Goal: Information Seeking & Learning: Check status

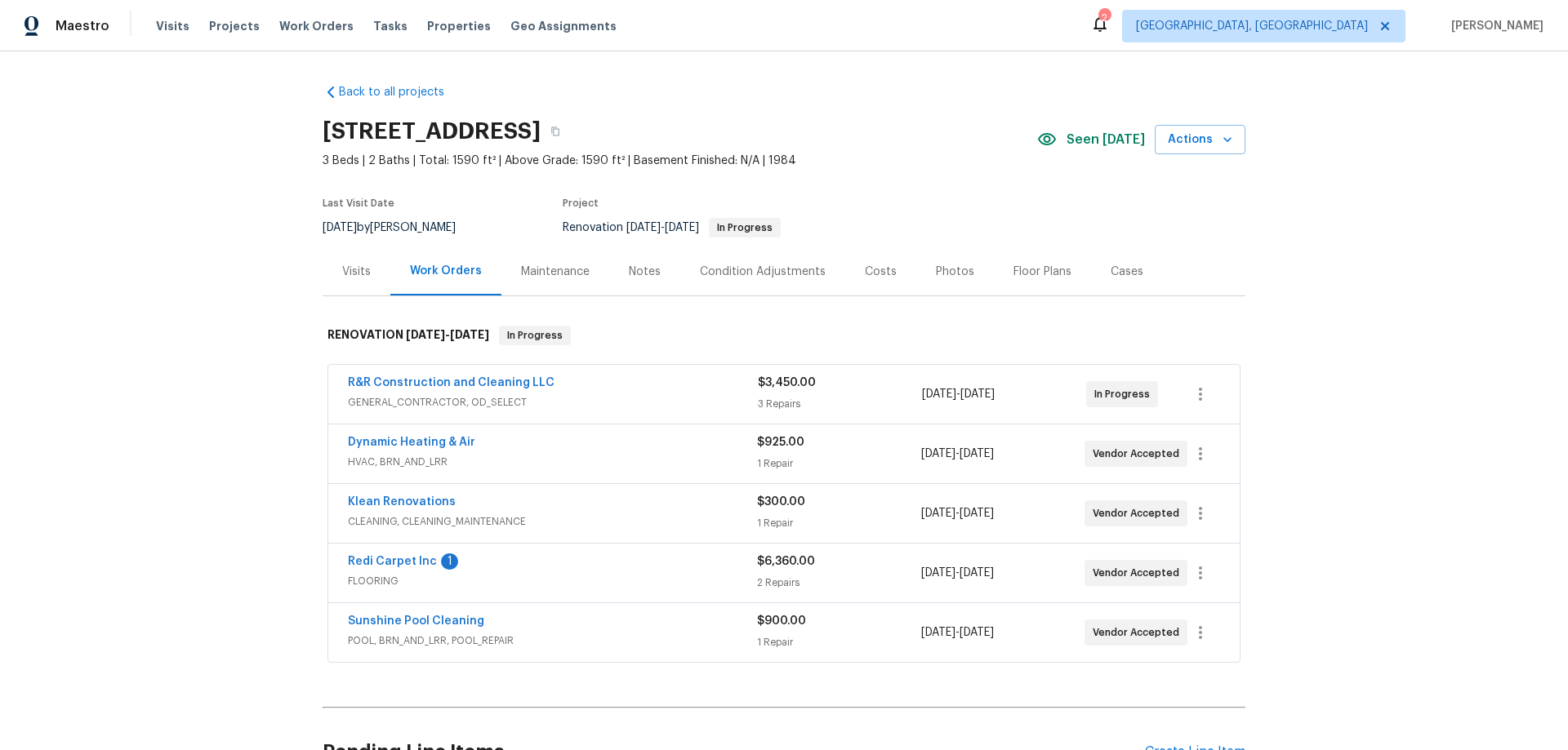
click at [298, 335] on div "Back to all projects 2315 Hidden Lake St, Kissimmee, FL 34741 3 Beds | 2 Baths …" at bounding box center [784, 401] width 1568 height 699
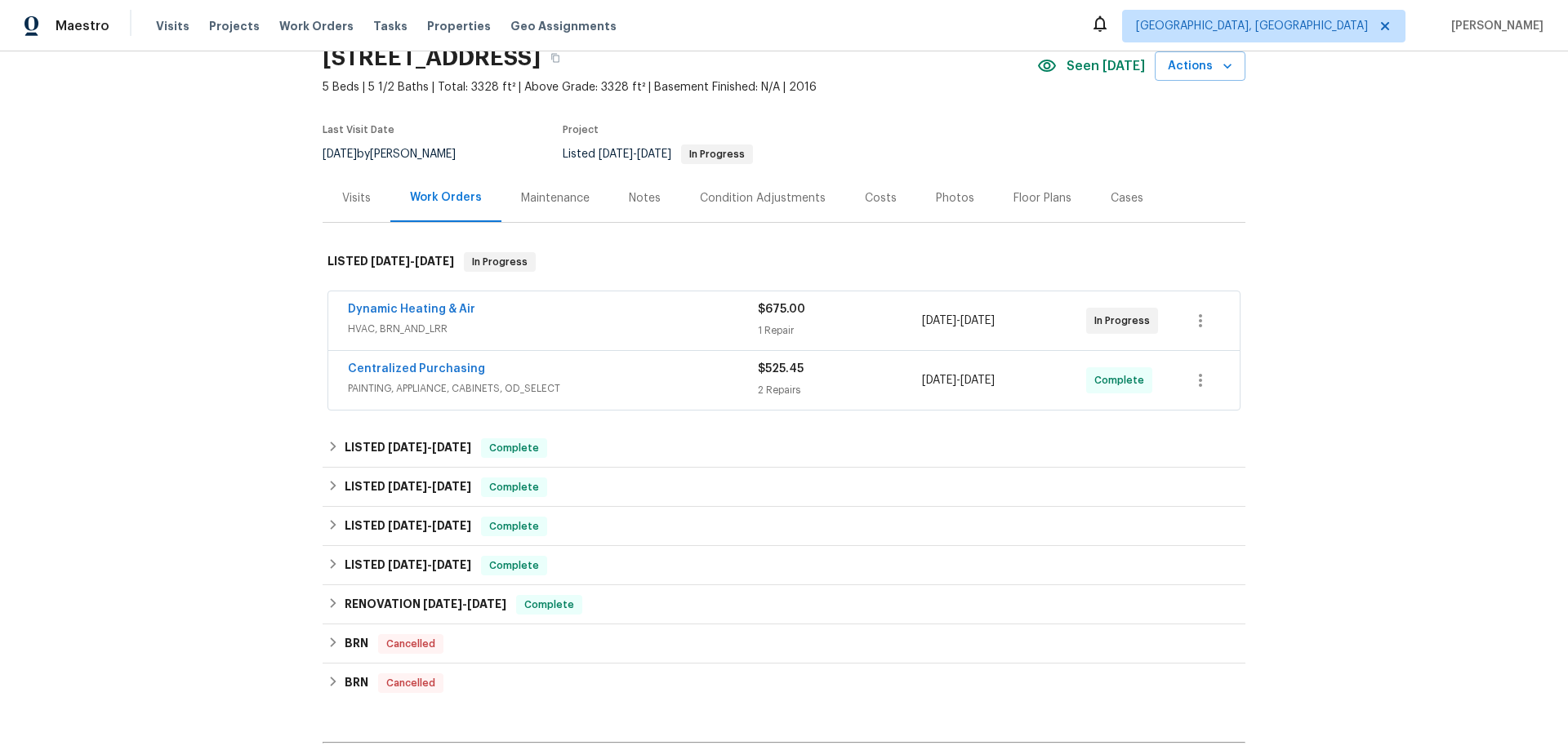
scroll to position [163, 0]
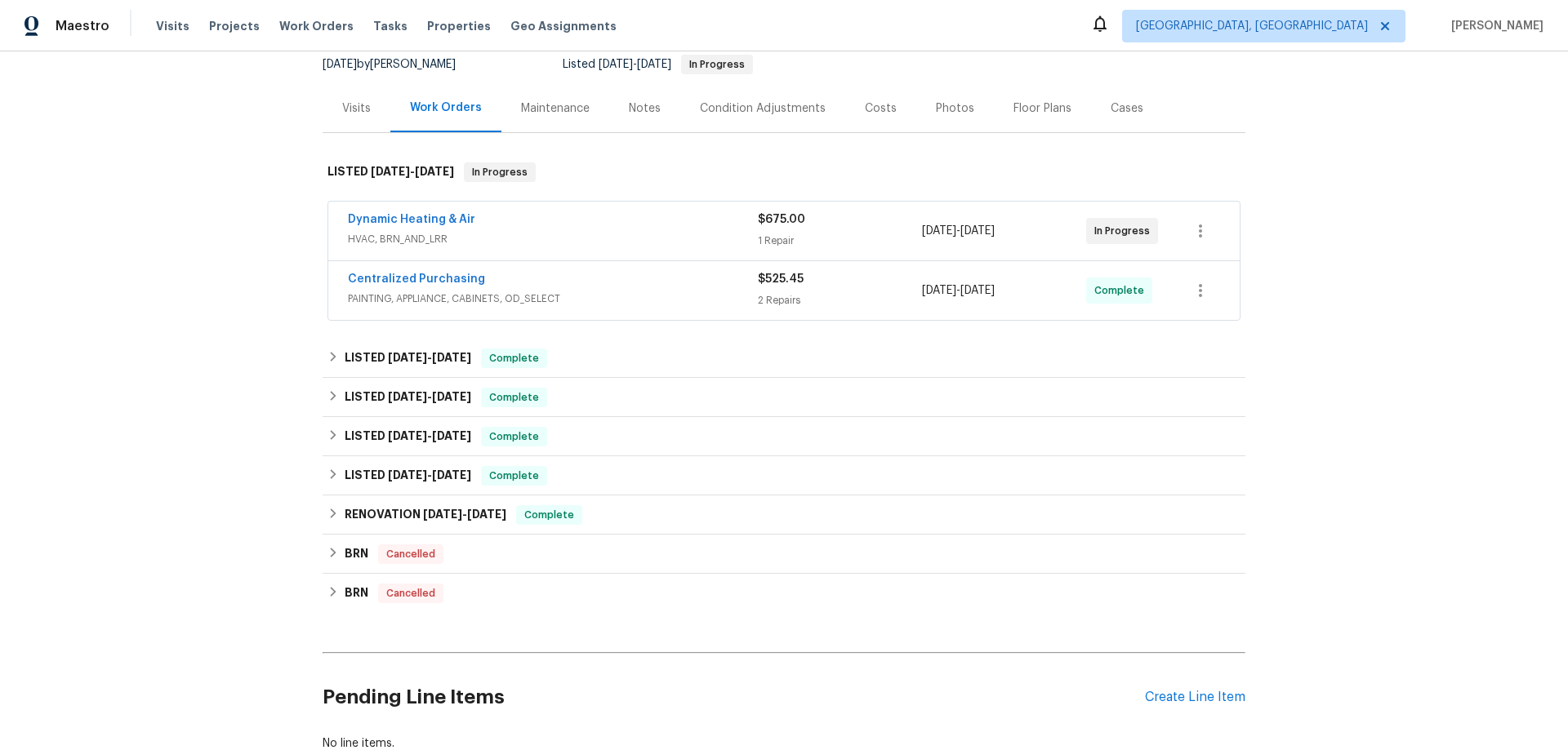
drag, startPoint x: 366, startPoint y: 337, endPoint x: 378, endPoint y: 399, distance: 63.2
click at [366, 338] on div "Back to all projects 7574 Marker Ave, Kissimmee, FL 34747 5 Beds | 5 1/2 Baths …" at bounding box center [784, 337] width 923 height 857
click at [388, 362] on span "8/13/25" at bounding box center [407, 358] width 39 height 12
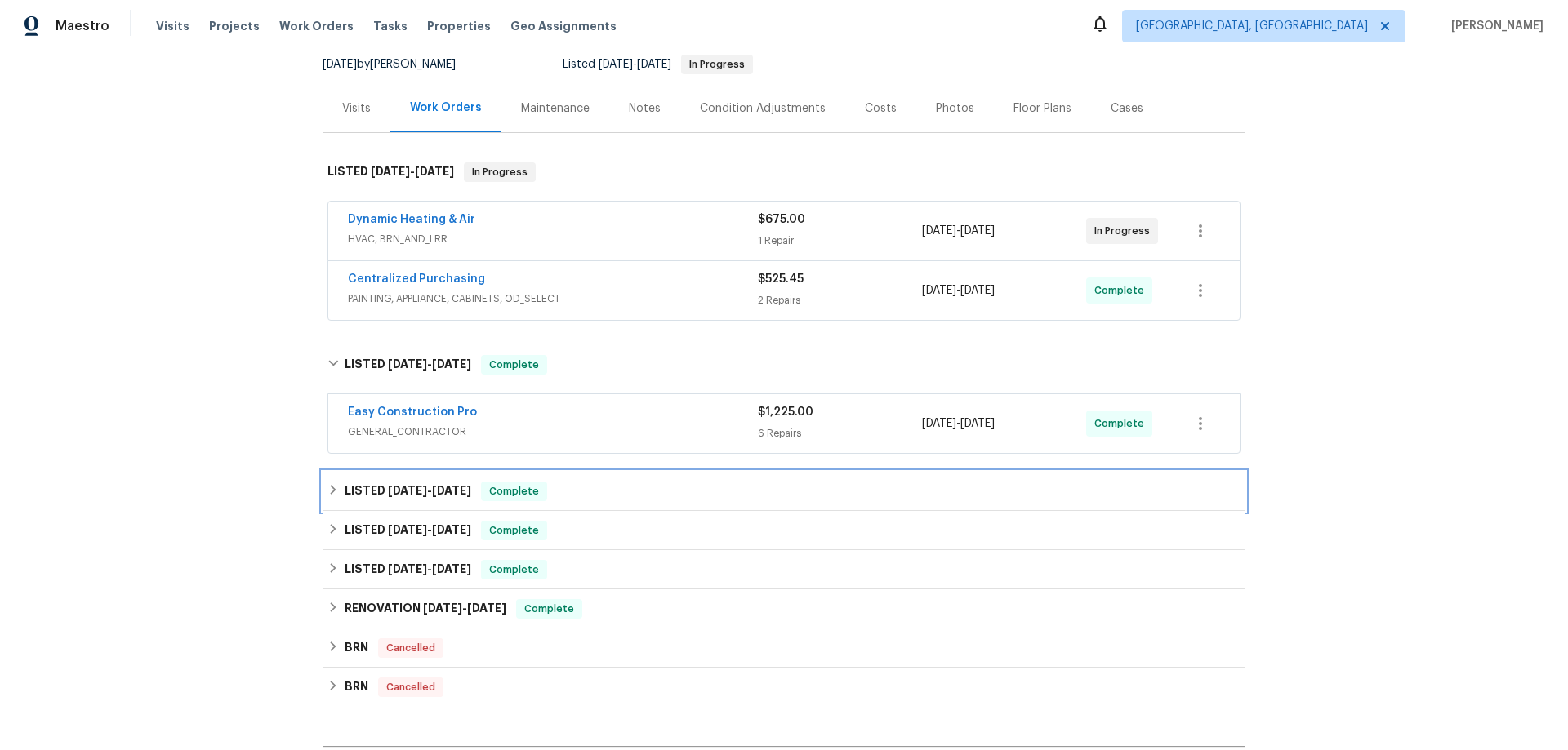
click at [391, 499] on h6 "LISTED 6/27/25 - 7/9/25" at bounding box center [408, 492] width 127 height 20
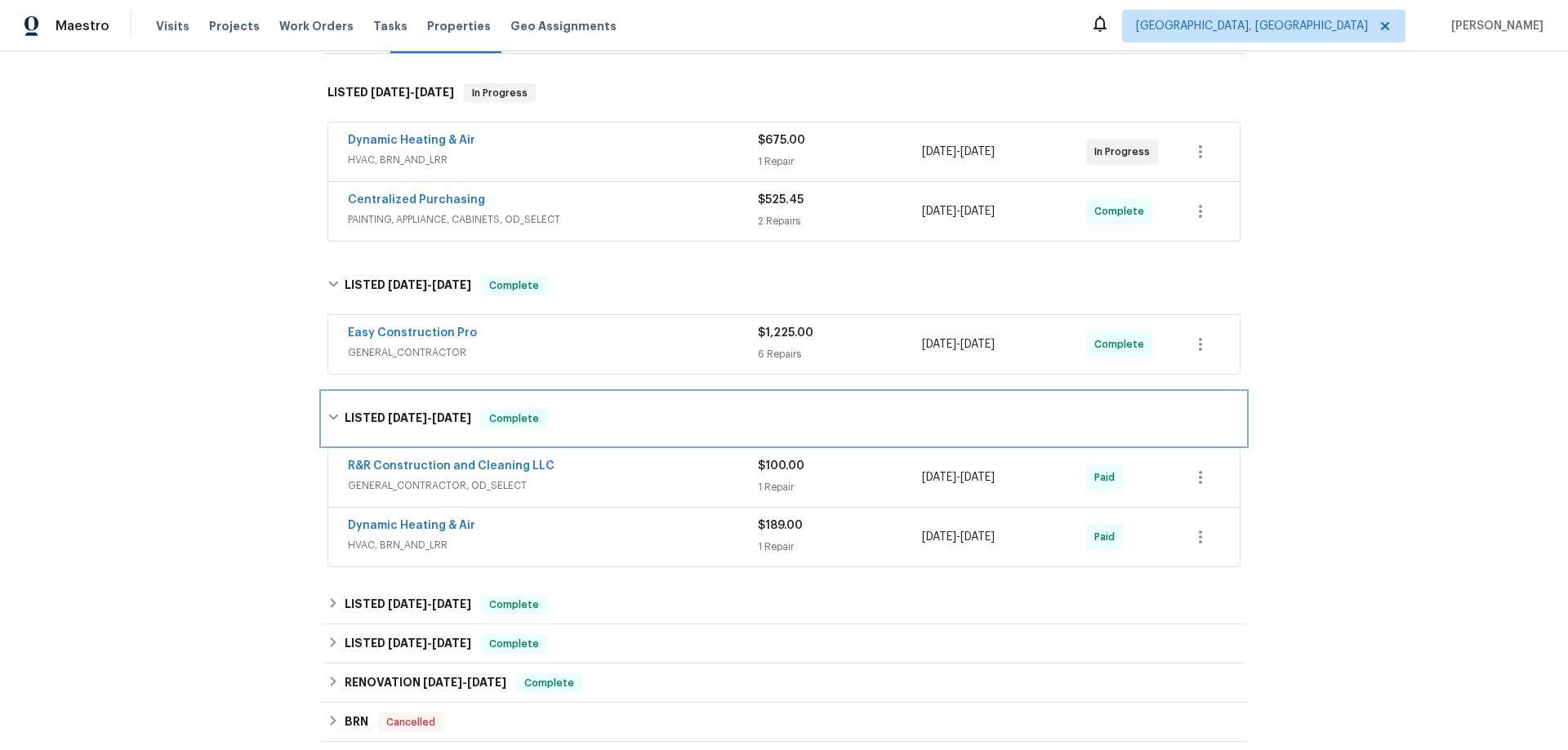
scroll to position [490, 0]
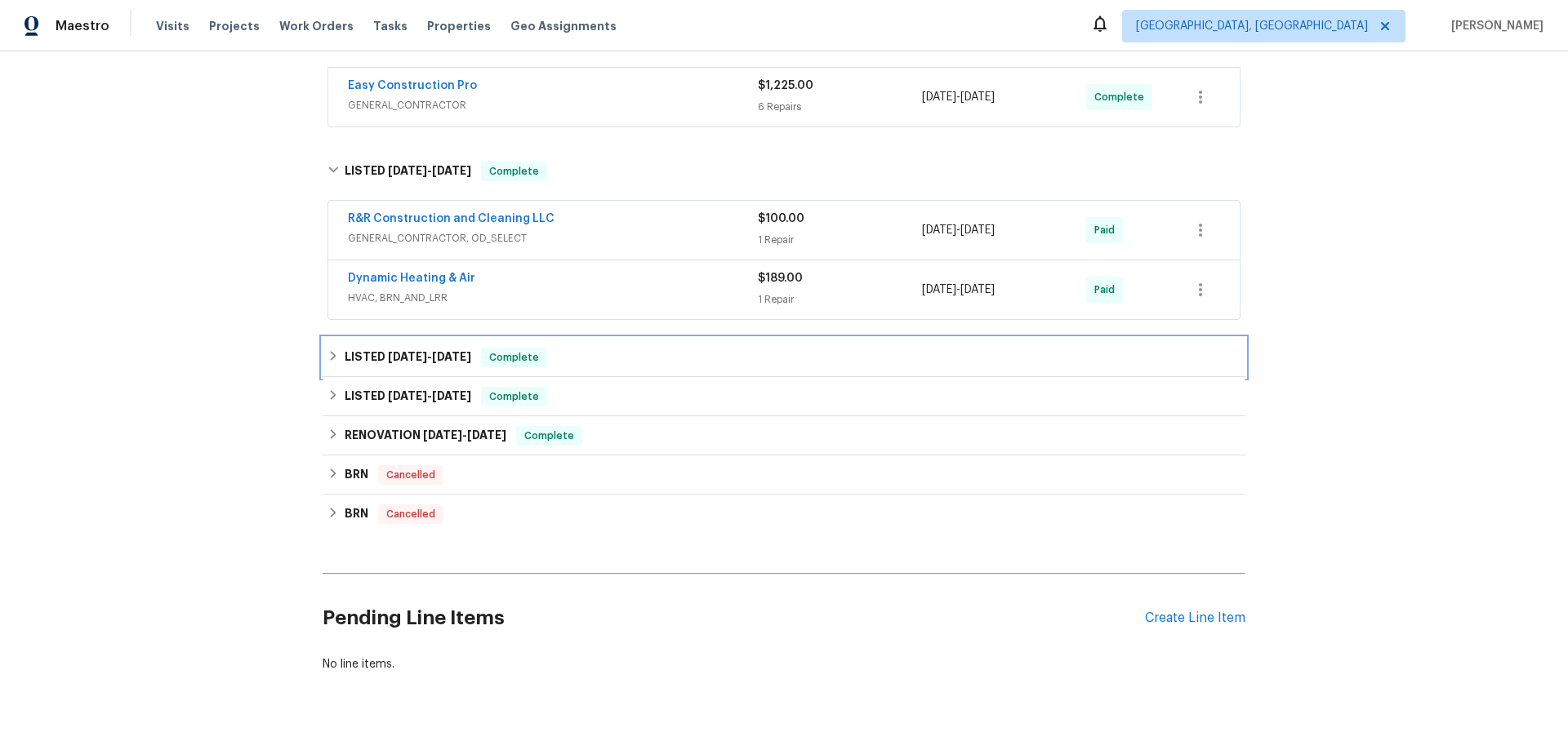
drag, startPoint x: 397, startPoint y: 353, endPoint x: 404, endPoint y: 374, distance: 22.1
click at [400, 356] on span "10/12/24" at bounding box center [407, 357] width 39 height 12
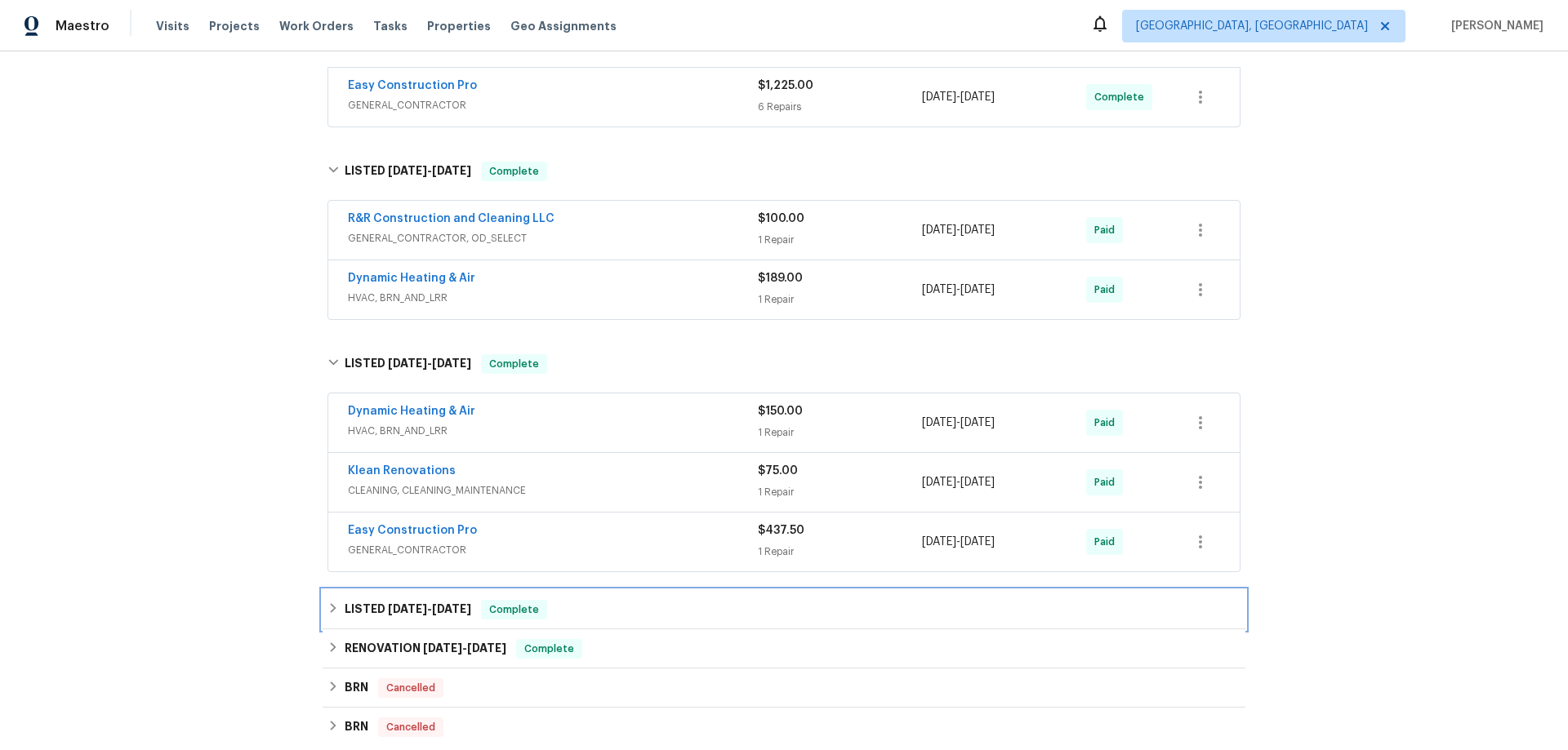
click at [353, 591] on div "LISTED 8/19/24 - 8/23/24 Complete" at bounding box center [784, 610] width 923 height 39
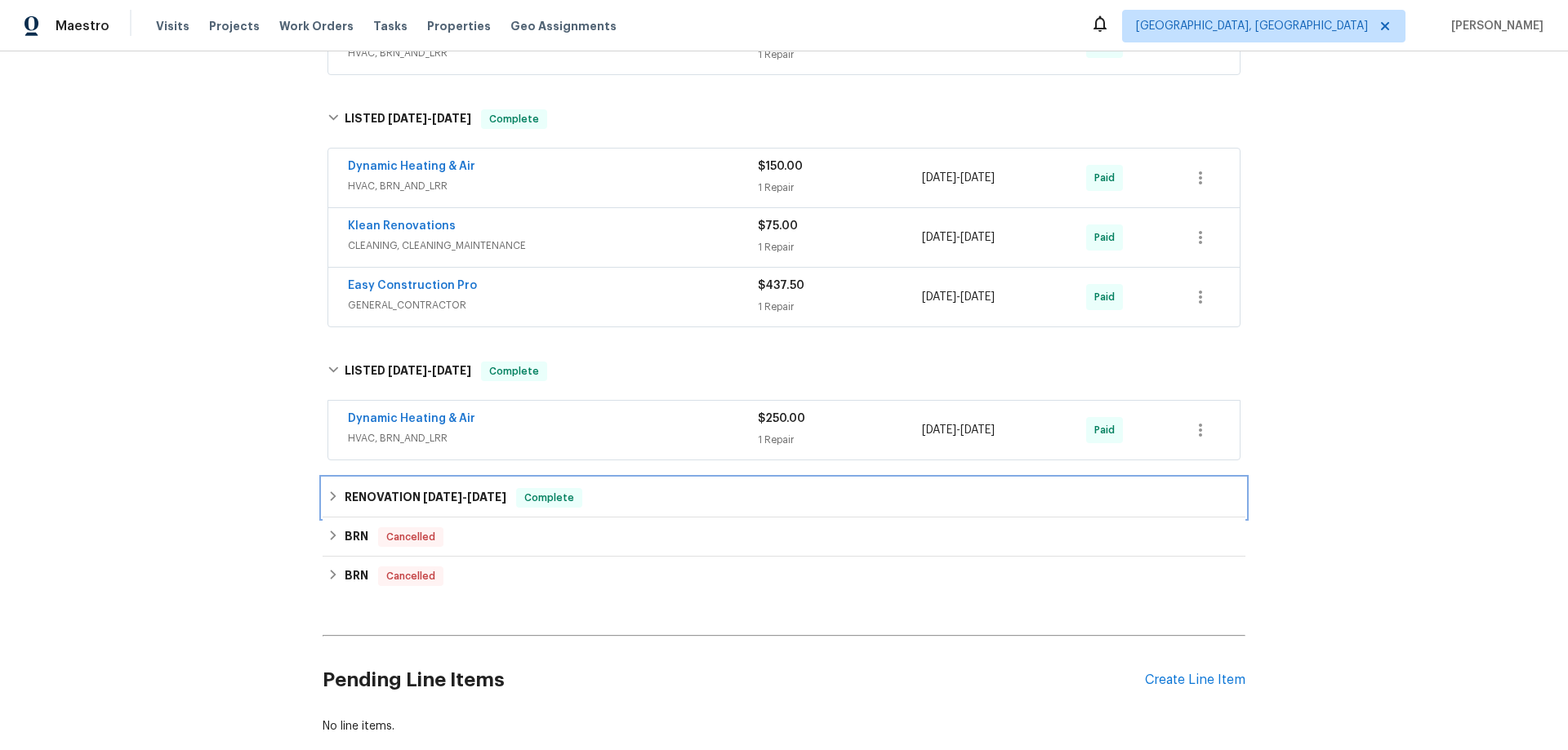
click at [417, 509] on div "RENOVATION 5/24/24 - 5/25/24 Complete" at bounding box center [784, 498] width 923 height 39
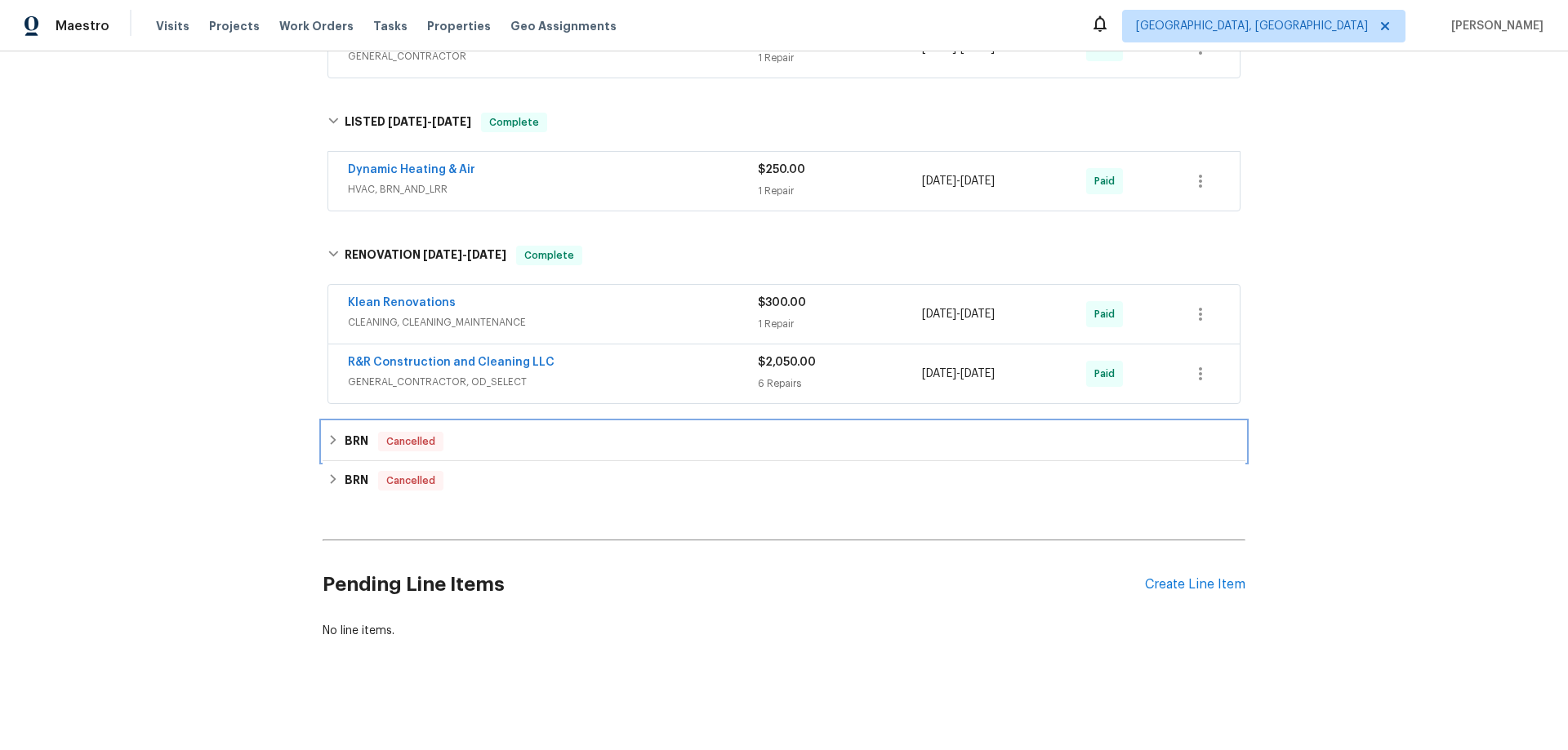
drag, startPoint x: 336, startPoint y: 437, endPoint x: 336, endPoint y: 465, distance: 28.0
click at [336, 438] on div "BRN Cancelled" at bounding box center [784, 442] width 913 height 20
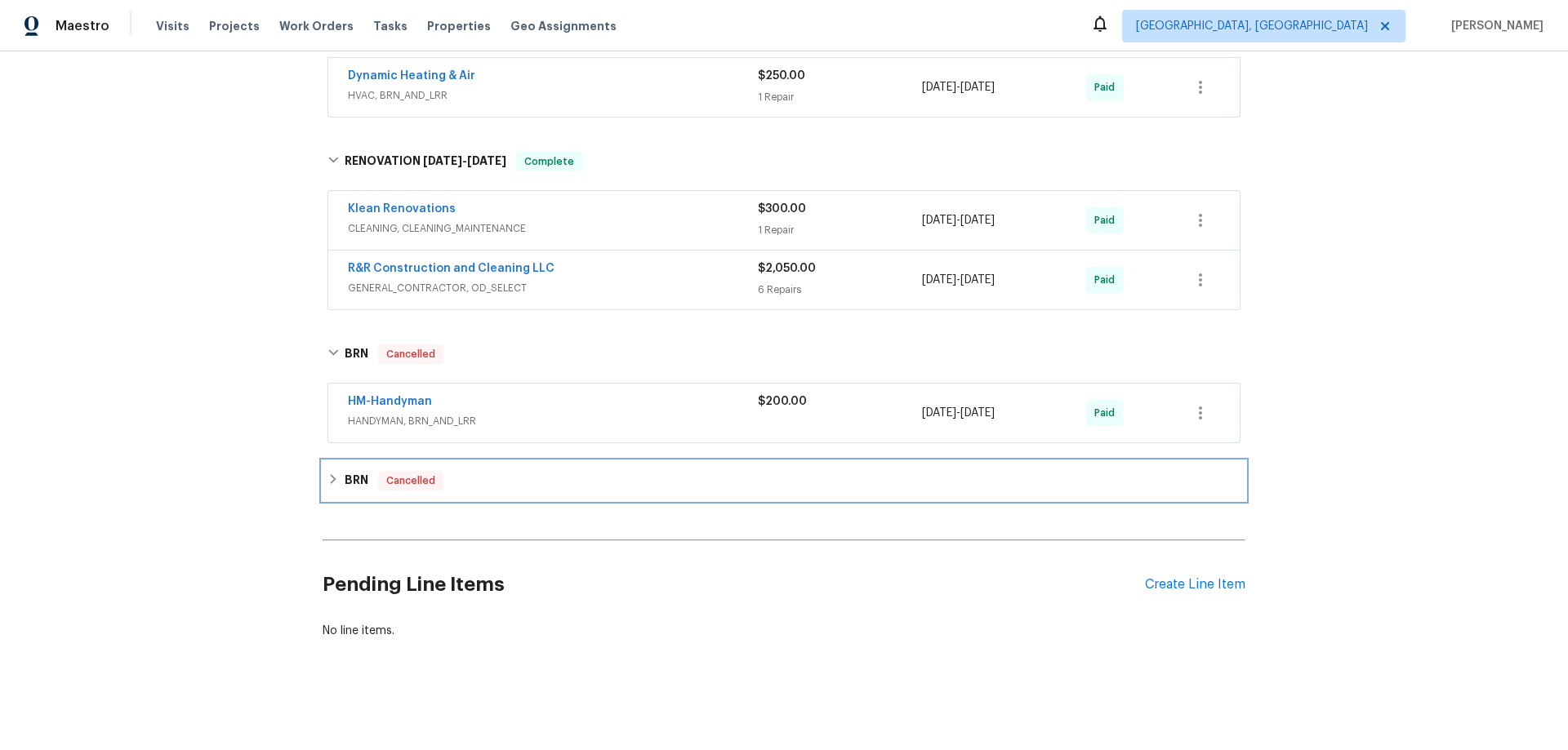
click at [330, 471] on div "BRN Cancelled" at bounding box center [784, 481] width 913 height 20
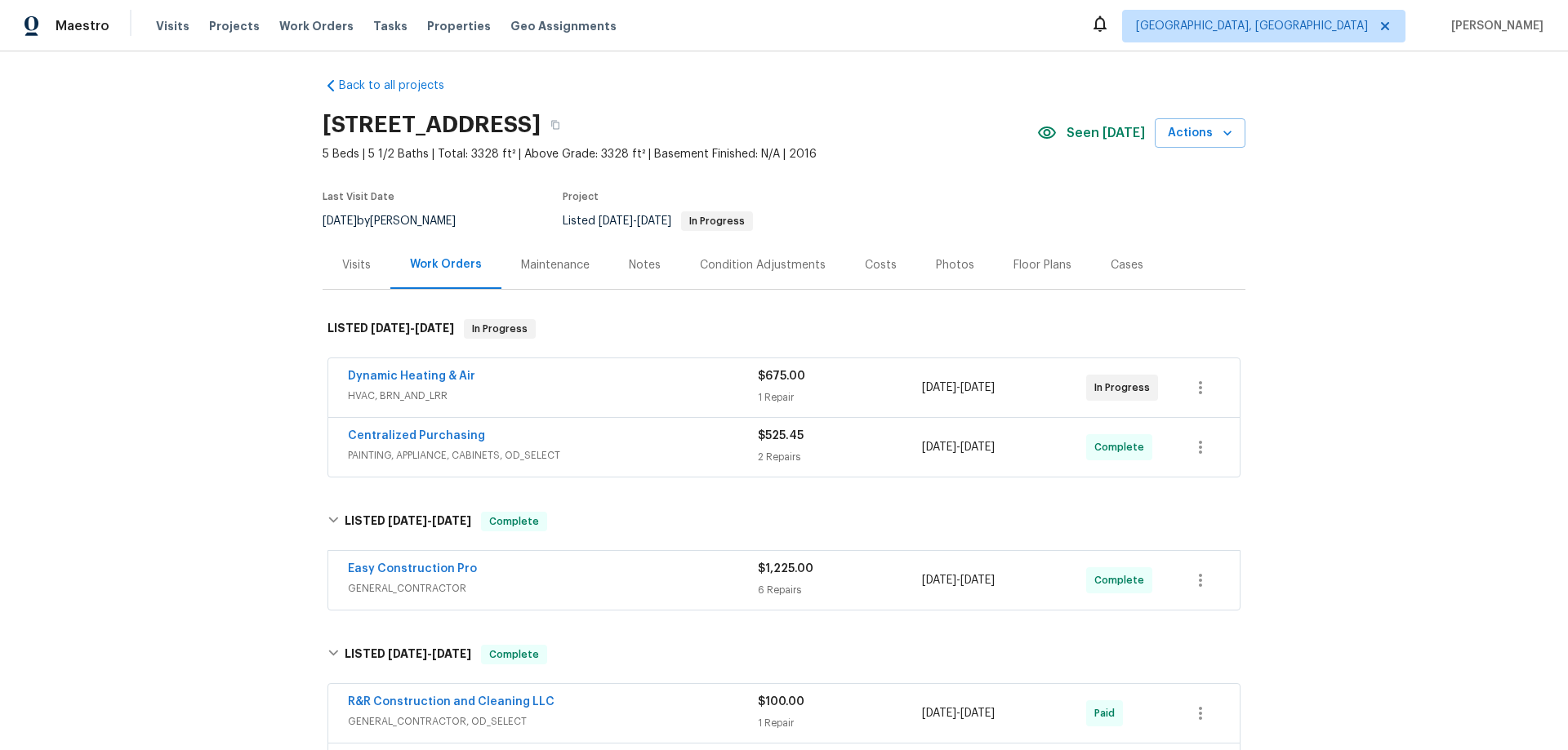
scroll to position [0, 0]
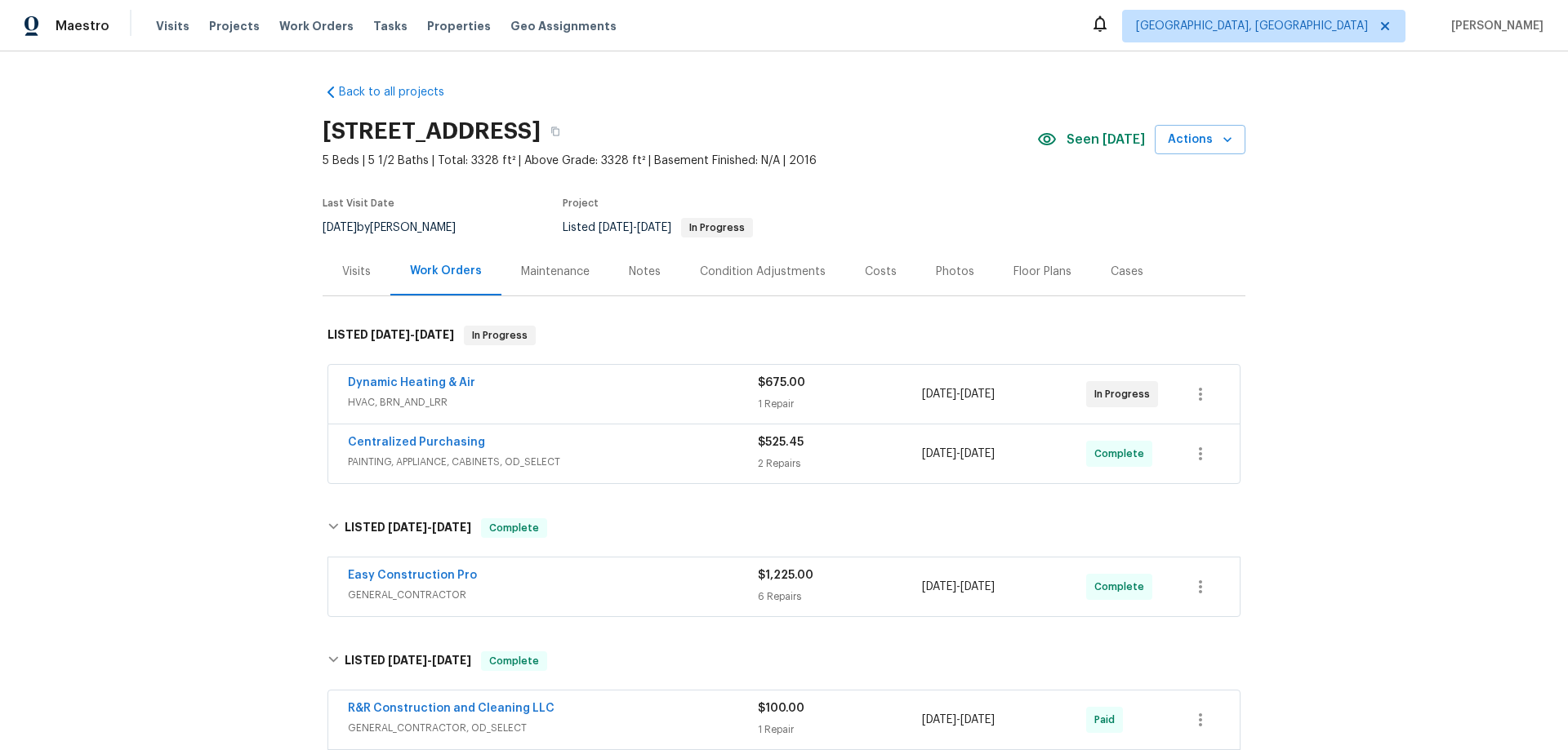
click at [219, 334] on div "Back to all projects 7574 Marker Ave, Kissimmee, FL 34747 5 Beds | 5 1/2 Baths …" at bounding box center [784, 401] width 1568 height 699
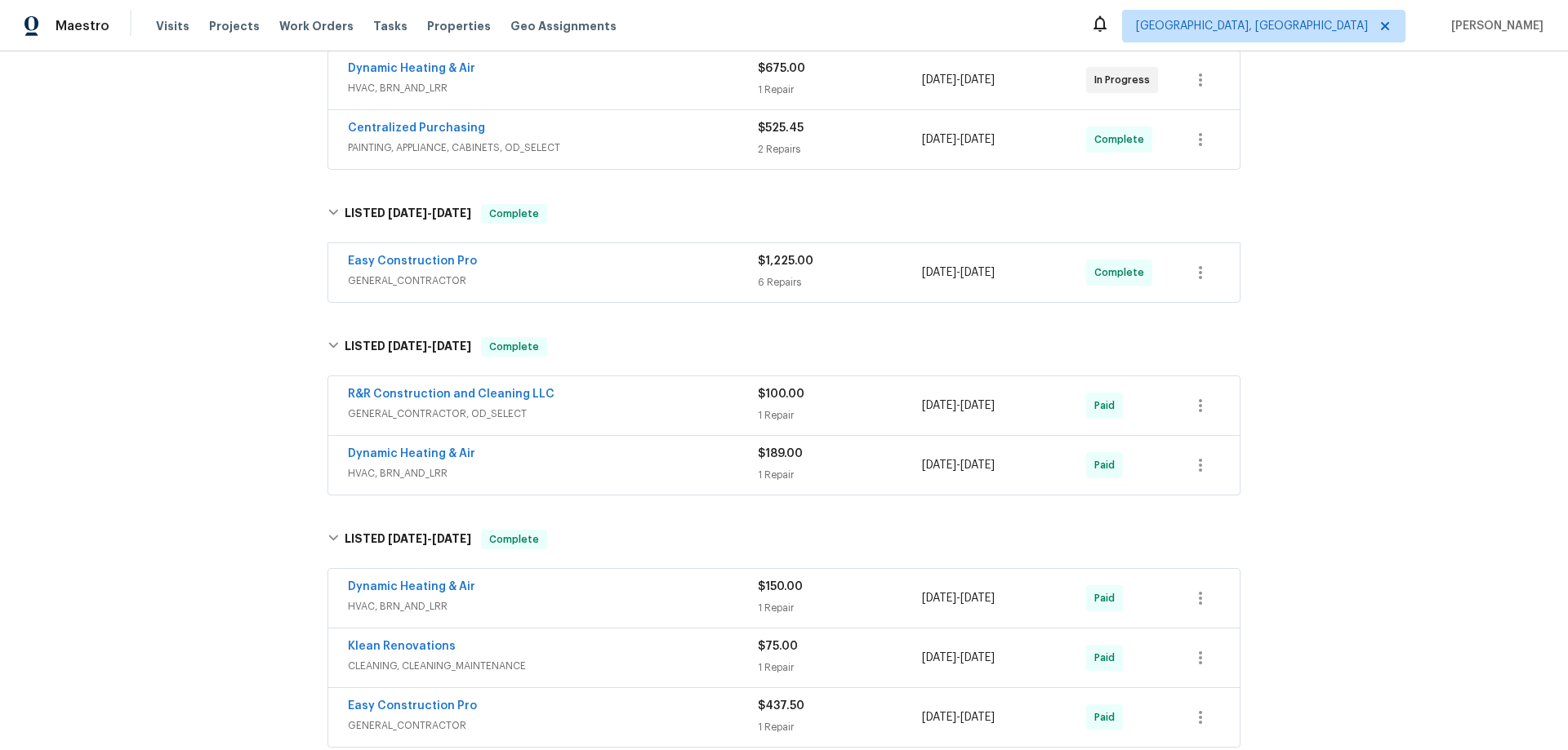
scroll to position [912, 0]
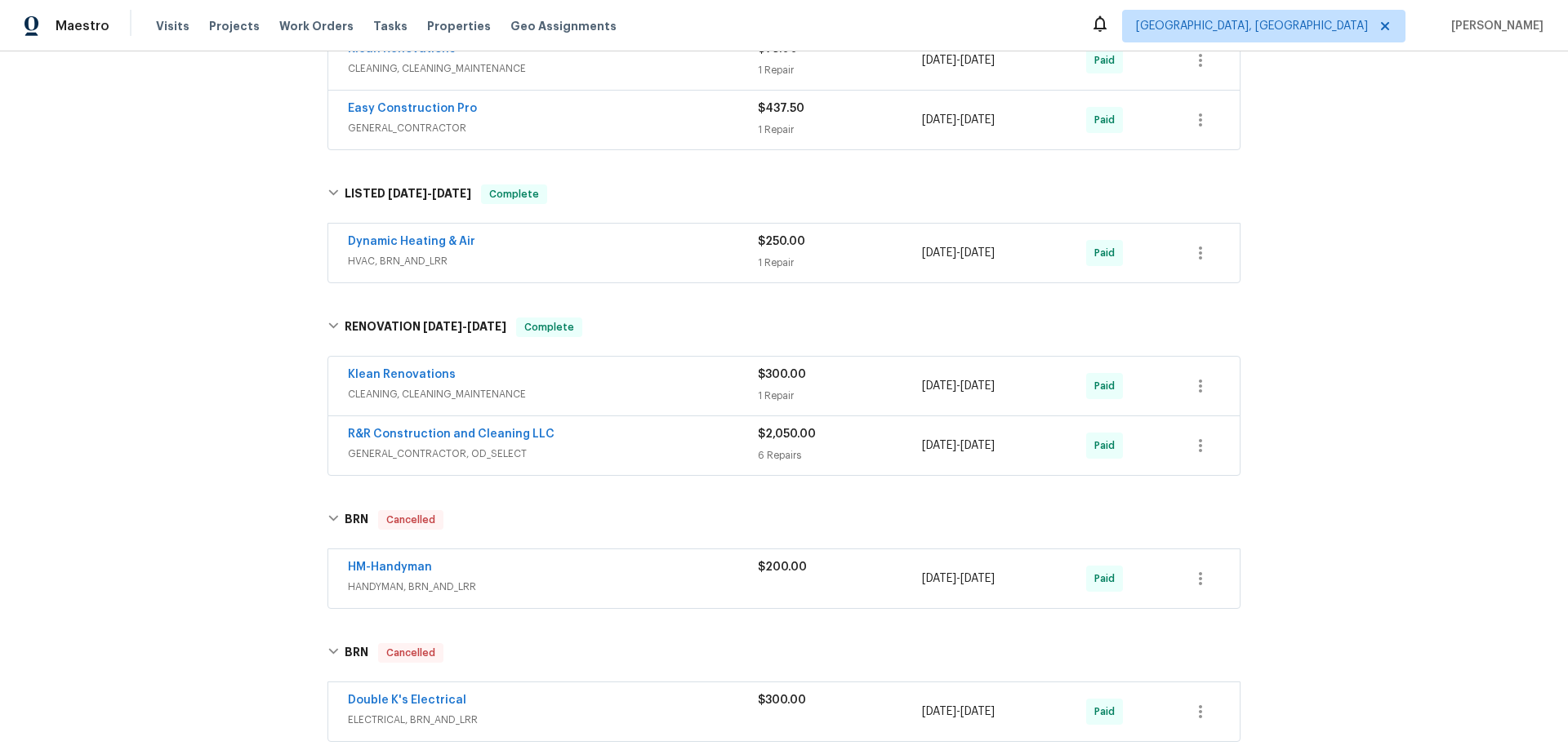
click at [122, 351] on div "Back to all projects 7574 Marker Ave, Kissimmee, FL 34747 5 Beds | 5 1/2 Baths …" at bounding box center [784, 401] width 1568 height 699
click at [172, 392] on div "Back to all projects 7574 Marker Ave, Kissimmee, FL 34747 5 Beds | 5 1/2 Baths …" at bounding box center [784, 401] width 1568 height 699
click at [218, 306] on div "Back to all projects 7574 Marker Ave, Kissimmee, FL 34747 5 Beds | 5 1/2 Baths …" at bounding box center [784, 401] width 1568 height 699
click at [199, 302] on div "Back to all projects 7574 Marker Ave, Kissimmee, FL 34747 5 Beds | 5 1/2 Baths …" at bounding box center [784, 401] width 1568 height 699
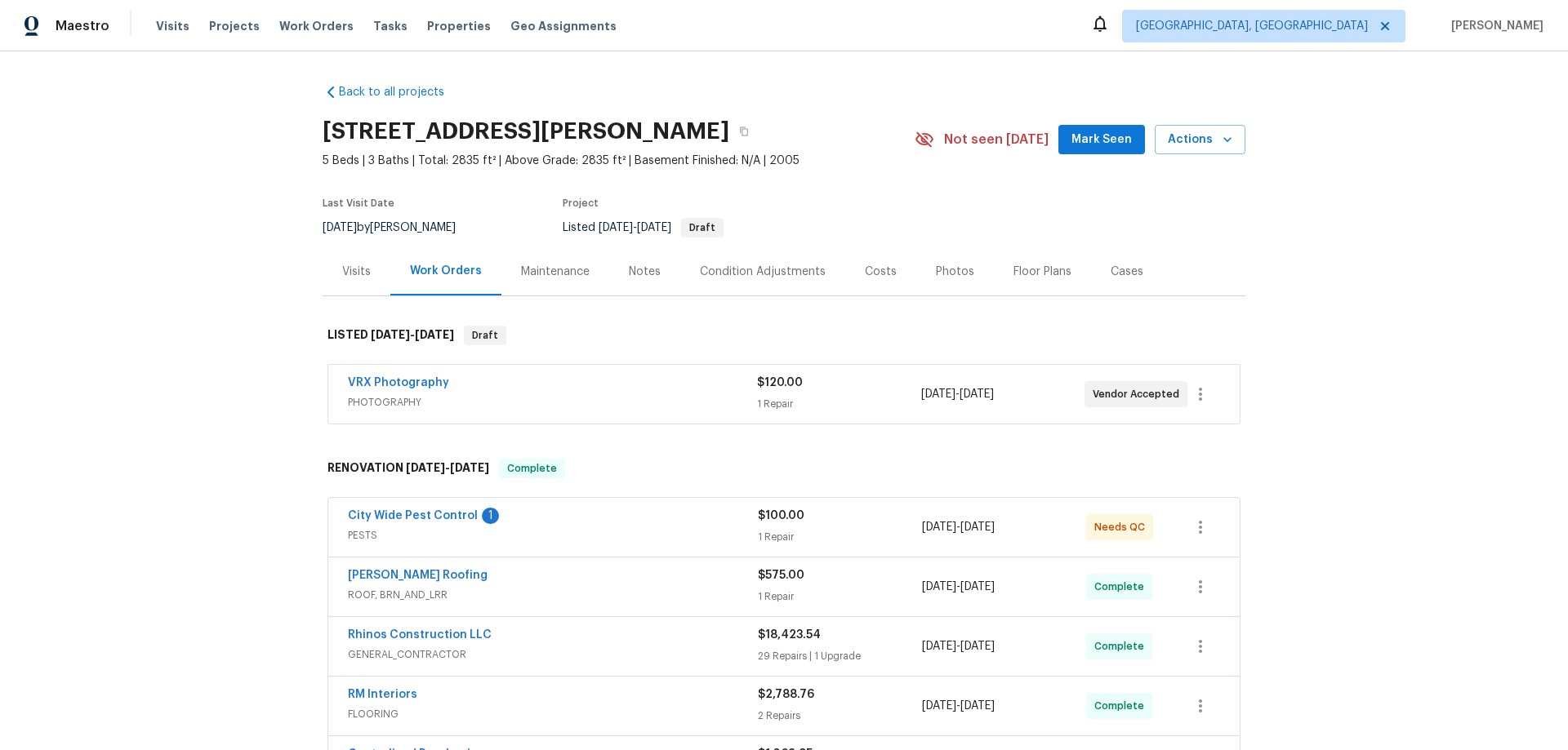
click at [223, 474] on div "Back to all projects [STREET_ADDRESS][PERSON_NAME] 5 Beds | 3 Baths | Total: 28…" at bounding box center [784, 401] width 1568 height 699
click at [225, 469] on div "Back to all projects [STREET_ADDRESS][PERSON_NAME] 5 Beds | 3 Baths | Total: 28…" at bounding box center [784, 401] width 1568 height 699
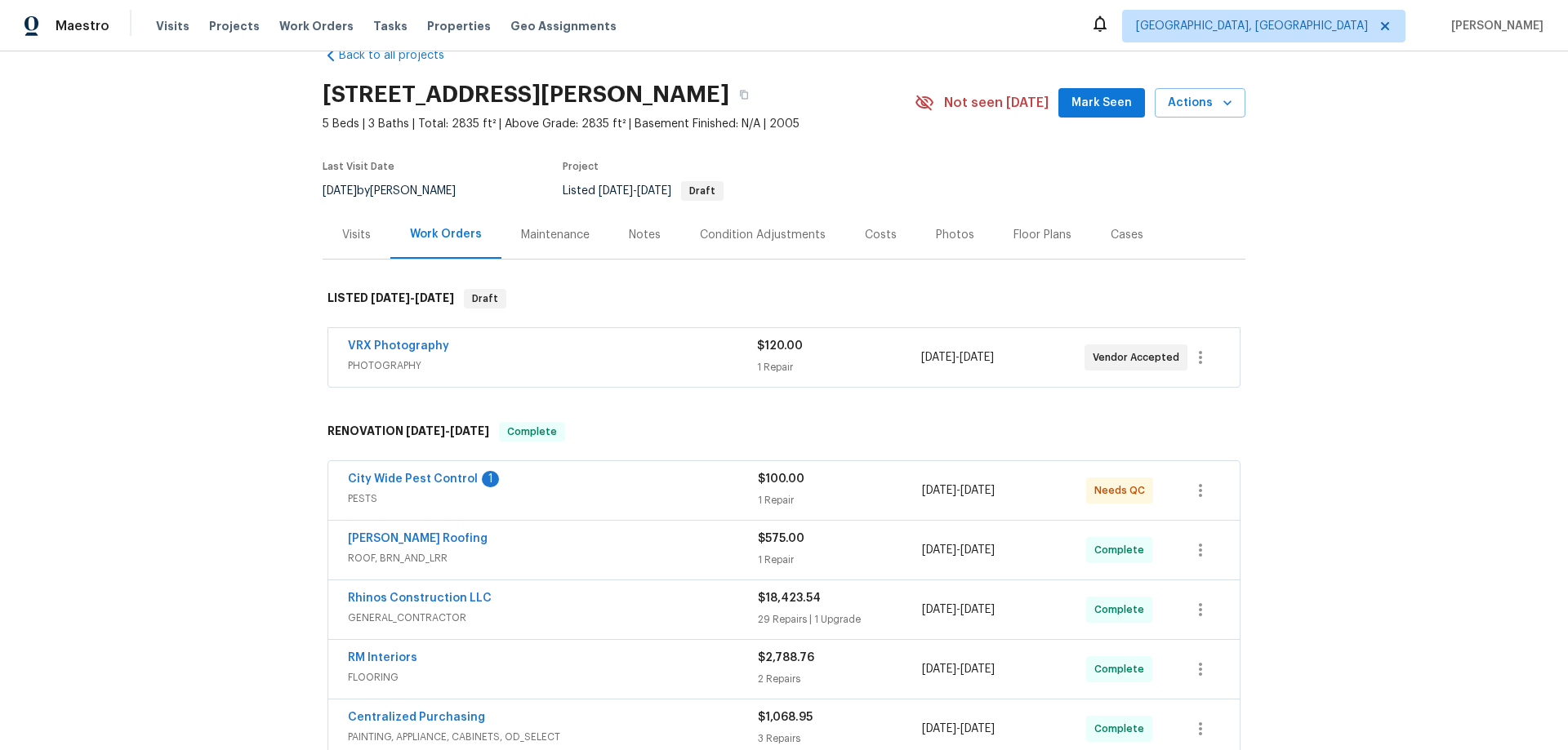
scroll to position [12, 0]
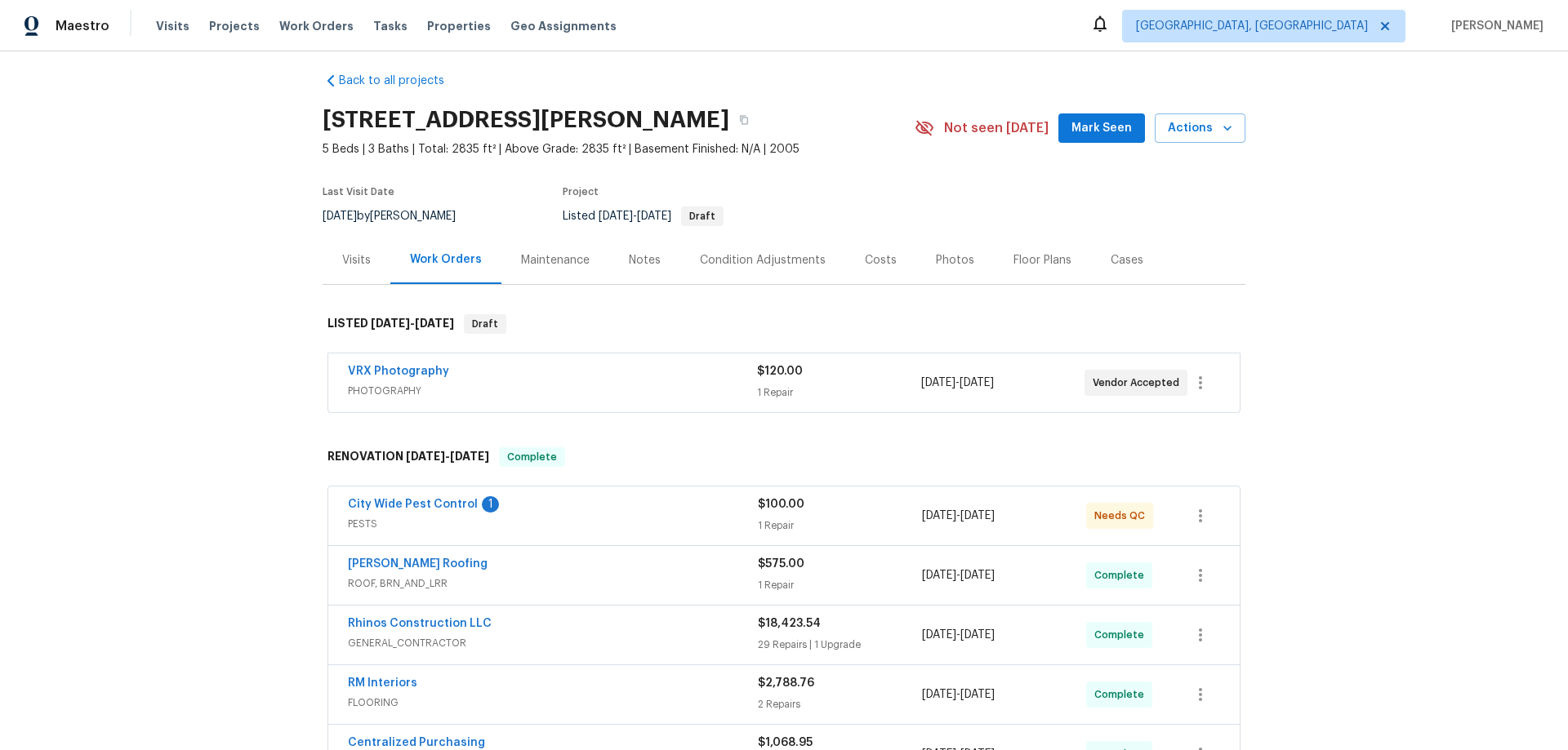
click at [342, 265] on div "Visits" at bounding box center [356, 260] width 28 height 16
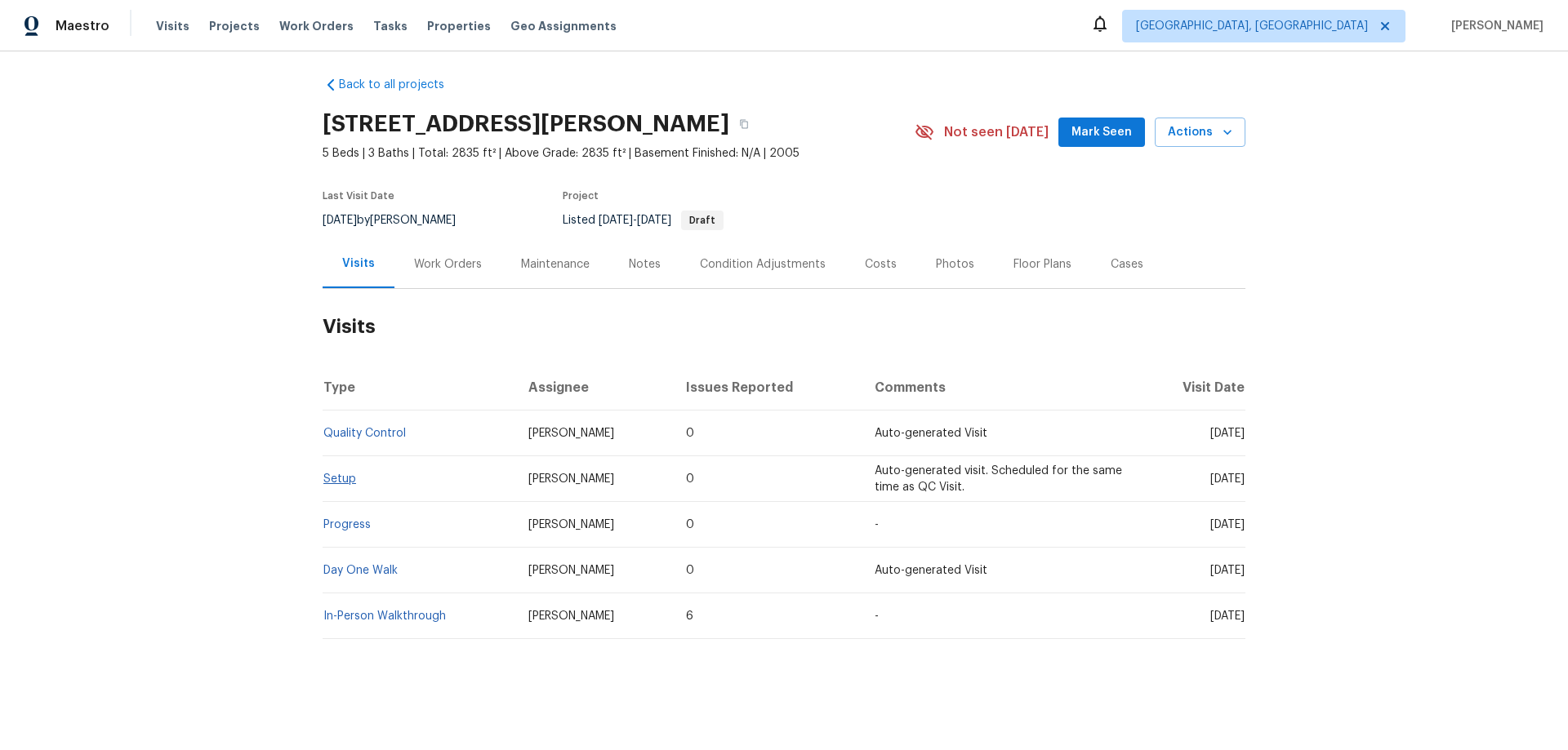
scroll to position [20, 0]
click at [433, 257] on div "Work Orders" at bounding box center [448, 265] width 67 height 16
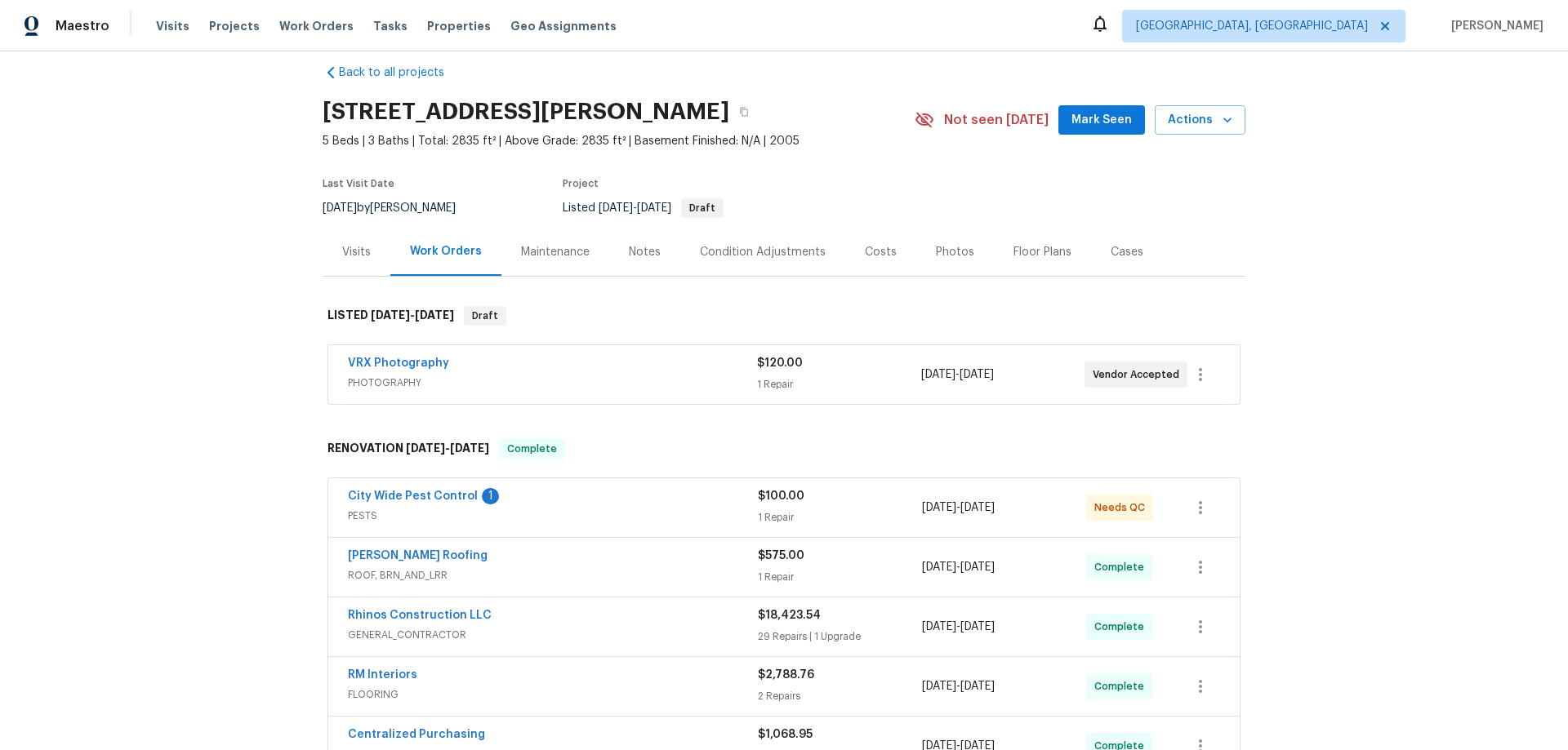
drag, startPoint x: 307, startPoint y: 117, endPoint x: 705, endPoint y: 131, distance: 398.2
click at [705, 119] on div "Back to all projects 43531 W Bailey Dr, Maricopa, AZ 85138 5 Beds | 3 Baths | T…" at bounding box center [784, 401] width 1568 height 699
click at [249, 355] on div "Back to all projects 43531 W Bailey Dr, Maricopa, AZ 85138 5 Beds | 3 Baths | T…" at bounding box center [784, 401] width 1568 height 699
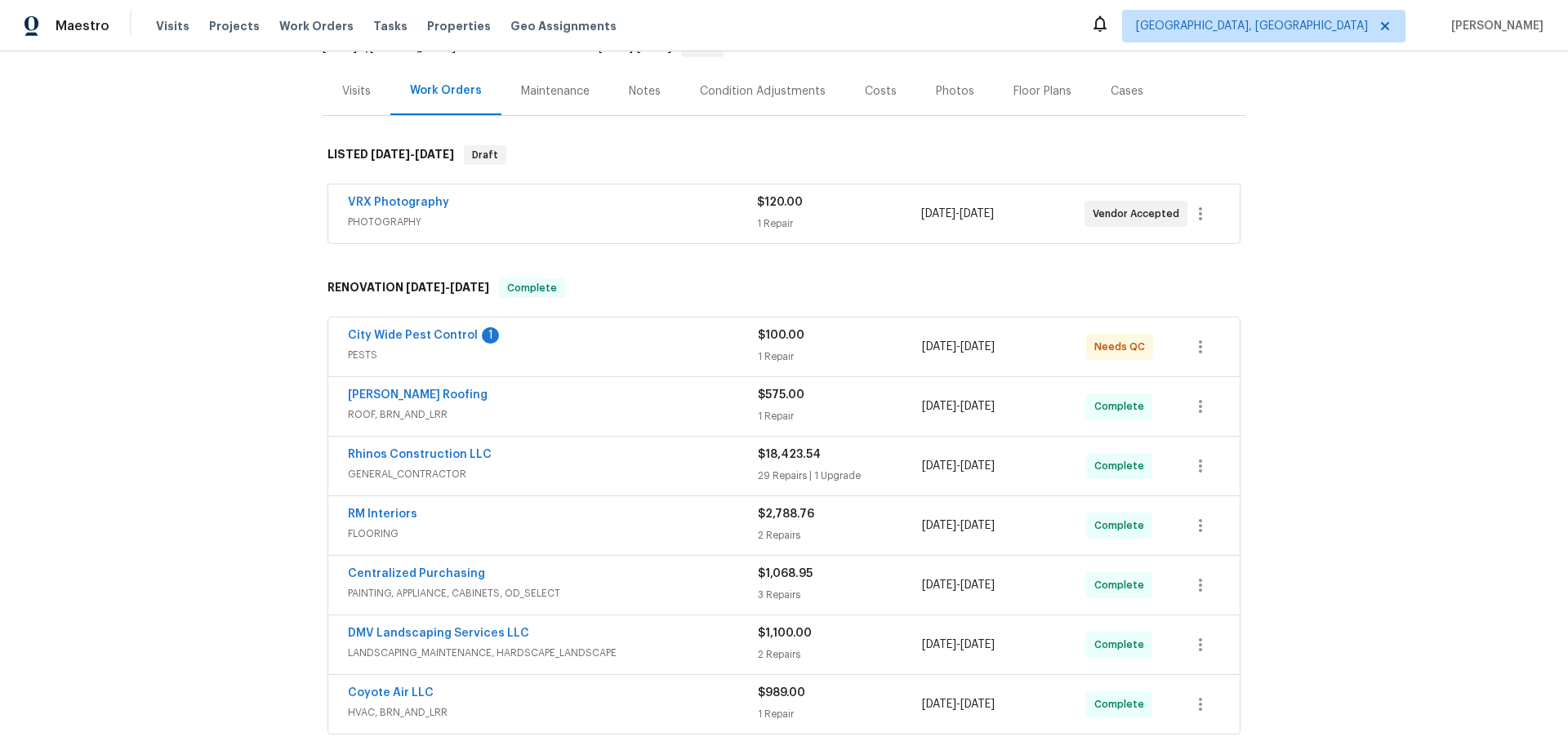
scroll to position [346, 0]
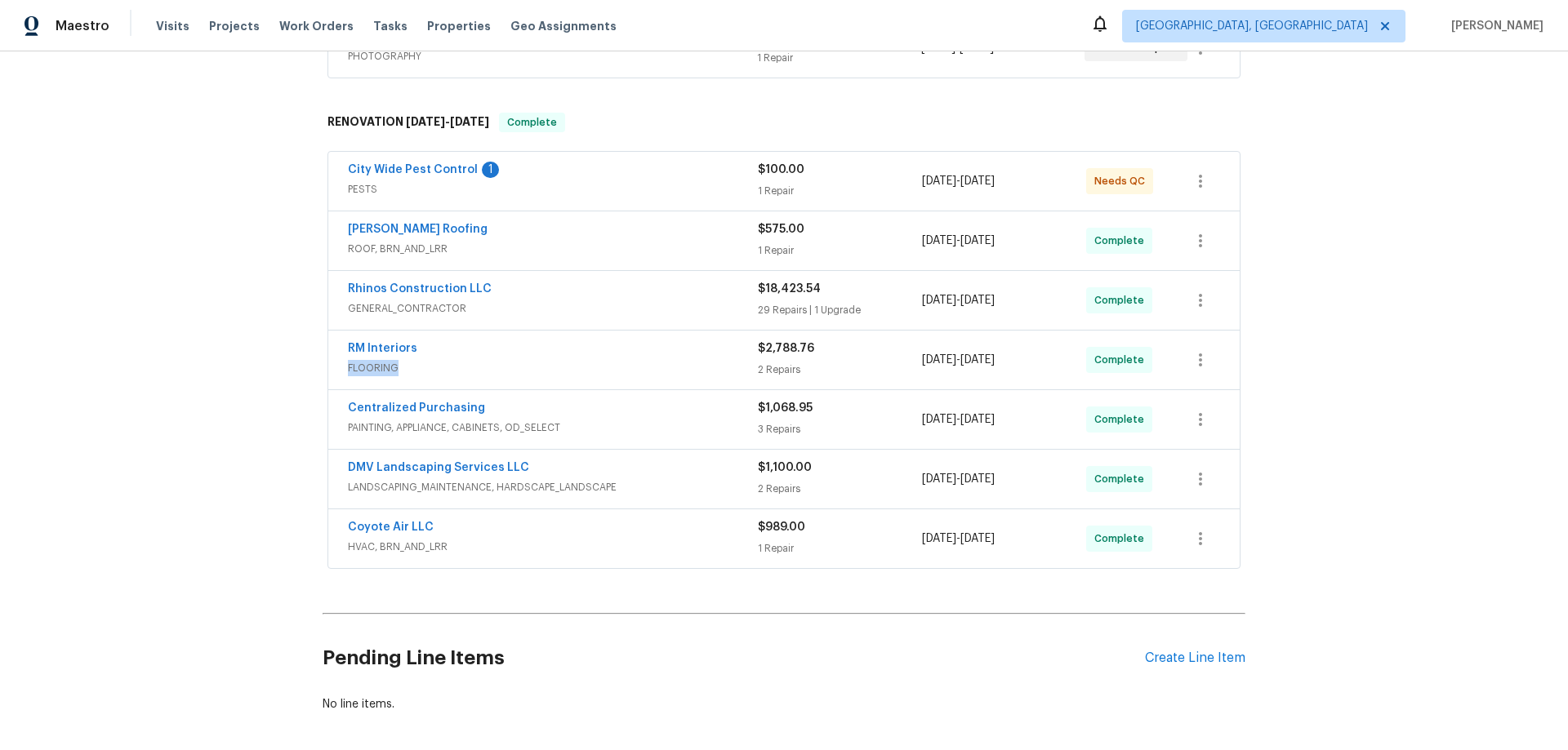
drag, startPoint x: 410, startPoint y: 371, endPoint x: 339, endPoint y: 375, distance: 71.1
click at [338, 375] on div "RM Interiors FLOORING $2,788.76 2 Repairs 8/14/2025 - 8/22/2025 Complete" at bounding box center [784, 360] width 911 height 59
click at [229, 364] on div "Back to all projects 43531 W Bailey Dr, Maricopa, AZ 85138 5 Beds | 3 Baths | T…" at bounding box center [784, 401] width 1568 height 699
drag, startPoint x: 331, startPoint y: 476, endPoint x: 535, endPoint y: 471, distance: 204.1
click at [535, 471] on div "DMV Landscaping Services LLC LANDSCAPING_MAINTENANCE, HARDSCAPE_LANDSCAPE $1,10…" at bounding box center [784, 479] width 911 height 59
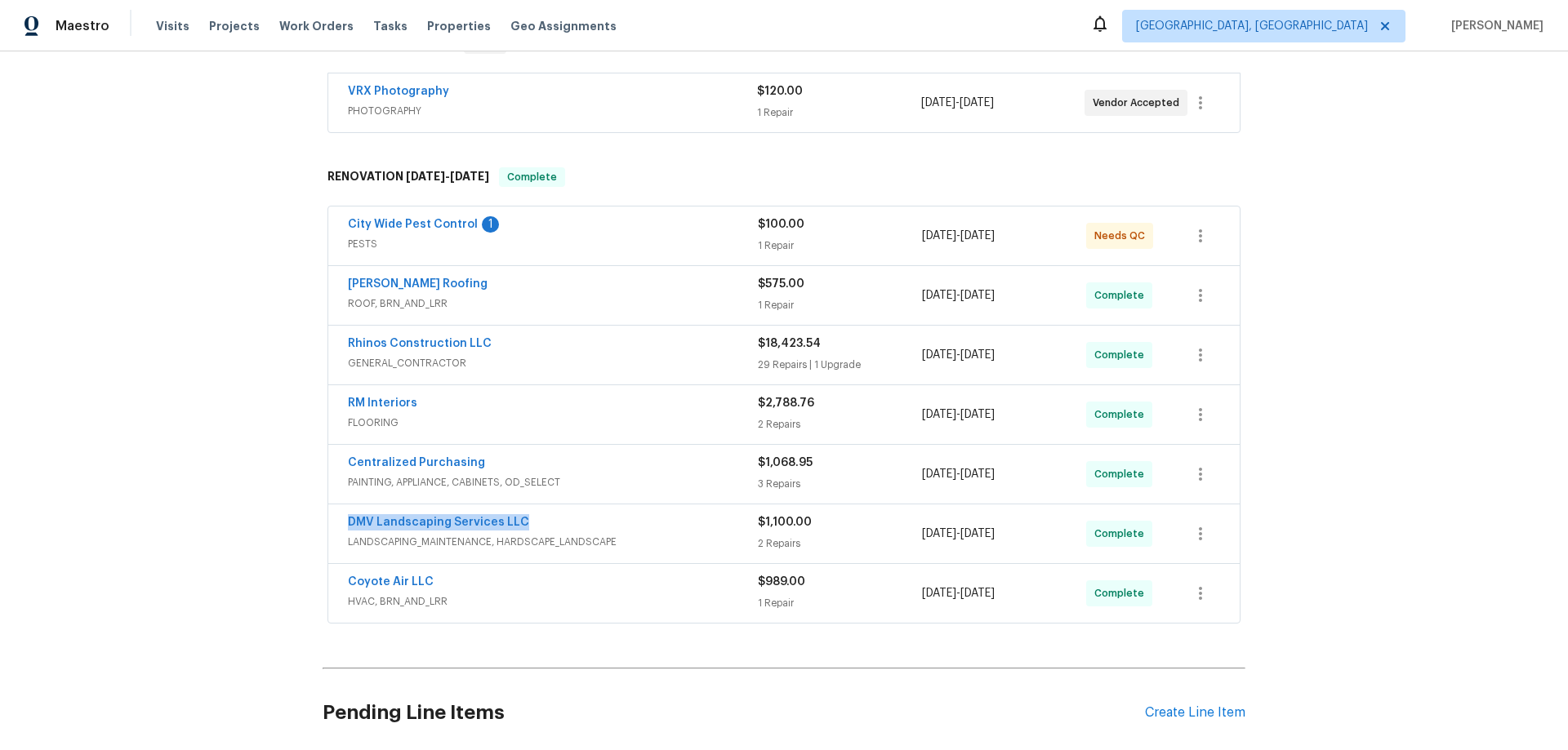
scroll to position [183, 0]
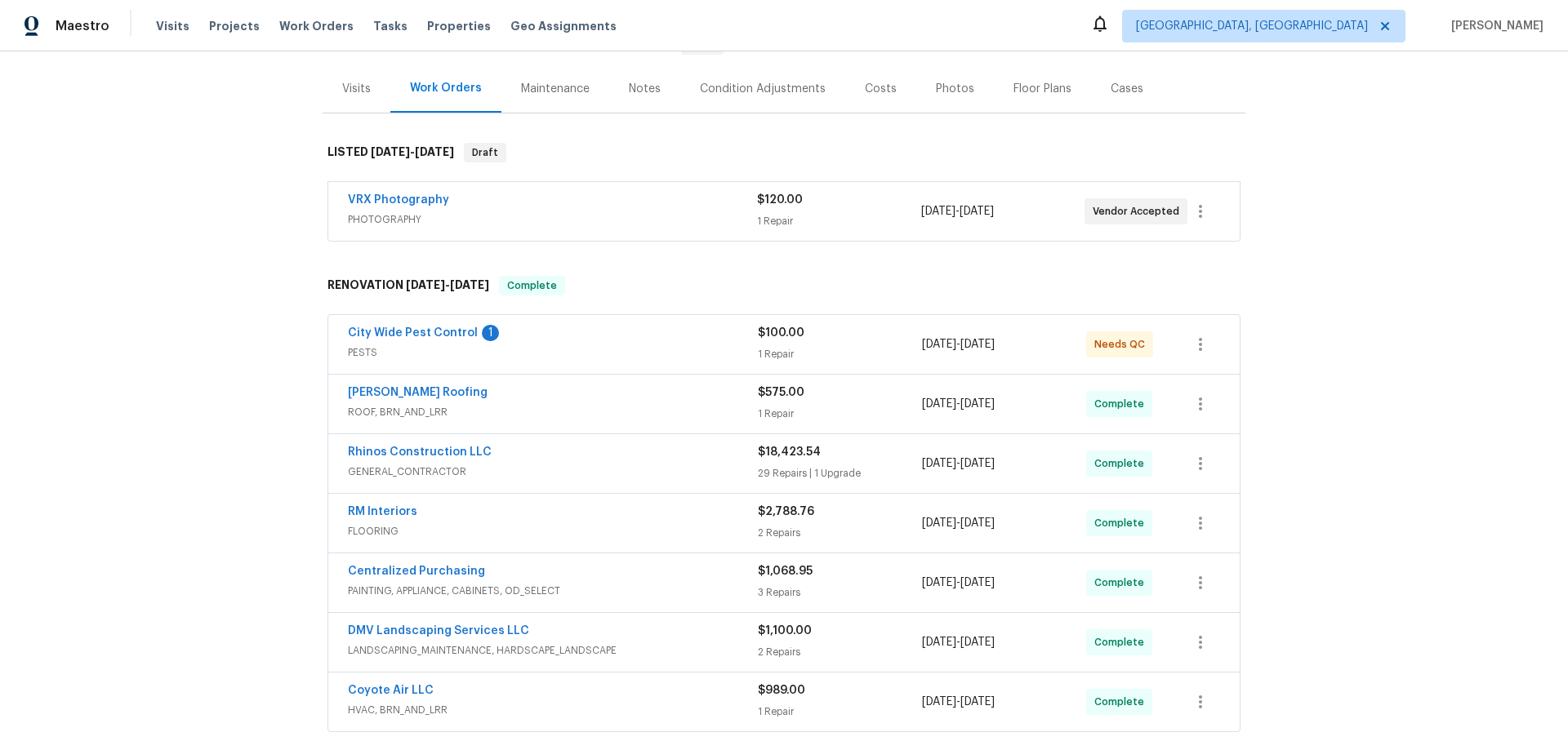
click at [199, 345] on div "Back to all projects 43531 W Bailey Dr, Maricopa, AZ 85138 5 Beds | 3 Baths | T…" at bounding box center [784, 401] width 1568 height 699
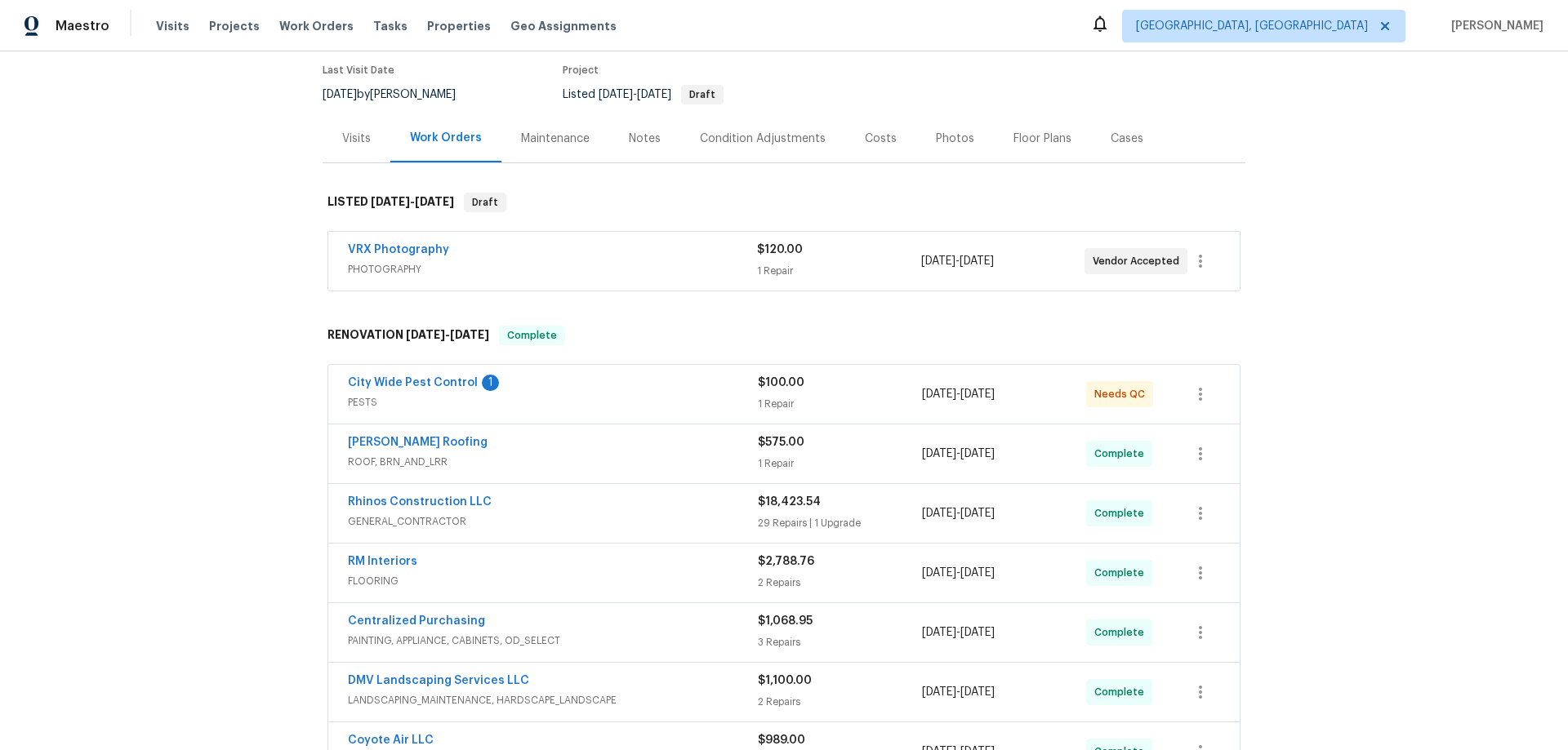
scroll to position [0, 0]
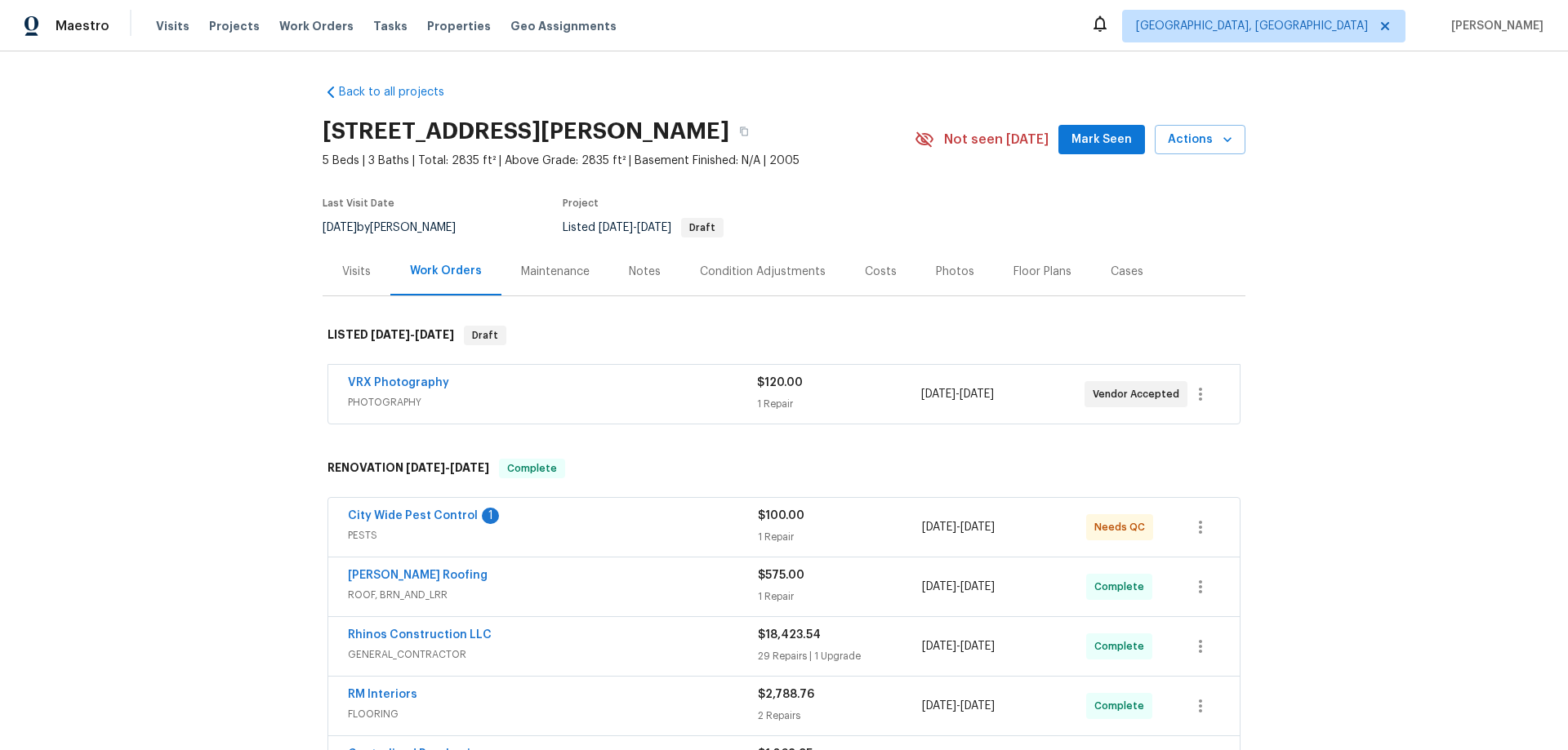
click at [174, 366] on div "Back to all projects 43531 W Bailey Dr, Maricopa, AZ 85138 5 Beds | 3 Baths | T…" at bounding box center [784, 401] width 1568 height 699
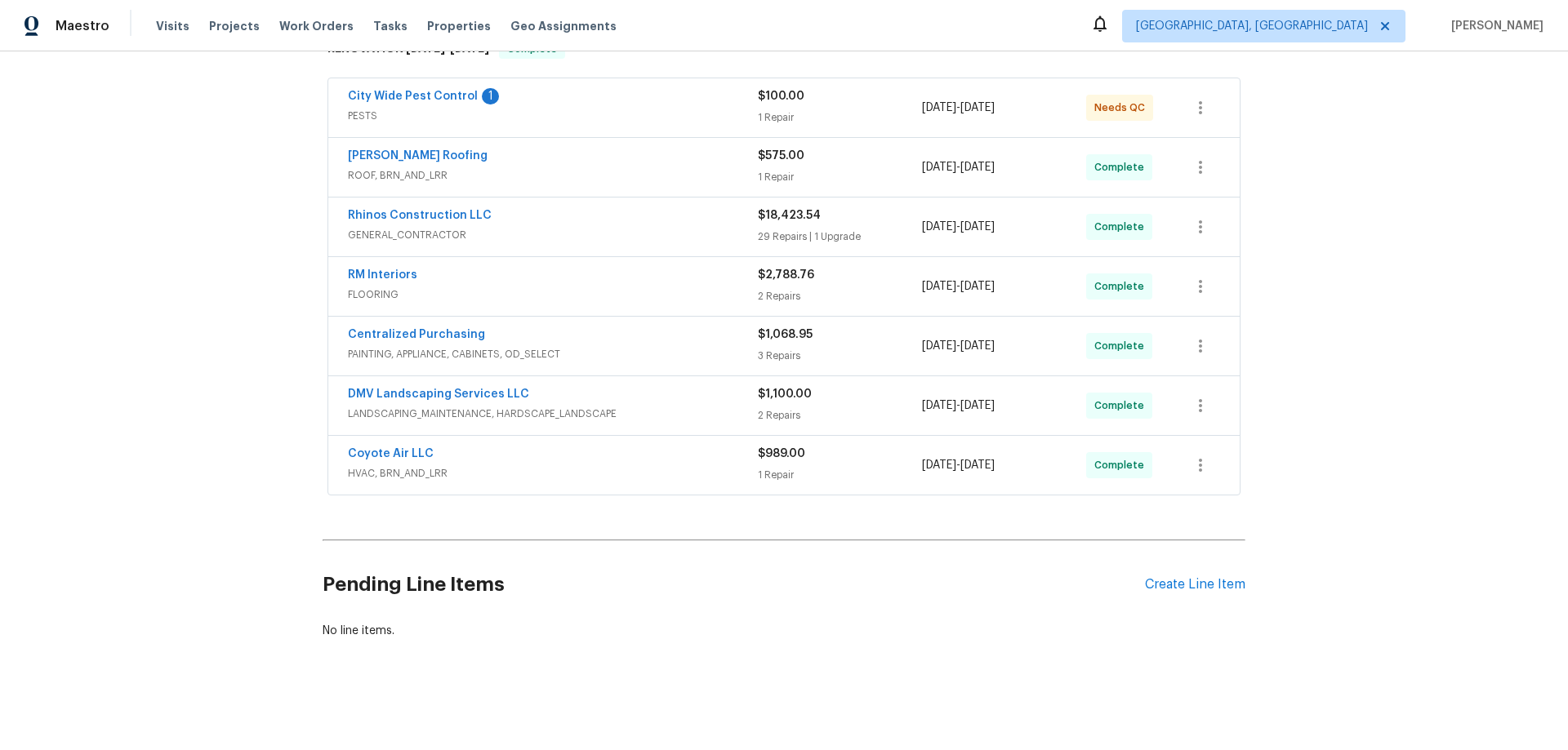
click at [257, 333] on div "Back to all projects 43531 W Bailey Dr, Maricopa, AZ 85138 5 Beds | 3 Baths | T…" at bounding box center [784, 401] width 1568 height 699
click at [214, 444] on div "Back to all projects 43531 W Bailey Dr, Maricopa, AZ 85138 5 Beds | 3 Baths | T…" at bounding box center [784, 401] width 1568 height 699
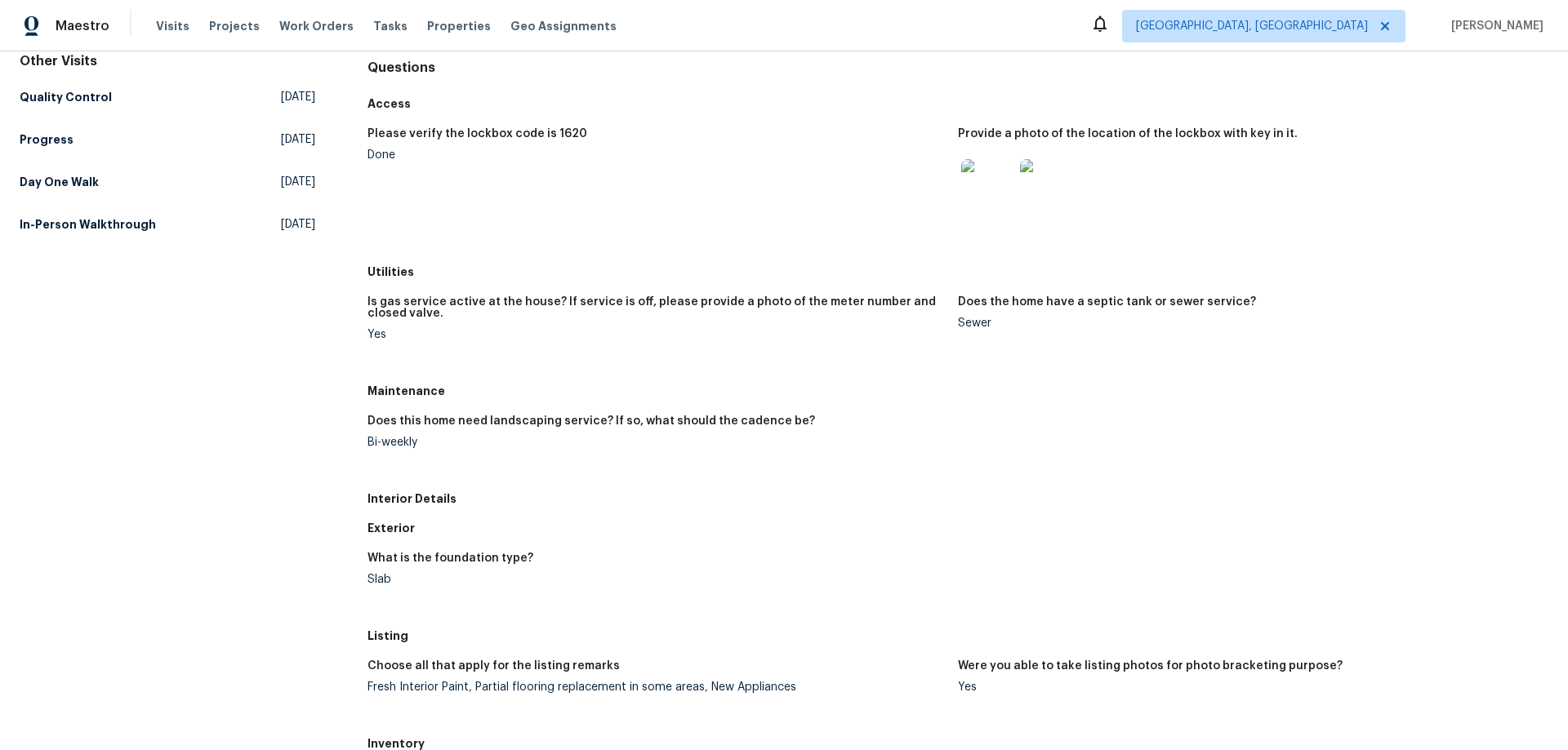
scroll to position [163, 0]
drag, startPoint x: 363, startPoint y: 392, endPoint x: 420, endPoint y: 463, distance: 91.0
click at [420, 463] on div "All visits [STREET_ADDRESS][PERSON_NAME][PERSON_NAME] Home details Other Visits…" at bounding box center [784, 575] width 1529 height 1310
click at [464, 447] on figure "Does this home need landscaping service? If so, what should the cadence be? Bi-…" at bounding box center [663, 443] width 591 height 59
click at [374, 395] on h5 "Maintenance" at bounding box center [958, 390] width 1181 height 16
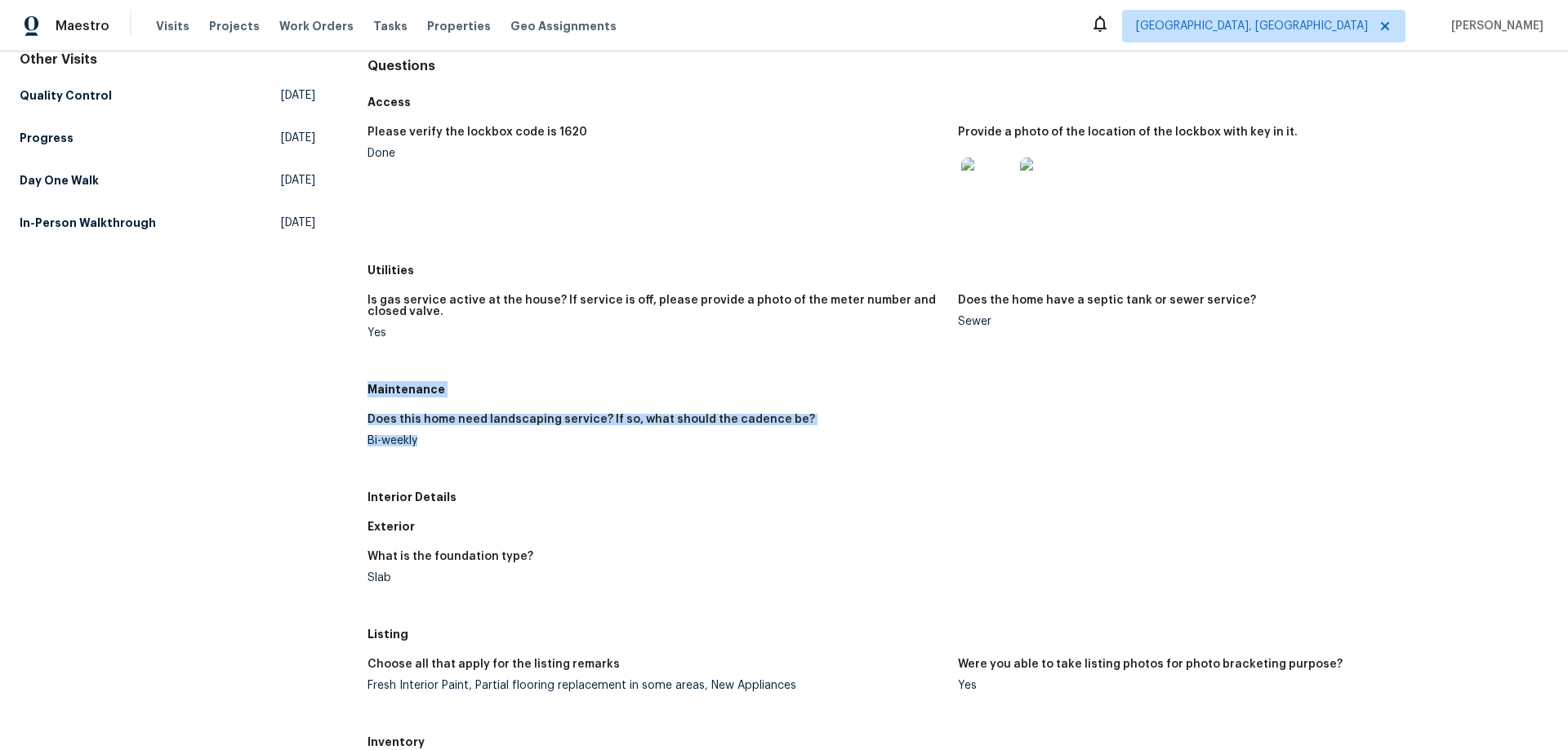
click at [368, 390] on h5 "Maintenance" at bounding box center [958, 390] width 1181 height 16
drag, startPoint x: 362, startPoint y: 390, endPoint x: 420, endPoint y: 451, distance: 84.2
click at [424, 450] on div "All visits 43531 W Bailey Dr Maricopa, AZ 85138 Home details Other Visits Quali…" at bounding box center [784, 575] width 1529 height 1310
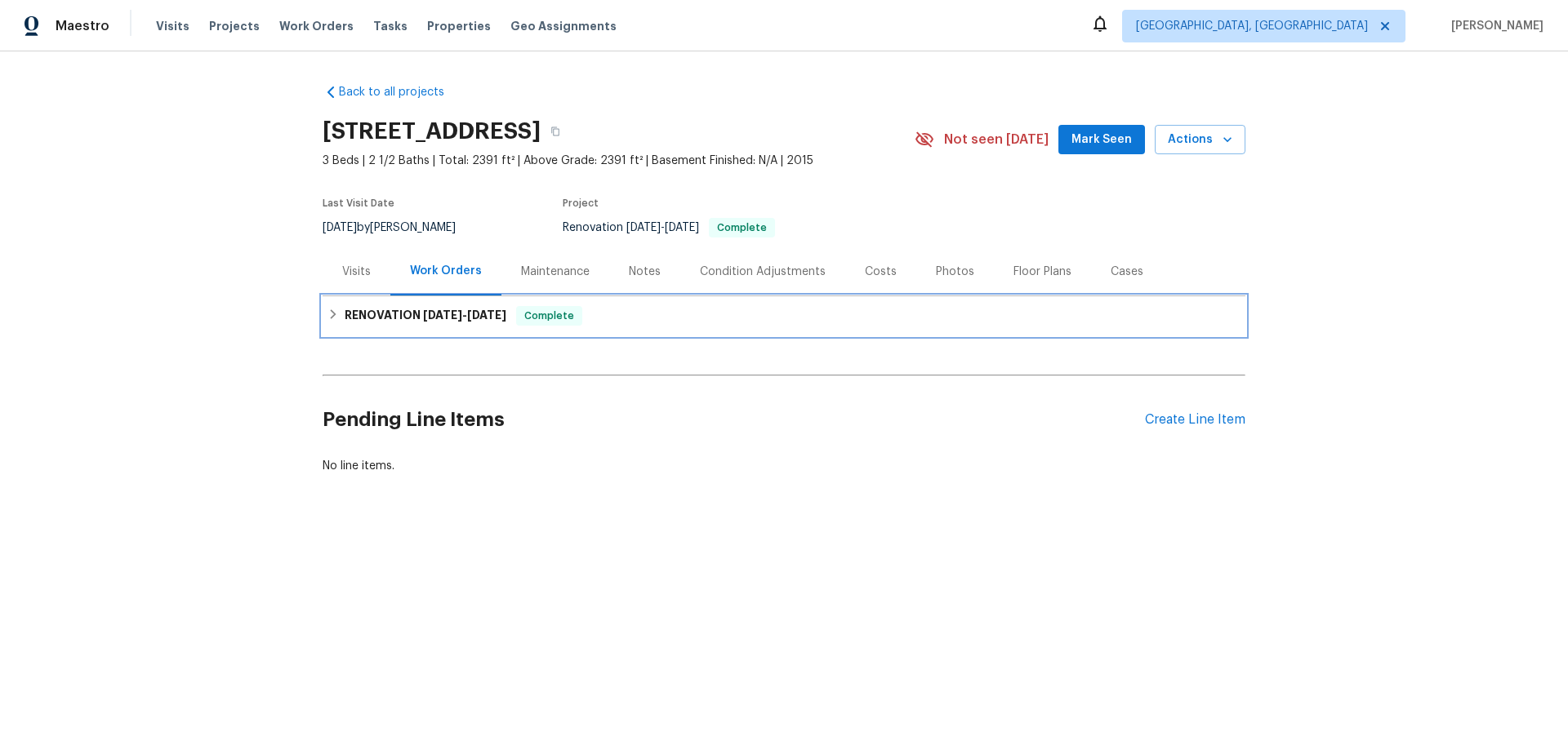
click at [402, 320] on h6 "RENOVATION 8/18/25 - 8/29/25" at bounding box center [426, 316] width 162 height 20
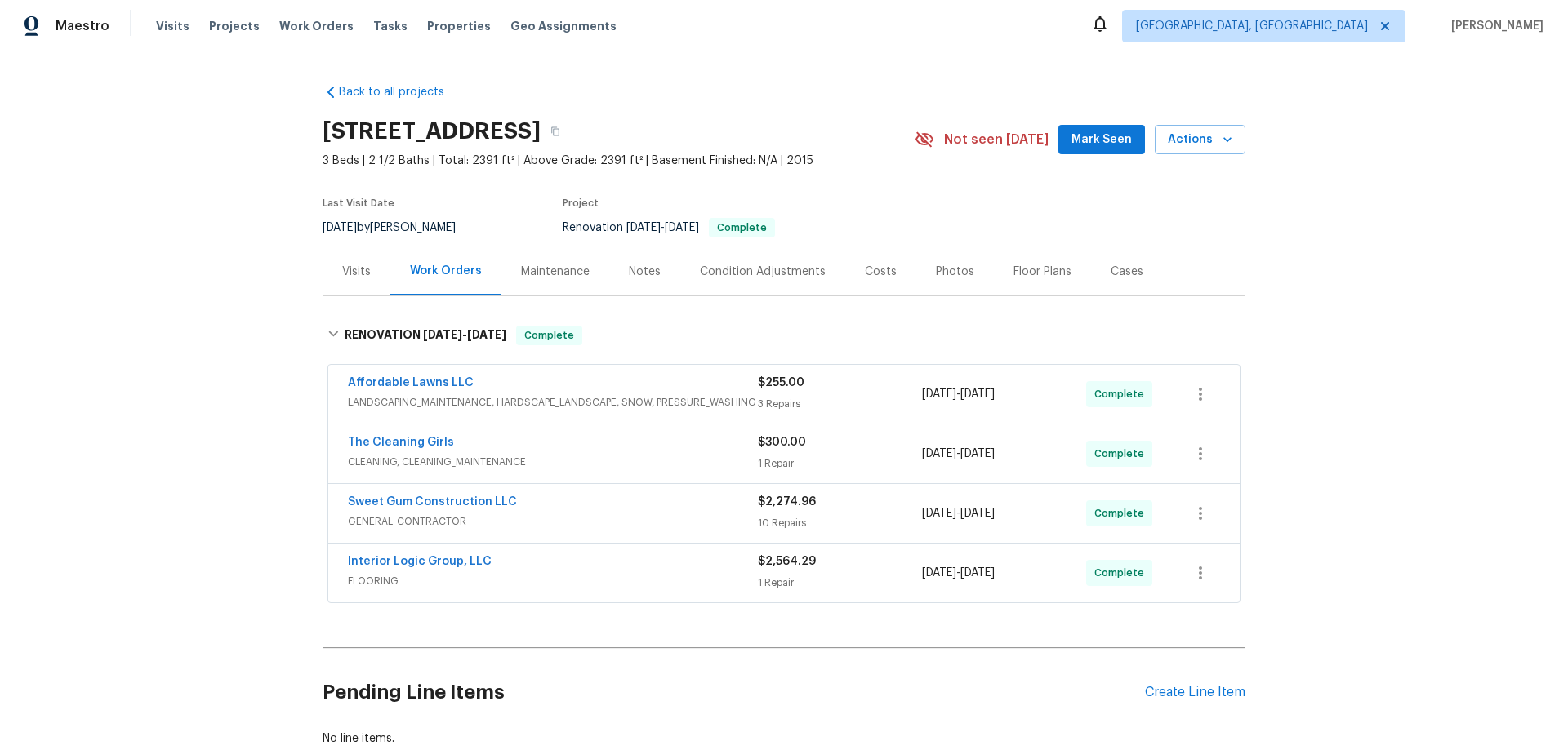
click at [195, 394] on div "Back to all projects 1006 Spacious Skies Ln, Durham, NC 27703 3 Beds | 2 1/2 Ba…" at bounding box center [784, 401] width 1568 height 699
click at [209, 302] on div "Back to all projects 1006 Spacious Skies Ln, Durham, NC 27703 3 Beds | 2 1/2 Ba…" at bounding box center [784, 401] width 1568 height 699
click at [247, 303] on div "Back to all projects 1006 Spacious Skies Ln, Durham, NC 27703 3 Beds | 2 1/2 Ba…" at bounding box center [784, 401] width 1568 height 699
click at [220, 329] on div "Back to all projects 1006 Spacious Skies Ln, Durham, NC 27703 3 Beds | 2 1/2 Ba…" at bounding box center [784, 401] width 1568 height 699
click at [149, 343] on div "Back to all projects 1006 Spacious Skies Ln, Durham, NC 27703 3 Beds | 2 1/2 Ba…" at bounding box center [784, 401] width 1568 height 699
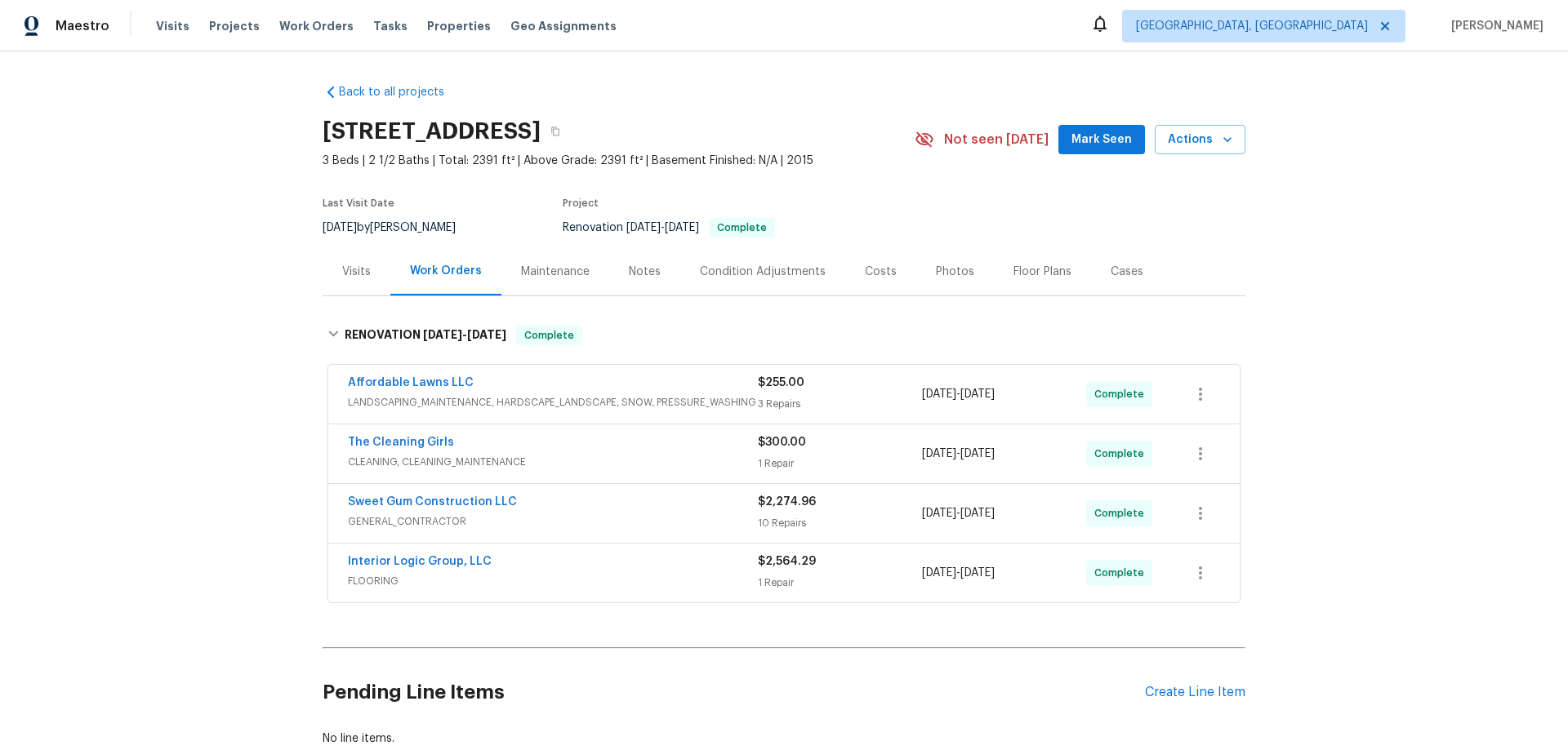
click at [217, 292] on div "Back to all projects 1006 Spacious Skies Ln, Durham, NC 27703 3 Beds | 2 1/2 Ba…" at bounding box center [784, 401] width 1568 height 699
click at [154, 281] on div "Back to all projects 1006 Spacious Skies Ln, Durham, NC 27703 3 Beds | 2 1/2 Ba…" at bounding box center [784, 401] width 1568 height 699
click at [195, 272] on div "Back to all projects 1006 Spacious Skies Ln, Durham, NC 27703 3 Beds | 2 1/2 Ba…" at bounding box center [784, 401] width 1568 height 699
click at [257, 255] on div "Back to all projects 1006 Spacious Skies Ln, Durham, NC 27703 3 Beds | 2 1/2 Ba…" at bounding box center [784, 401] width 1568 height 699
click at [219, 358] on div "Back to all projects 1006 Spacious Skies Ln, Durham, NC 27703 3 Beds | 2 1/2 Ba…" at bounding box center [784, 401] width 1568 height 699
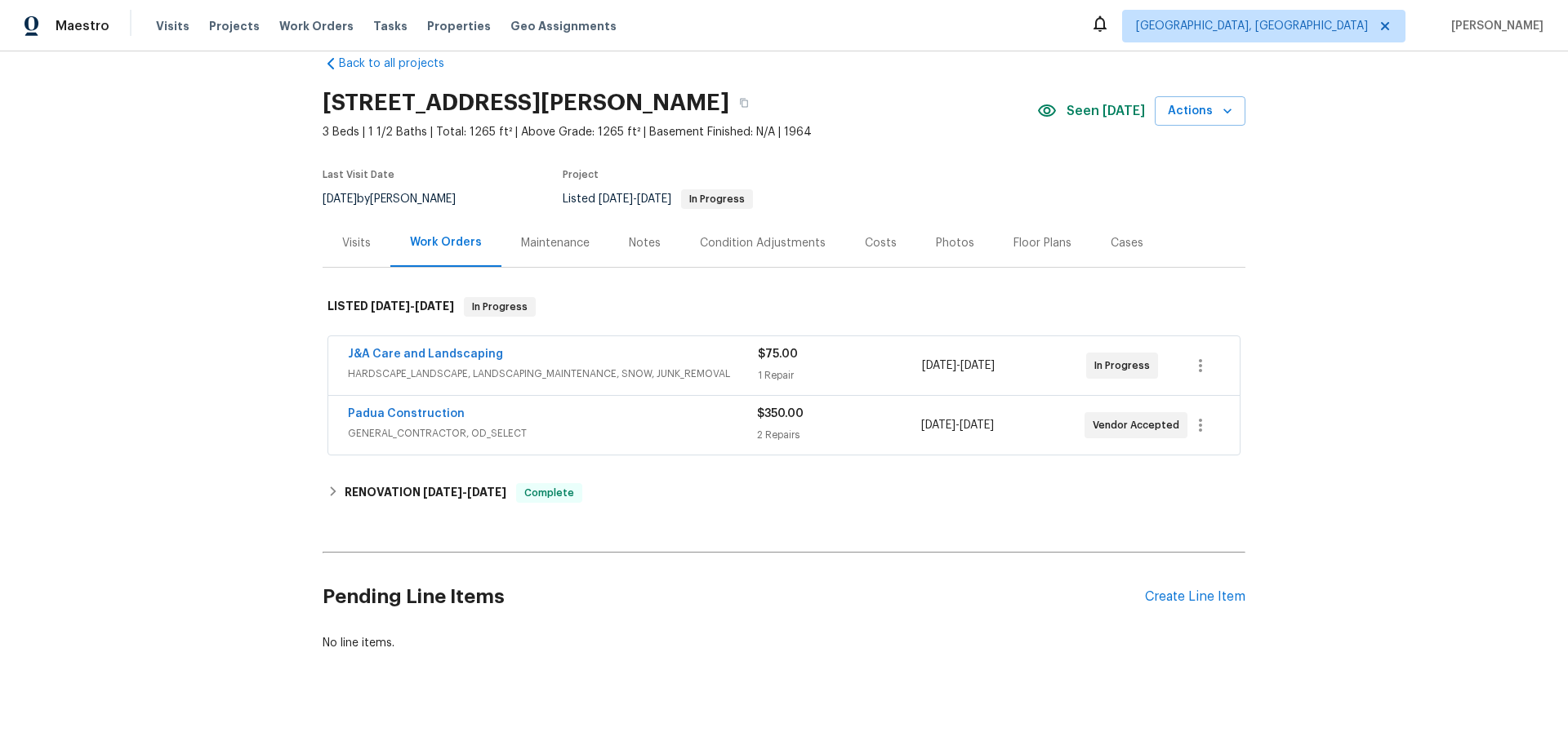
scroll to position [53, 0]
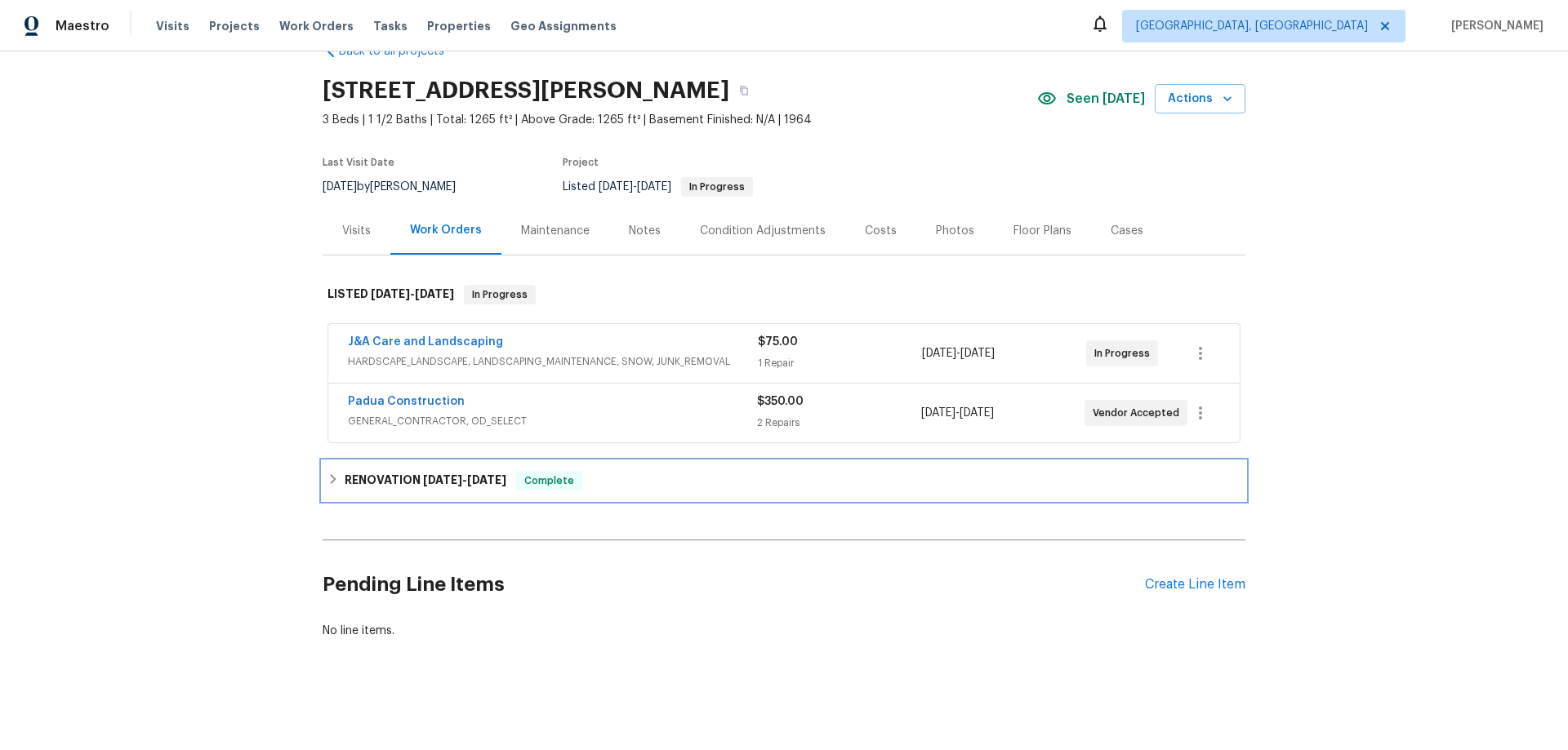
click at [390, 461] on div "RENOVATION [DATE] - [DATE] Complete" at bounding box center [784, 481] width 923 height 39
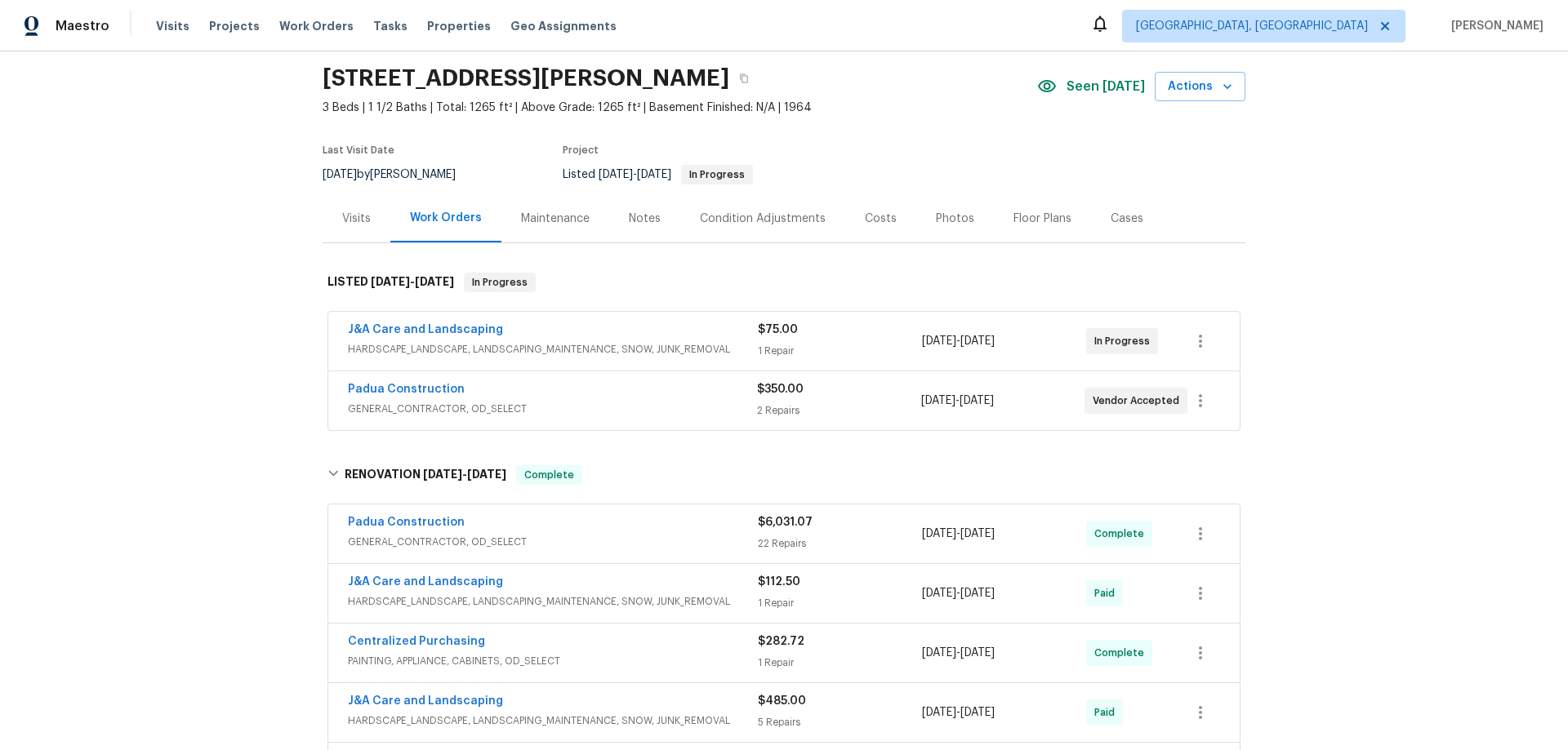
click at [240, 349] on div "Back to all projects 581 Braxton Blvd, Fayetteville, NC 28311 3 Beds | 1 1/2 Ba…" at bounding box center [784, 401] width 1568 height 699
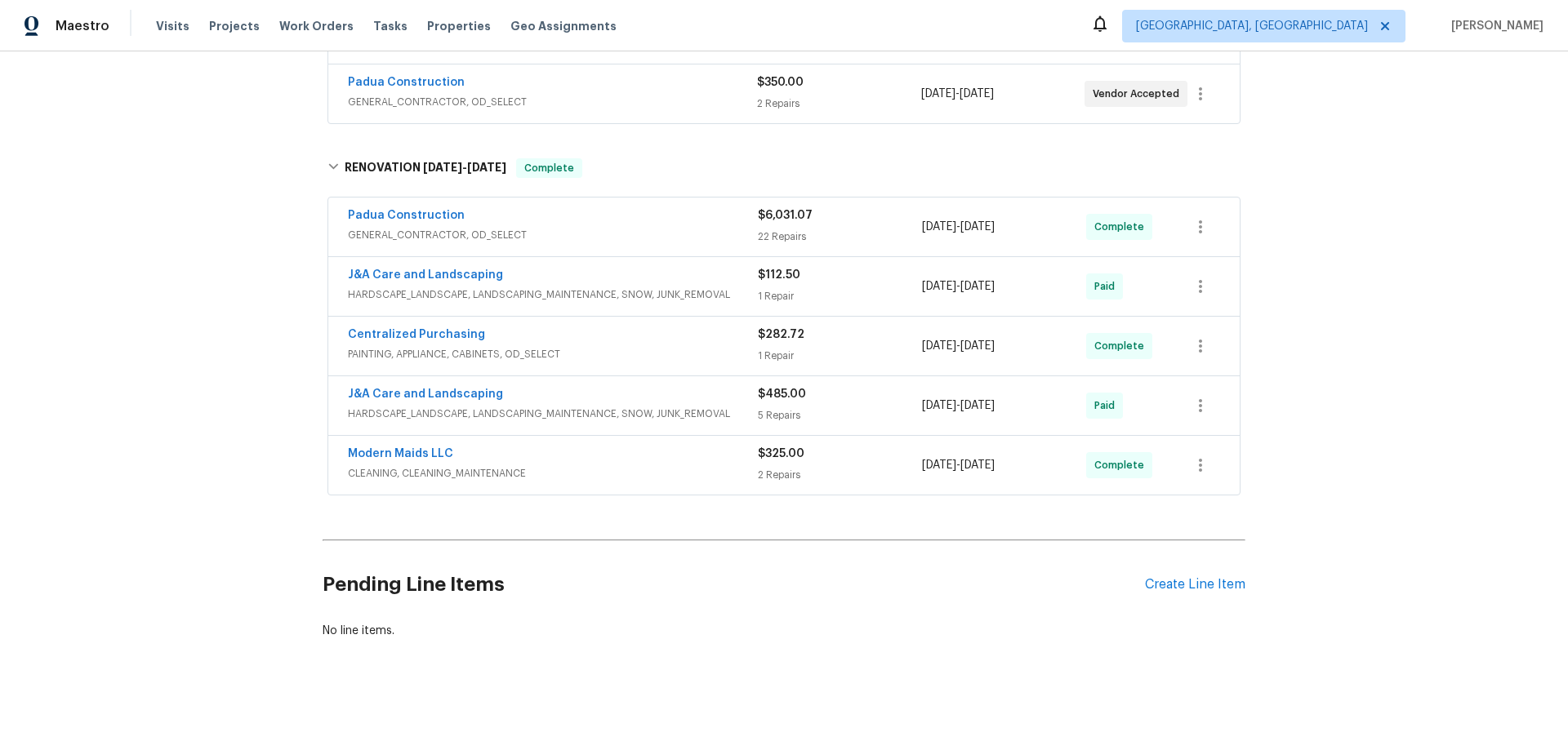
scroll to position [0, 0]
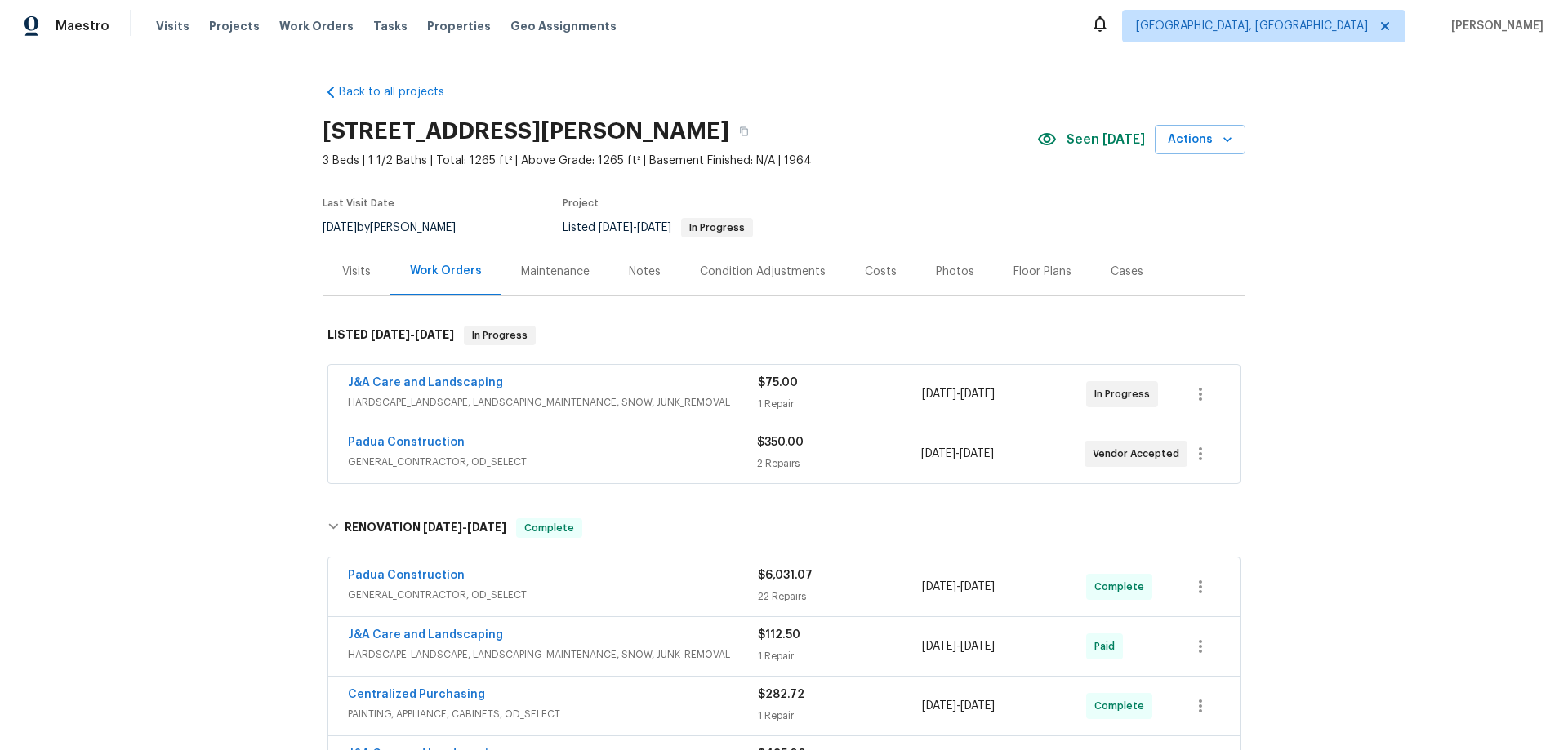
click at [288, 330] on div "Back to all projects 581 Braxton Blvd, Fayetteville, NC 28311 3 Beds | 1 1/2 Ba…" at bounding box center [784, 401] width 1568 height 699
click at [283, 391] on div "Back to all projects 581 Braxton Blvd, Fayetteville, NC 28311 3 Beds | 1 1/2 Ba…" at bounding box center [784, 401] width 1568 height 699
click at [213, 281] on div "Back to all projects 581 Braxton Blvd, Fayetteville, NC 28311 3 Beds | 1 1/2 Ba…" at bounding box center [784, 401] width 1568 height 699
click at [209, 336] on div "Back to all projects 581 Braxton Blvd, Fayetteville, NC 28311 3 Beds | 1 1/2 Ba…" at bounding box center [784, 401] width 1568 height 699
click at [171, 353] on div "Back to all projects 581 Braxton Blvd, Fayetteville, NC 28311 3 Beds | 1 1/2 Ba…" at bounding box center [784, 401] width 1568 height 699
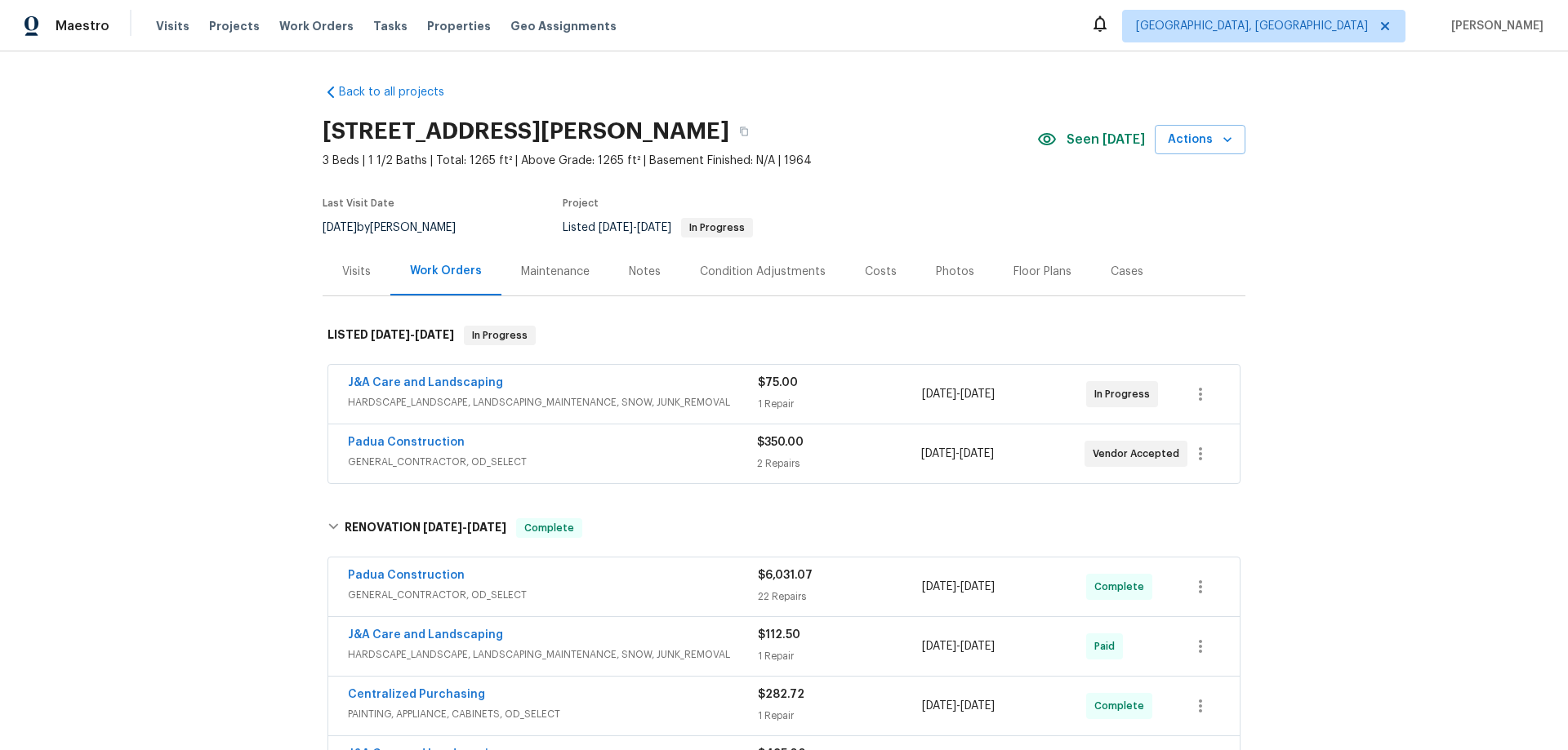
click at [201, 312] on div "Back to all projects 581 Braxton Blvd, Fayetteville, NC 28311 3 Beds | 1 1/2 Ba…" at bounding box center [784, 401] width 1568 height 699
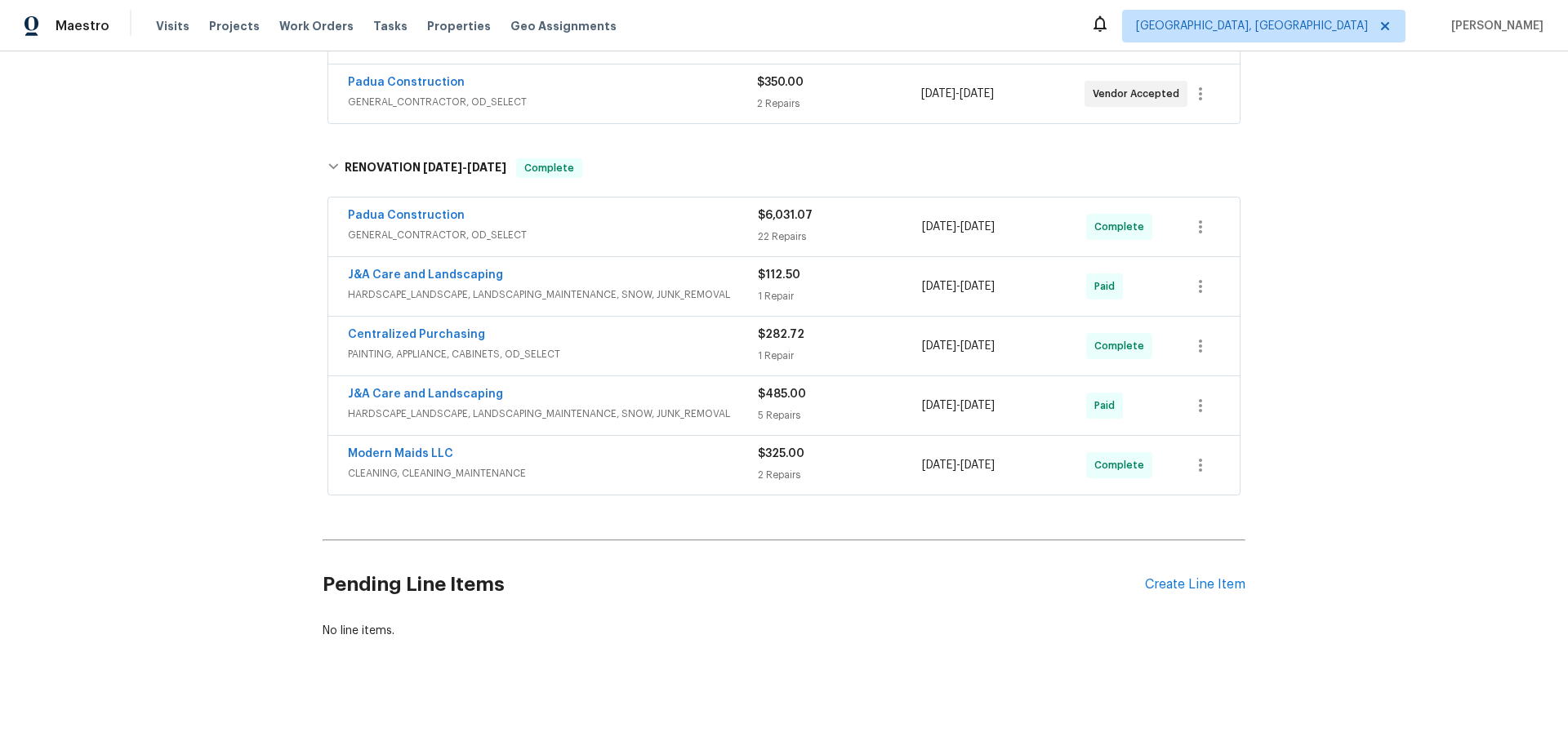
click at [152, 454] on div "Back to all projects 581 Braxton Blvd, Fayetteville, NC 28311 3 Beds | 1 1/2 Ba…" at bounding box center [784, 401] width 1568 height 699
click at [215, 321] on div "Back to all projects 581 Braxton Blvd, Fayetteville, NC 28311 3 Beds | 1 1/2 Ba…" at bounding box center [784, 401] width 1568 height 699
click at [191, 341] on div "Back to all projects 581 Braxton Blvd, Fayetteville, NC 28311 3 Beds | 1 1/2 Ba…" at bounding box center [784, 401] width 1568 height 699
click at [181, 258] on div "Back to all projects 581 Braxton Blvd, Fayetteville, NC 28311 3 Beds | 1 1/2 Ba…" at bounding box center [784, 401] width 1568 height 699
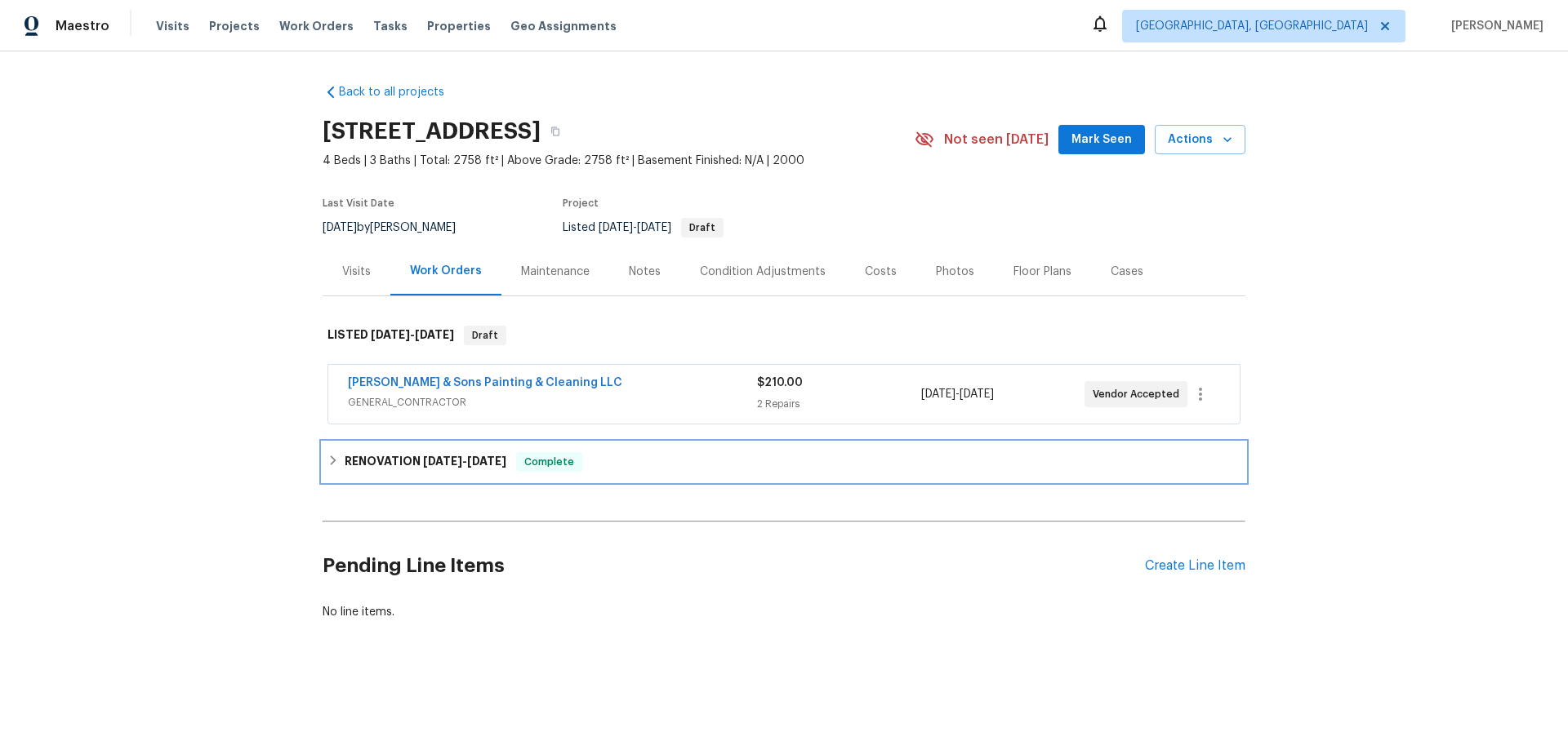
click at [377, 445] on div "RENOVATION 8/14/25 - 8/27/25 Complete" at bounding box center [784, 461] width 923 height 39
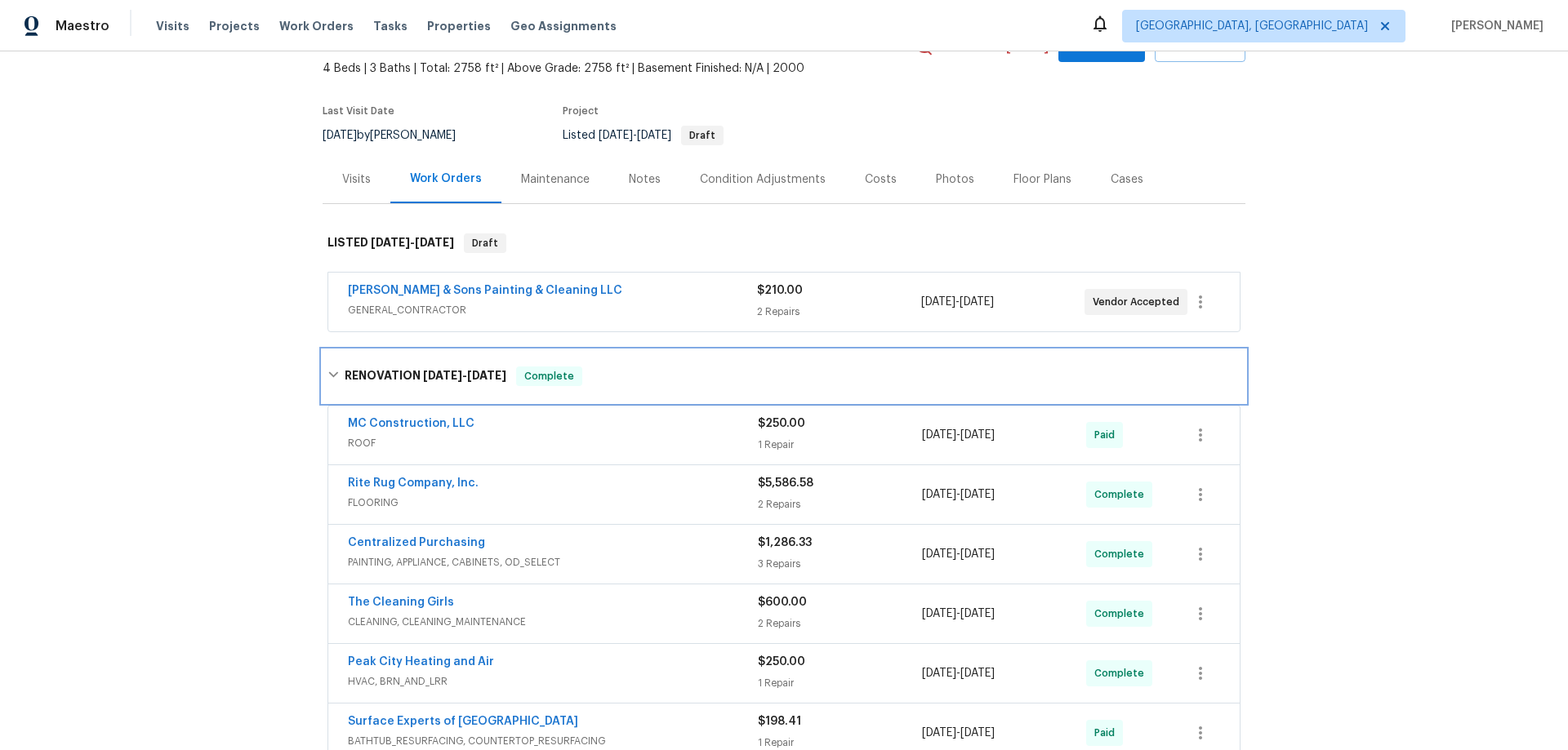
scroll to position [163, 0]
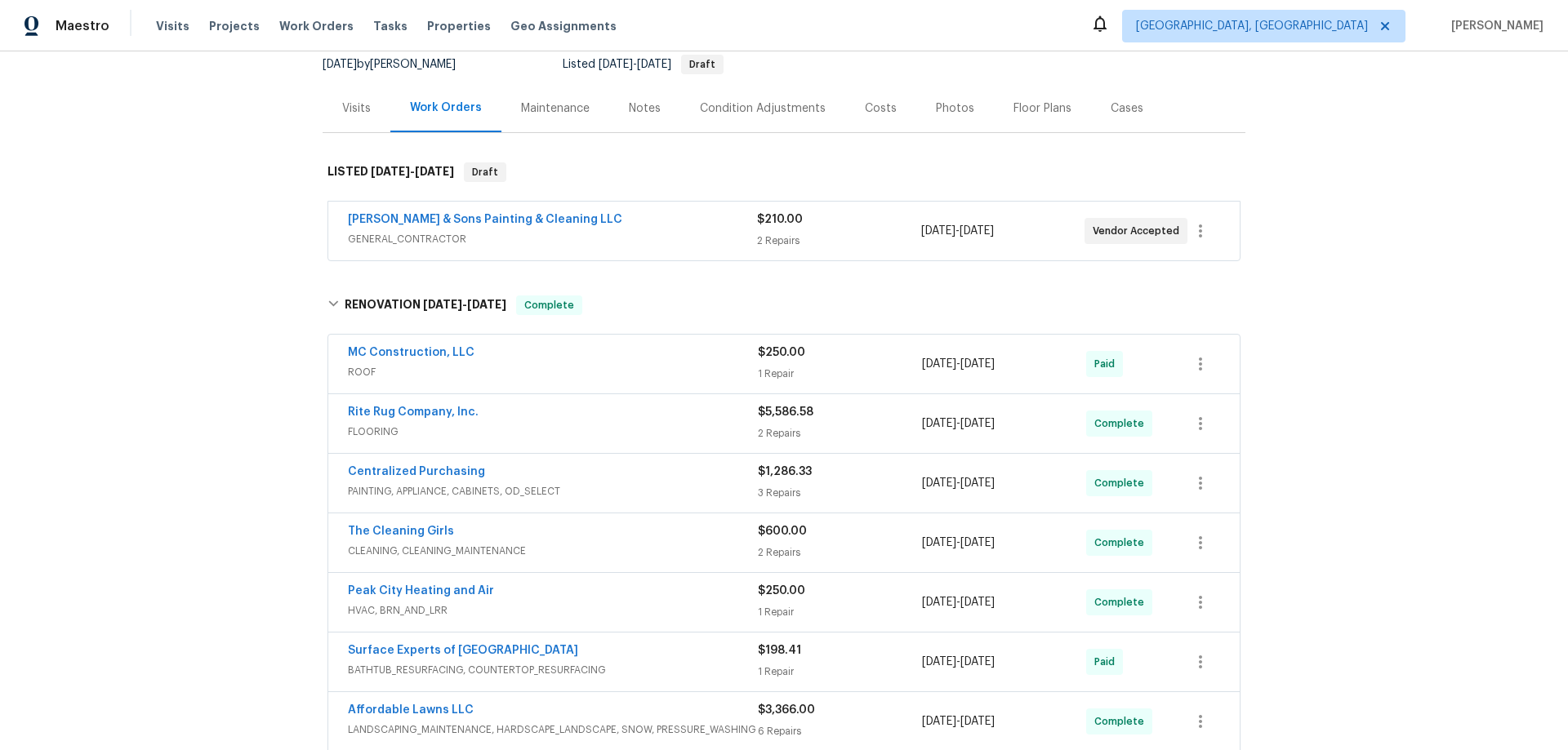
click at [224, 326] on div "Back to all projects 8204 Coosa Ct, Raleigh, NC 27616 4 Beds | 3 Baths | Total:…" at bounding box center [784, 401] width 1568 height 699
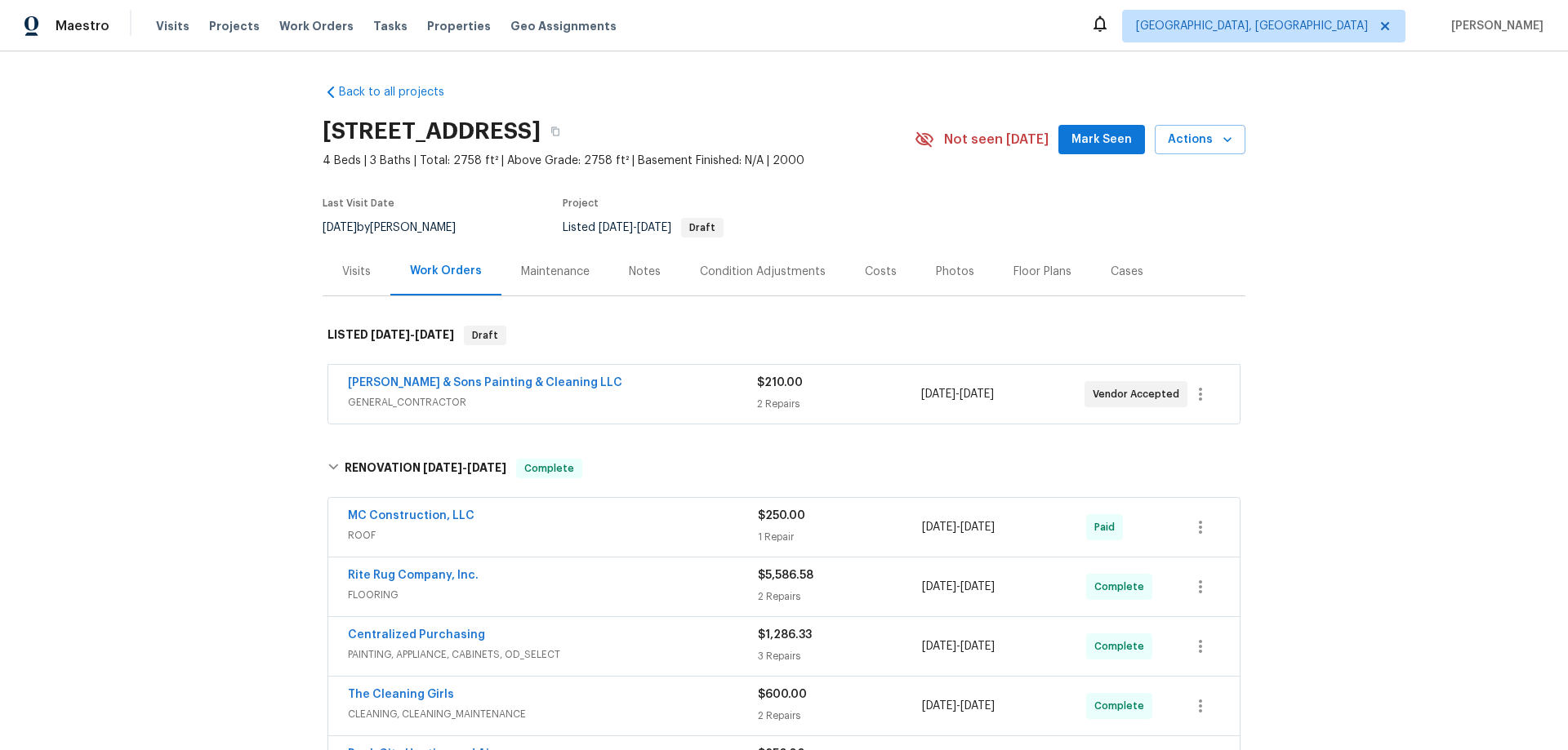
scroll to position [492, 0]
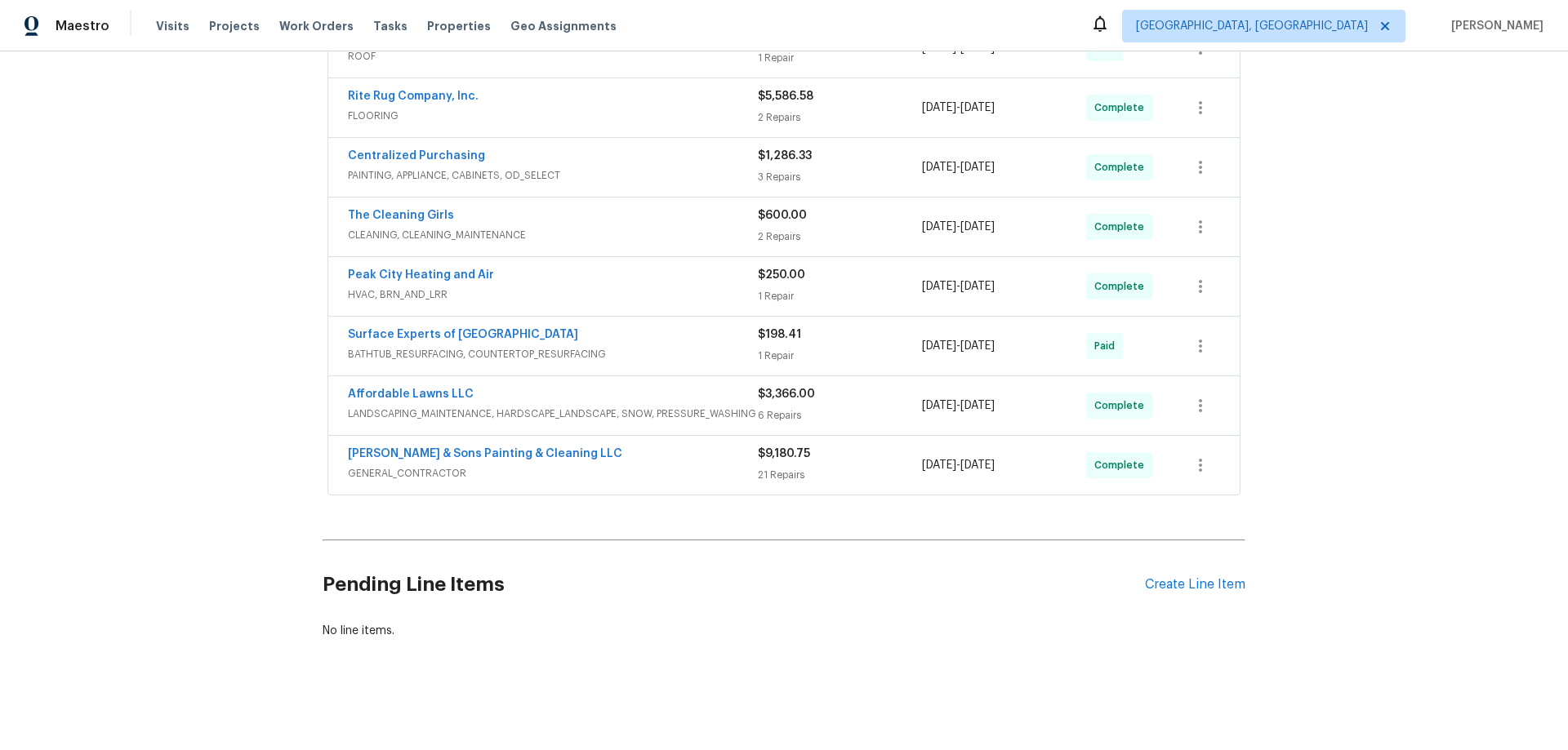
click at [237, 278] on div "Back to all projects 8204 Coosa Ct, Raleigh, NC 27616 4 Beds | 3 Baths | Total:…" at bounding box center [784, 401] width 1568 height 699
click at [182, 267] on div "Back to all projects 8204 Coosa Ct, Raleigh, NC 27616 4 Beds | 3 Baths | Total:…" at bounding box center [784, 401] width 1568 height 699
click at [190, 283] on div "Back to all projects 8204 Coosa Ct, Raleigh, NC 27616 4 Beds | 3 Baths | Total:…" at bounding box center [784, 401] width 1568 height 699
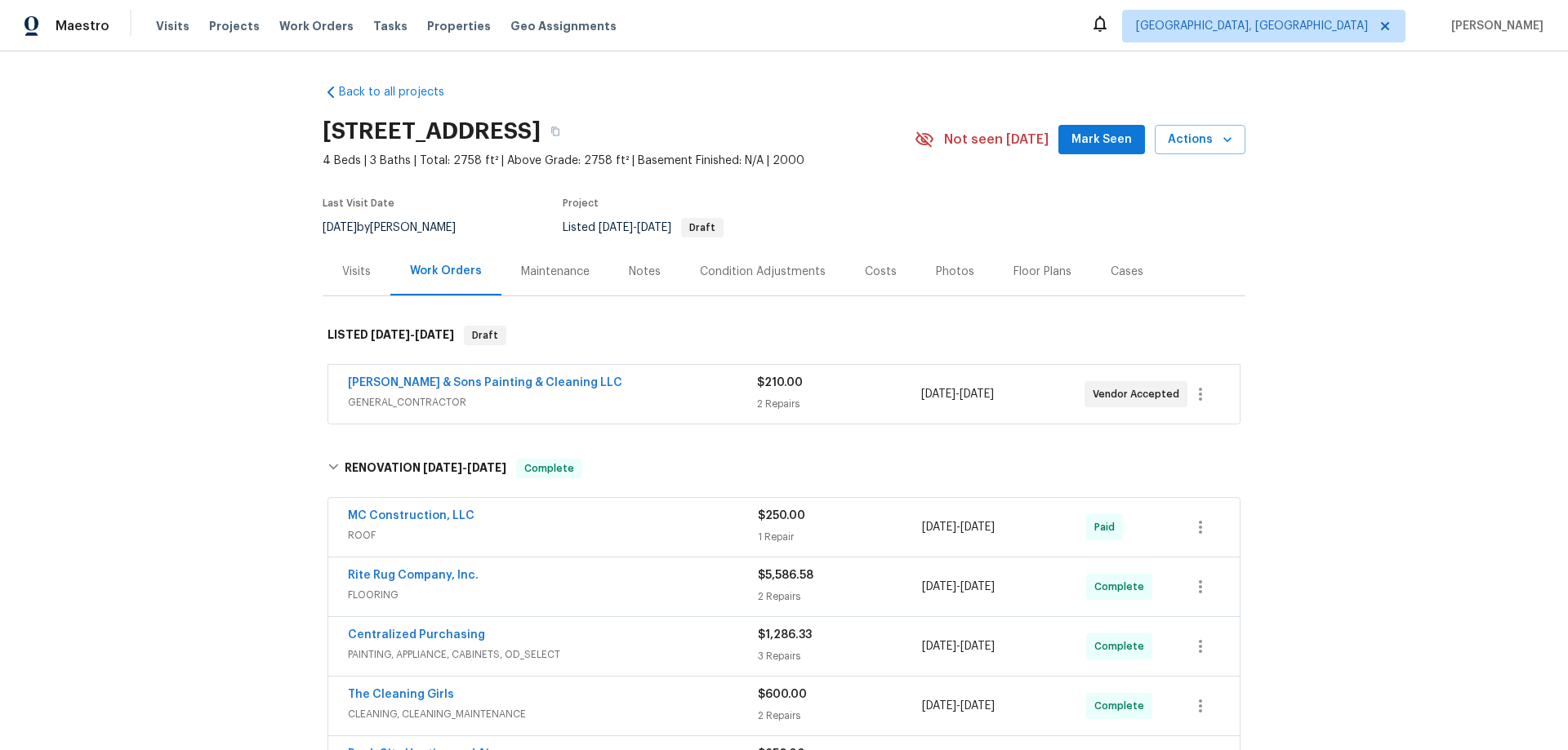
click at [166, 325] on div "Back to all projects 8204 Coosa Ct, Raleigh, NC 27616 4 Beds | 3 Baths | Total:…" at bounding box center [784, 401] width 1568 height 699
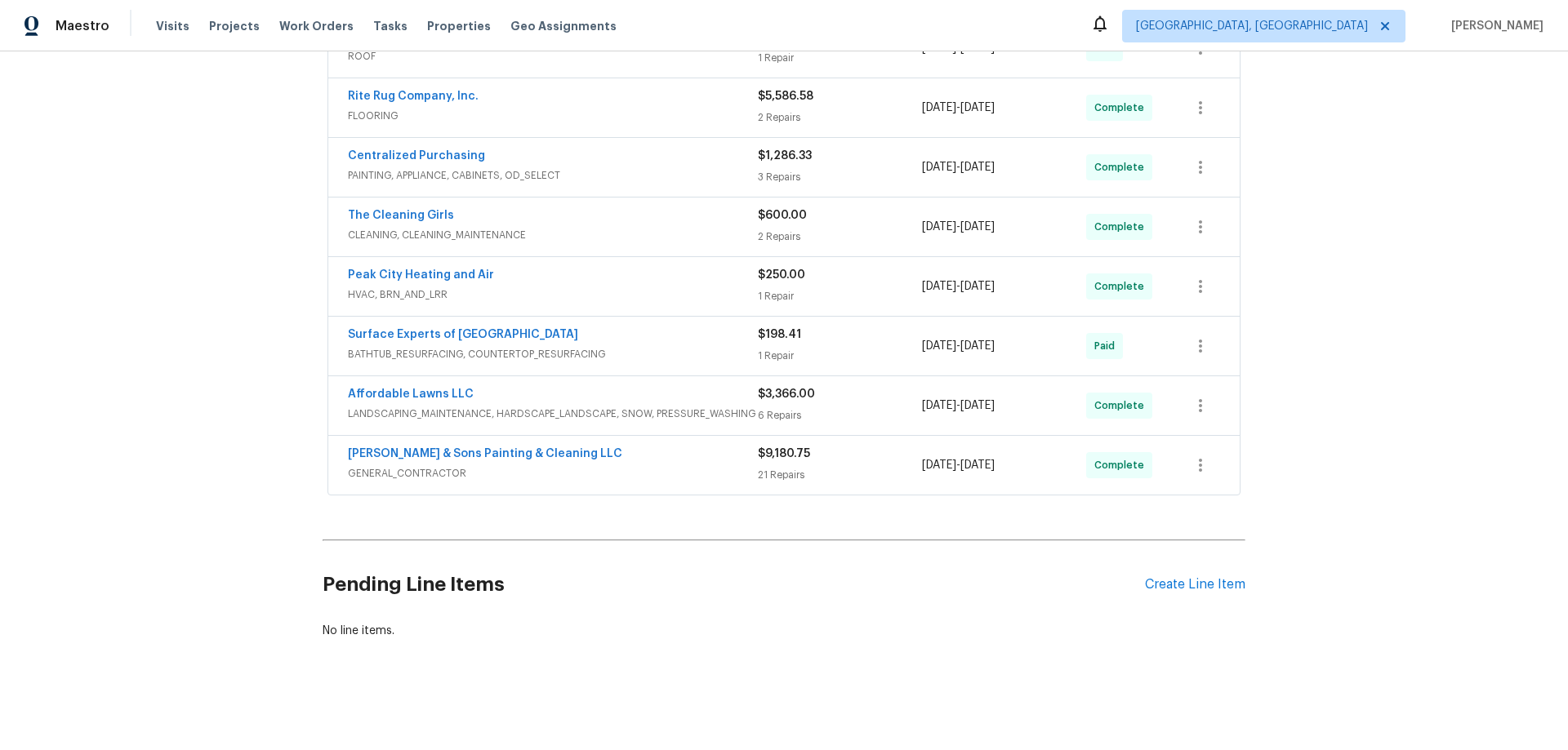
click at [150, 299] on div "Back to all projects 8204 Coosa Ct, Raleigh, NC 27616 4 Beds | 3 Baths | Total:…" at bounding box center [784, 401] width 1568 height 699
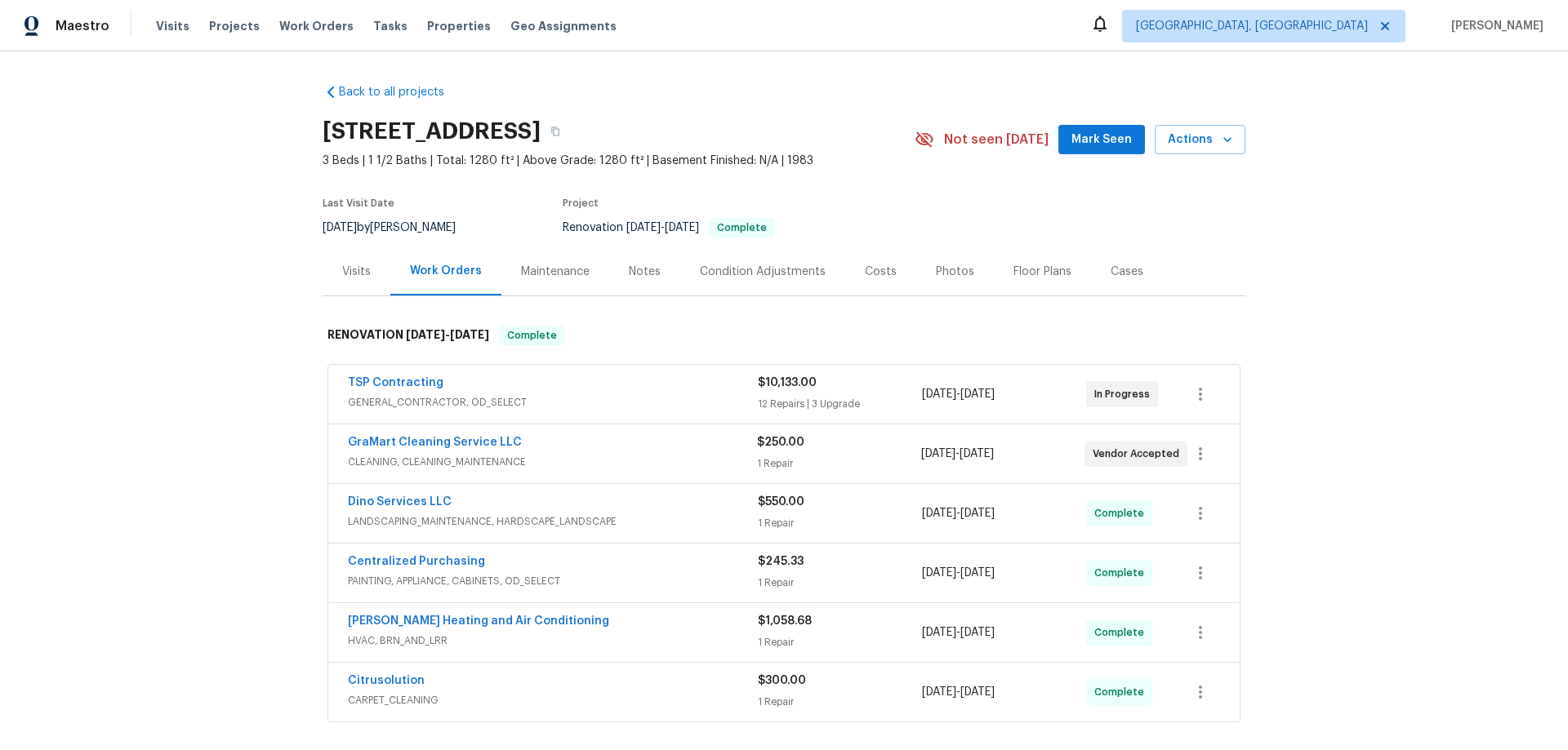
click at [215, 368] on div "Back to all projects [STREET_ADDRESS] 3 Beds | 1 1/2 Baths | Total: 1280 ft² | …" at bounding box center [784, 401] width 1568 height 699
click at [226, 313] on div "Back to all projects [STREET_ADDRESS] 3 Beds | 1 1/2 Baths | Total: 1280 ft² | …" at bounding box center [784, 401] width 1568 height 699
click at [168, 329] on div "Back to all projects [STREET_ADDRESS] 3 Beds | 1 1/2 Baths | Total: 1280 ft² | …" at bounding box center [784, 401] width 1568 height 699
click at [189, 234] on div "Back to all projects [STREET_ADDRESS] 3 Beds | 1 1/2 Baths | Total: 1280 ft² | …" at bounding box center [784, 401] width 1568 height 699
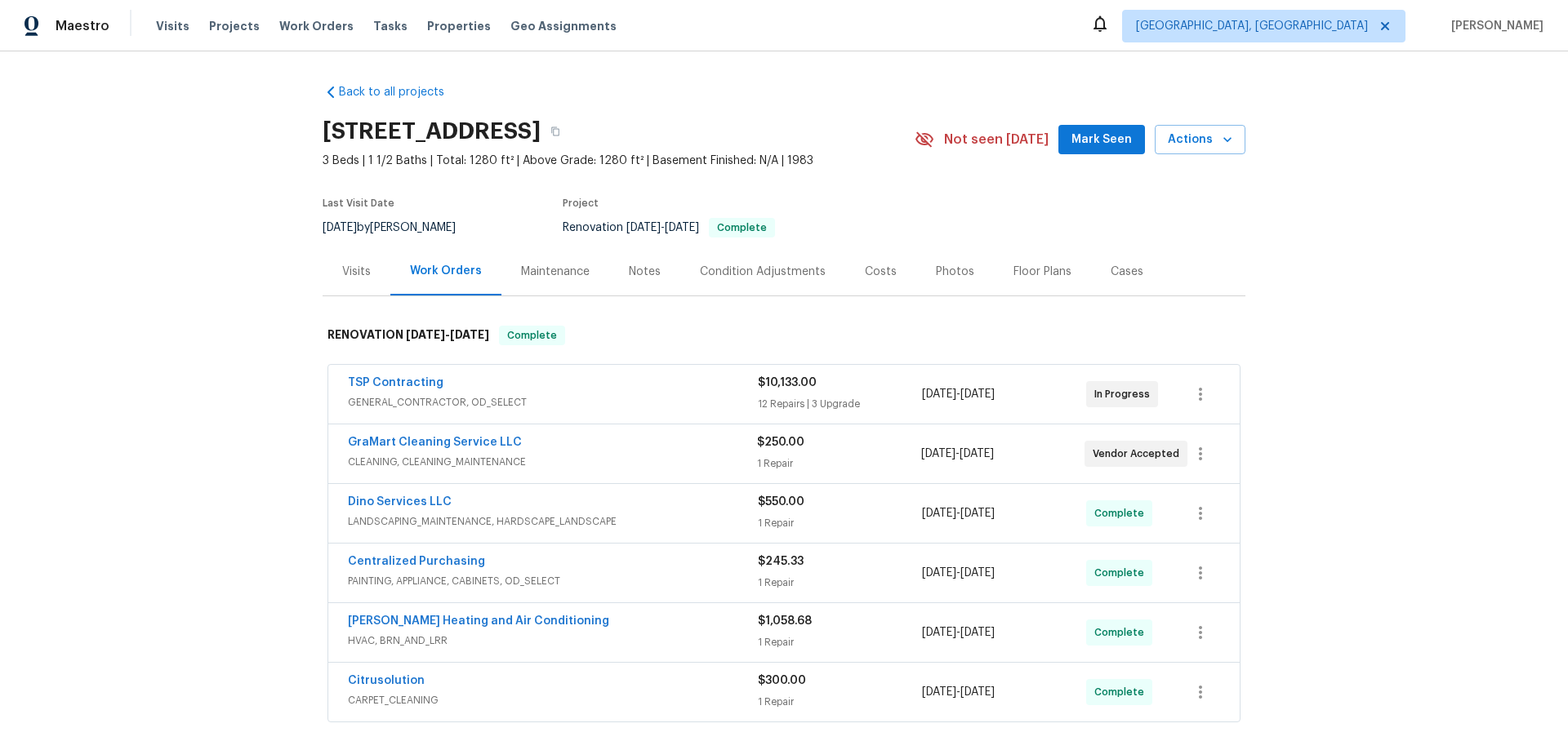
click at [155, 274] on div "Back to all projects [STREET_ADDRESS] 3 Beds | 1 1/2 Baths | Total: 1280 ft² | …" at bounding box center [784, 401] width 1568 height 699
click at [181, 358] on div "Back to all projects [STREET_ADDRESS] 3 Beds | 1 1/2 Baths | Total: 1280 ft² | …" at bounding box center [784, 401] width 1568 height 699
click at [234, 372] on div "Back to all projects [STREET_ADDRESS] 3 Beds | 1 1/2 Baths | Total: 1280 ft² | …" at bounding box center [784, 401] width 1568 height 699
click at [239, 249] on div "Back to all projects [STREET_ADDRESS] 3 Beds | 1 1/2 Baths | Total: 1280 ft² | …" at bounding box center [784, 401] width 1568 height 699
click at [191, 283] on div "Back to all projects [STREET_ADDRESS] 3 Beds | 1 1/2 Baths | Total: 1280 ft² | …" at bounding box center [784, 401] width 1568 height 699
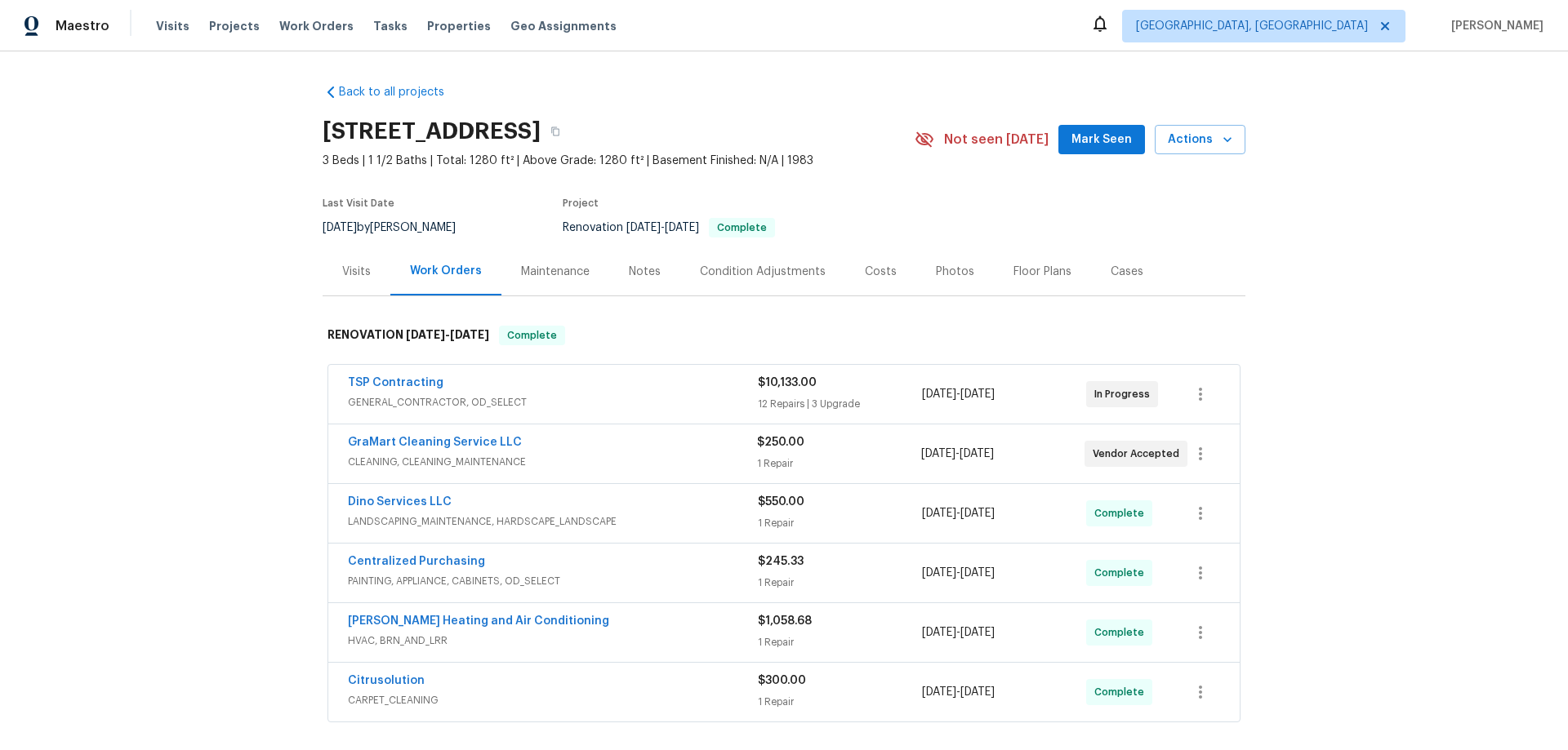
click at [252, 306] on div "Back to all projects [STREET_ADDRESS] 3 Beds | 1 1/2 Baths | Total: 1280 ft² | …" at bounding box center [784, 401] width 1568 height 699
click at [194, 248] on div "Back to all projects [STREET_ADDRESS] 3 Beds | 1 1/2 Baths | Total: 1280 ft² | …" at bounding box center [784, 401] width 1568 height 699
click at [254, 368] on div "Back to all projects [STREET_ADDRESS] 3 Beds | 1 1/2 Baths | Total: 1280 ft² | …" at bounding box center [784, 401] width 1568 height 699
click at [199, 297] on div "Back to all projects [STREET_ADDRESS] 3 Beds | 1 1/2 Baths | Total: 1280 ft² | …" at bounding box center [784, 401] width 1568 height 699
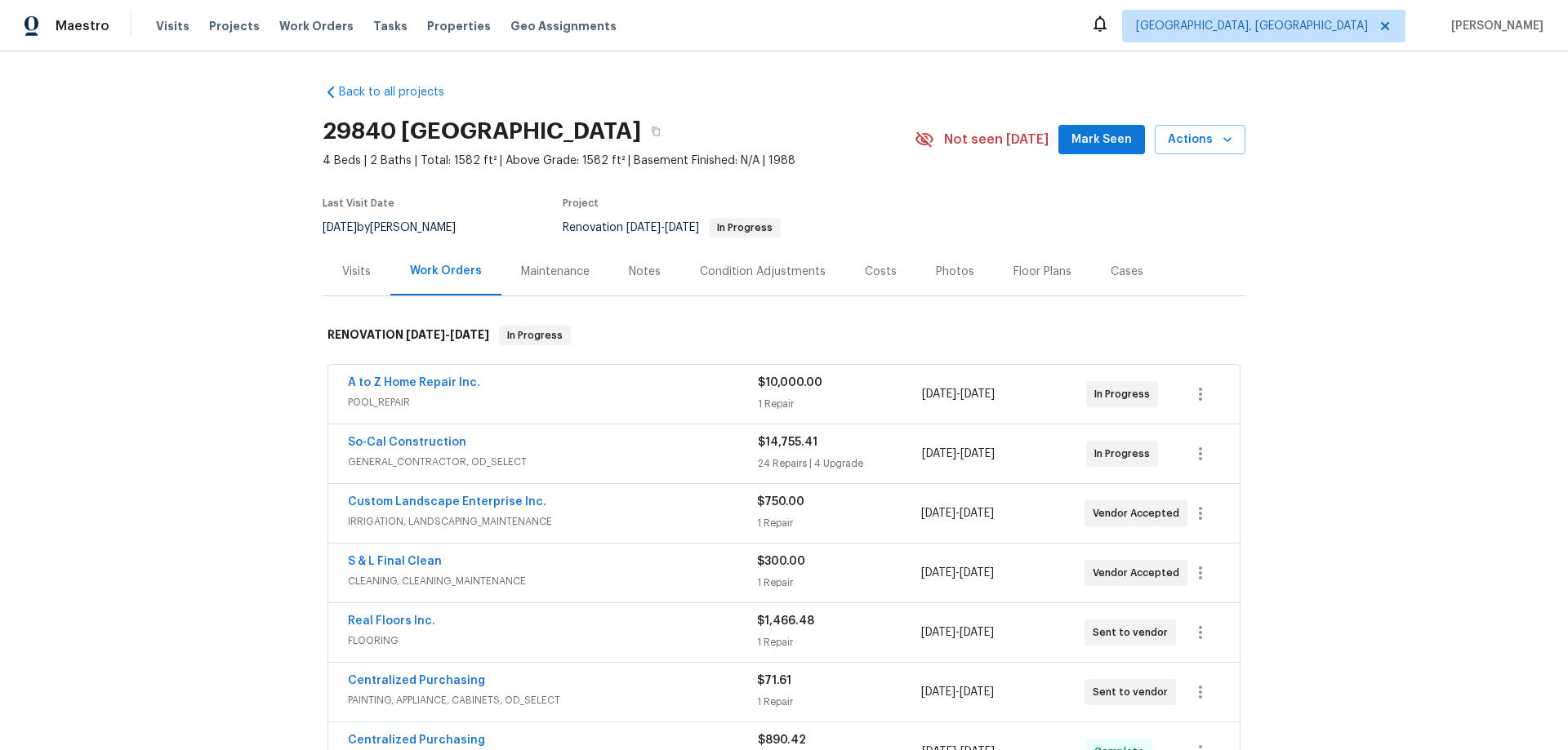
click at [250, 430] on div "Back to all projects [STREET_ADDRESS] 4 Beds | 2 Baths | Total: 1582 ft² | Abov…" at bounding box center [784, 401] width 1568 height 699
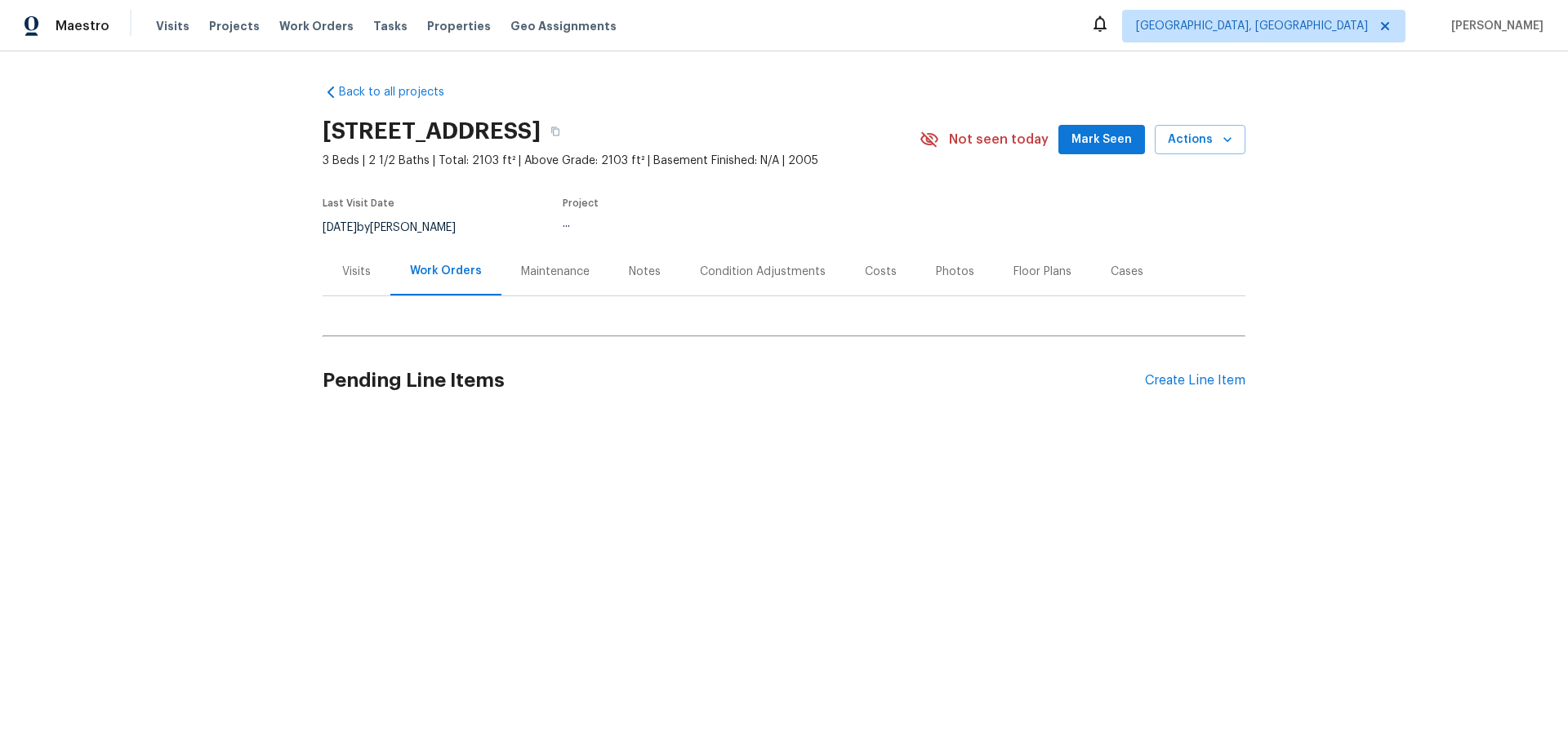
click at [348, 258] on div "Visits" at bounding box center [356, 271] width 67 height 48
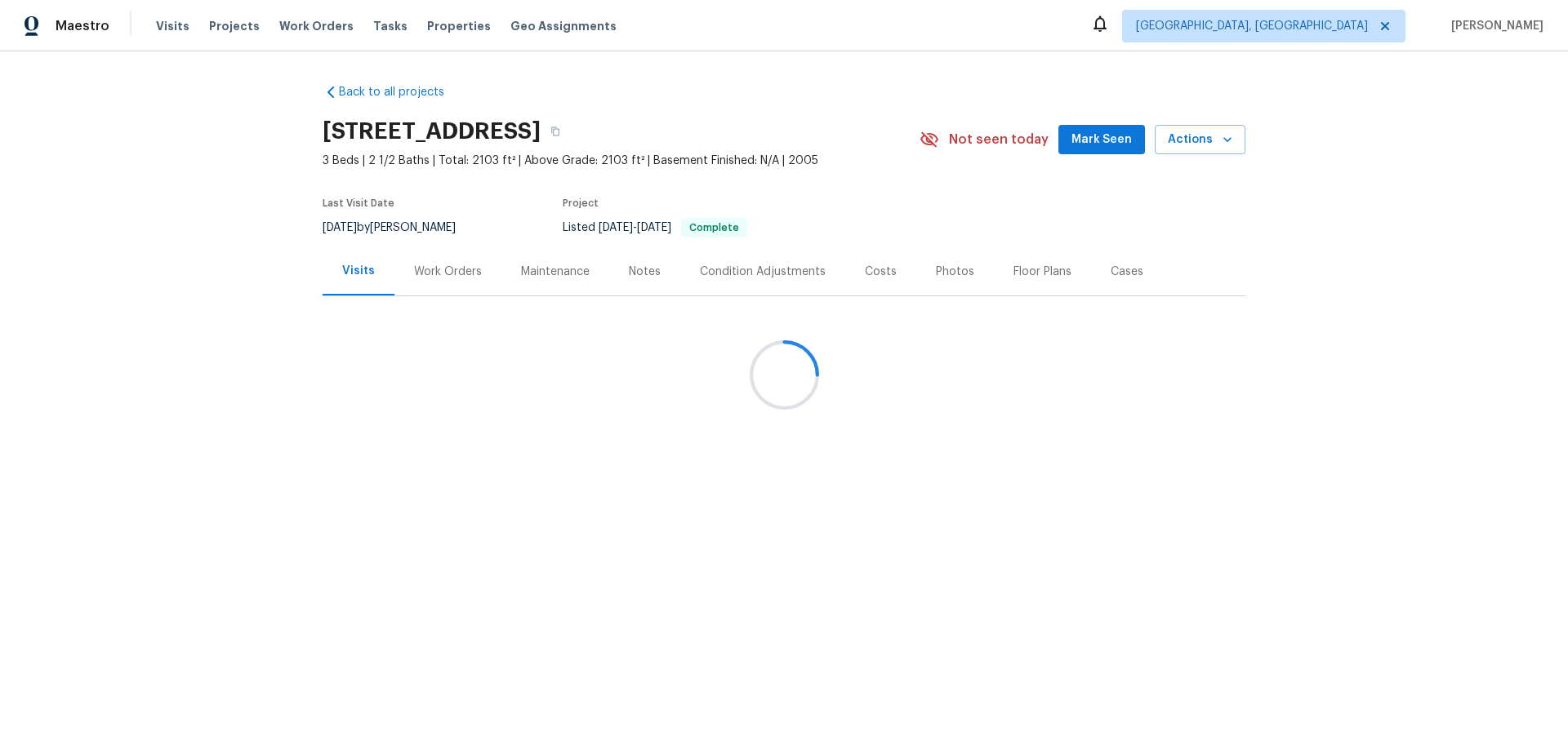
click at [353, 273] on div at bounding box center [784, 375] width 1568 height 750
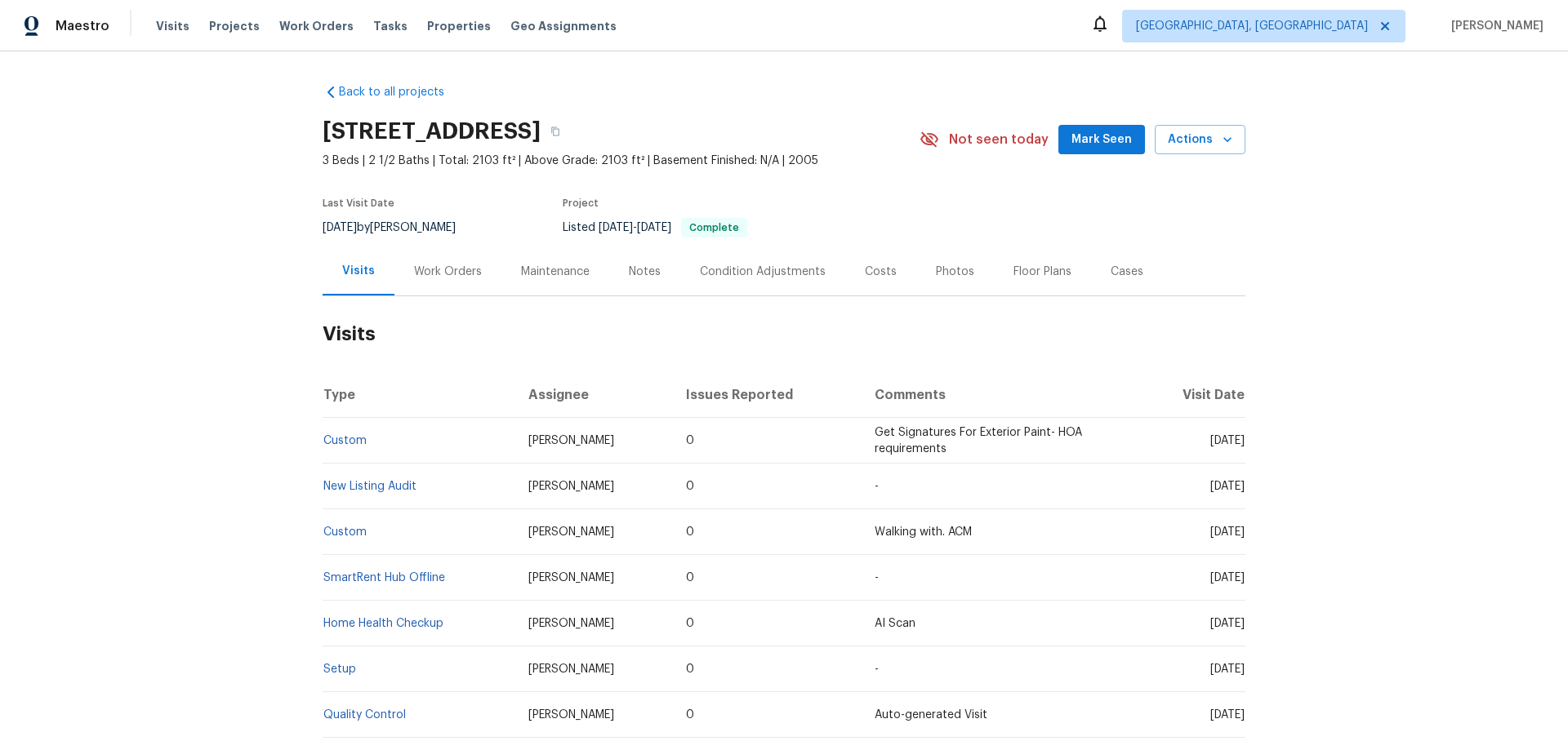
click at [433, 266] on div "Work Orders" at bounding box center [448, 272] width 67 height 16
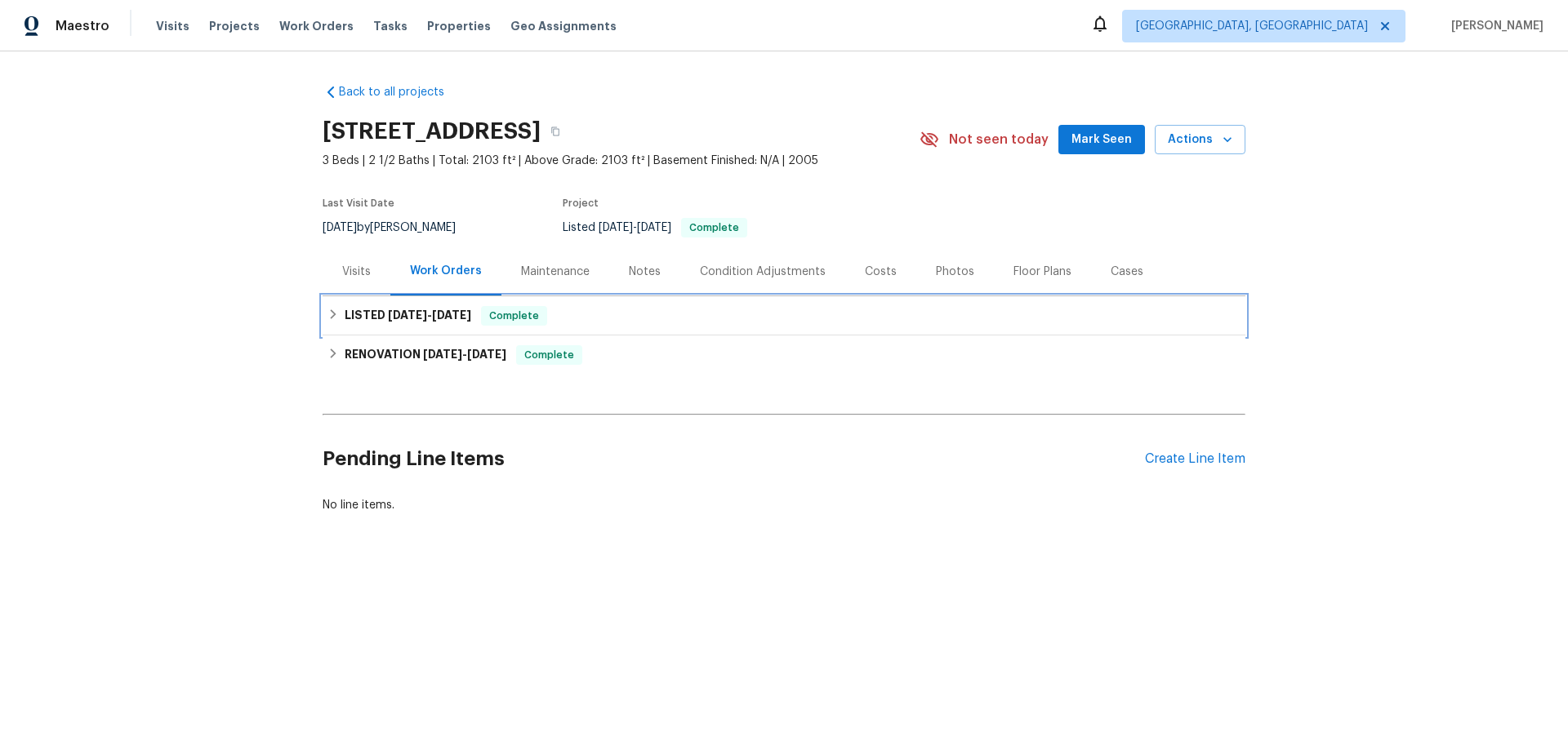
click at [361, 331] on div "LISTED [DATE] - [DATE] Complete" at bounding box center [784, 316] width 923 height 39
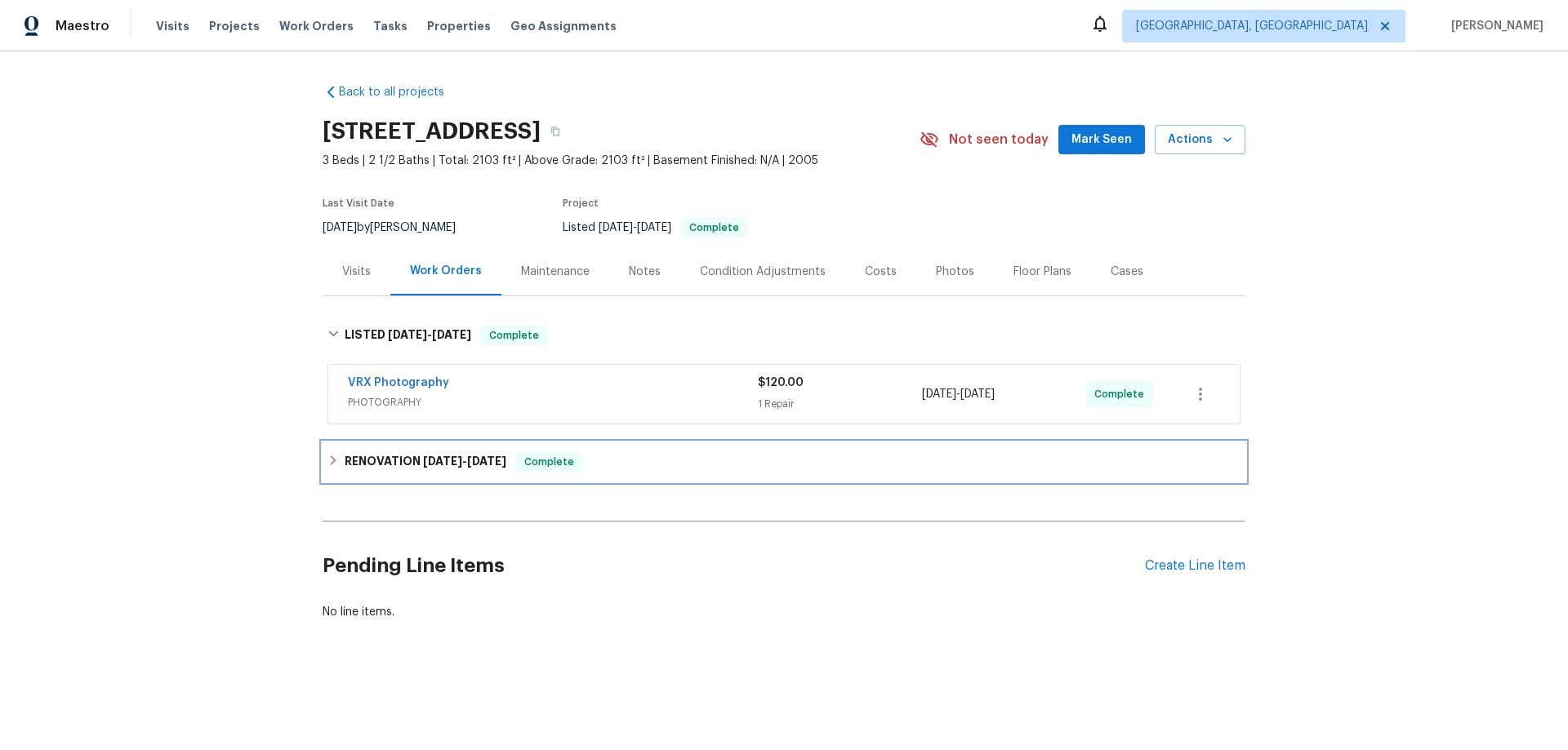
click at [367, 450] on div "RENOVATION [DATE] - [DATE] Complete" at bounding box center [784, 461] width 923 height 39
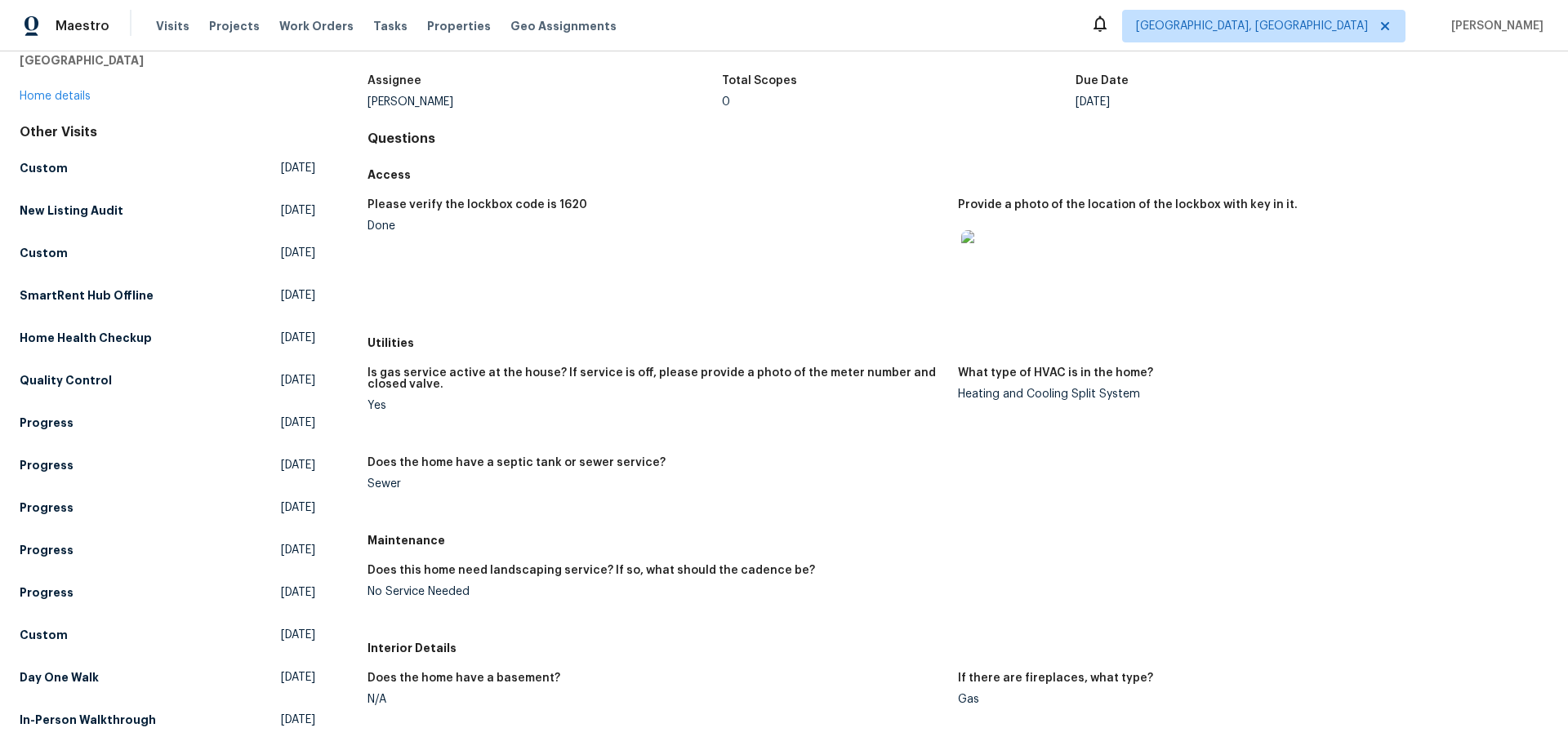
scroll to position [245, 0]
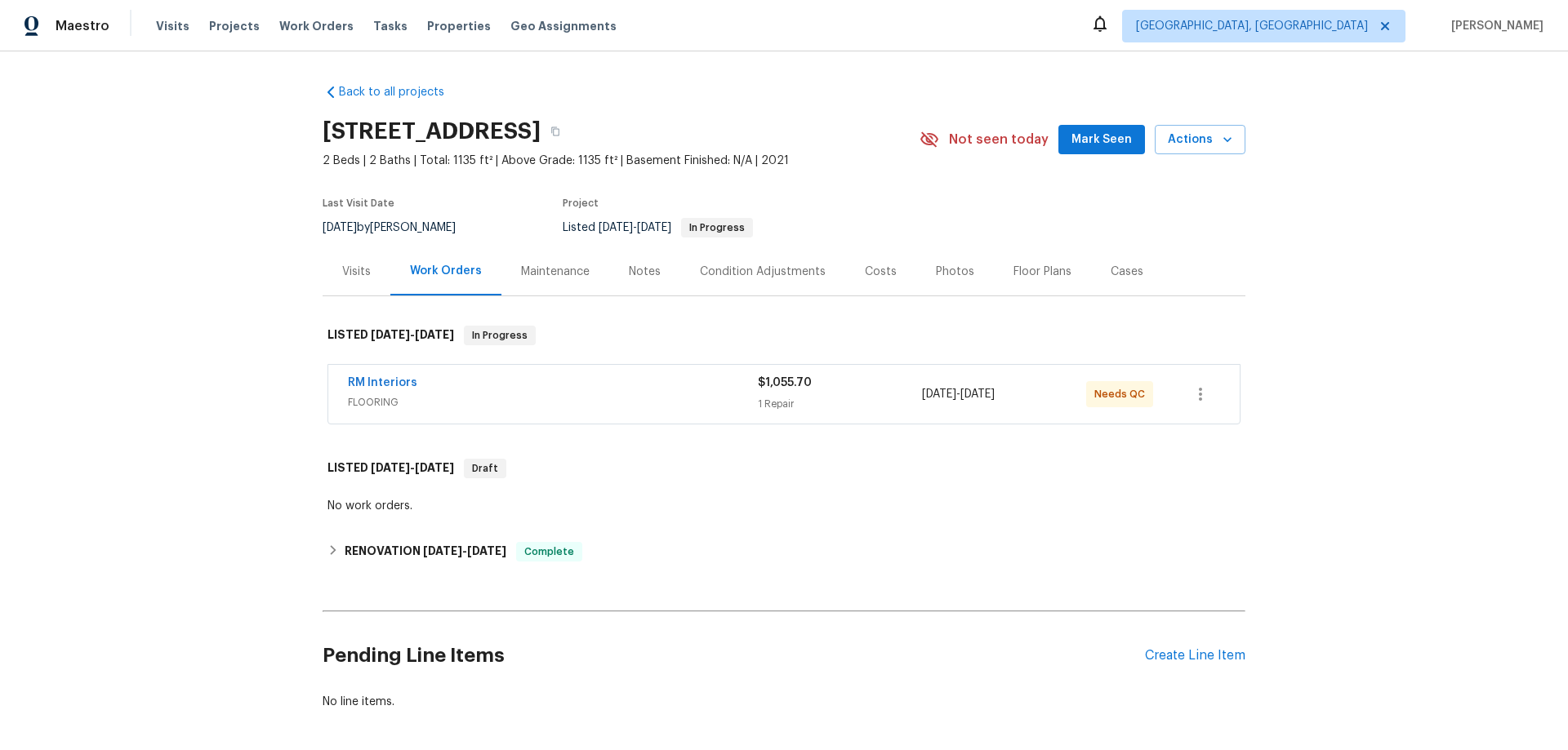
drag, startPoint x: 357, startPoint y: 572, endPoint x: 359, endPoint y: 556, distance: 16.1
click at [357, 567] on div "Back to all projects [STREET_ADDRESS] 2 Beds | 2 Baths | Total: 1135 ft² | Abov…" at bounding box center [784, 397] width 923 height 653
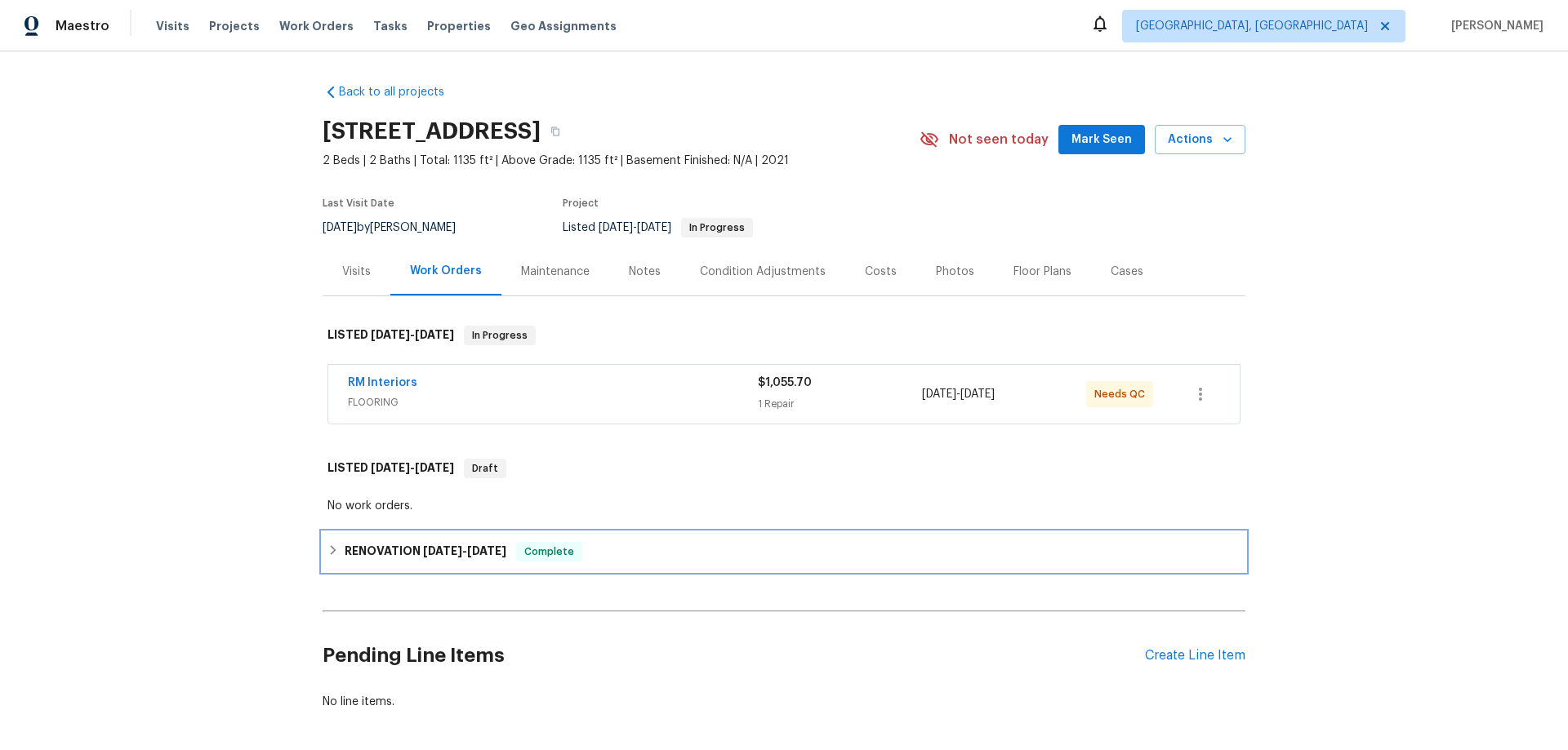
click at [359, 555] on h6 "RENOVATION [DATE] - [DATE]" at bounding box center [426, 552] width 162 height 20
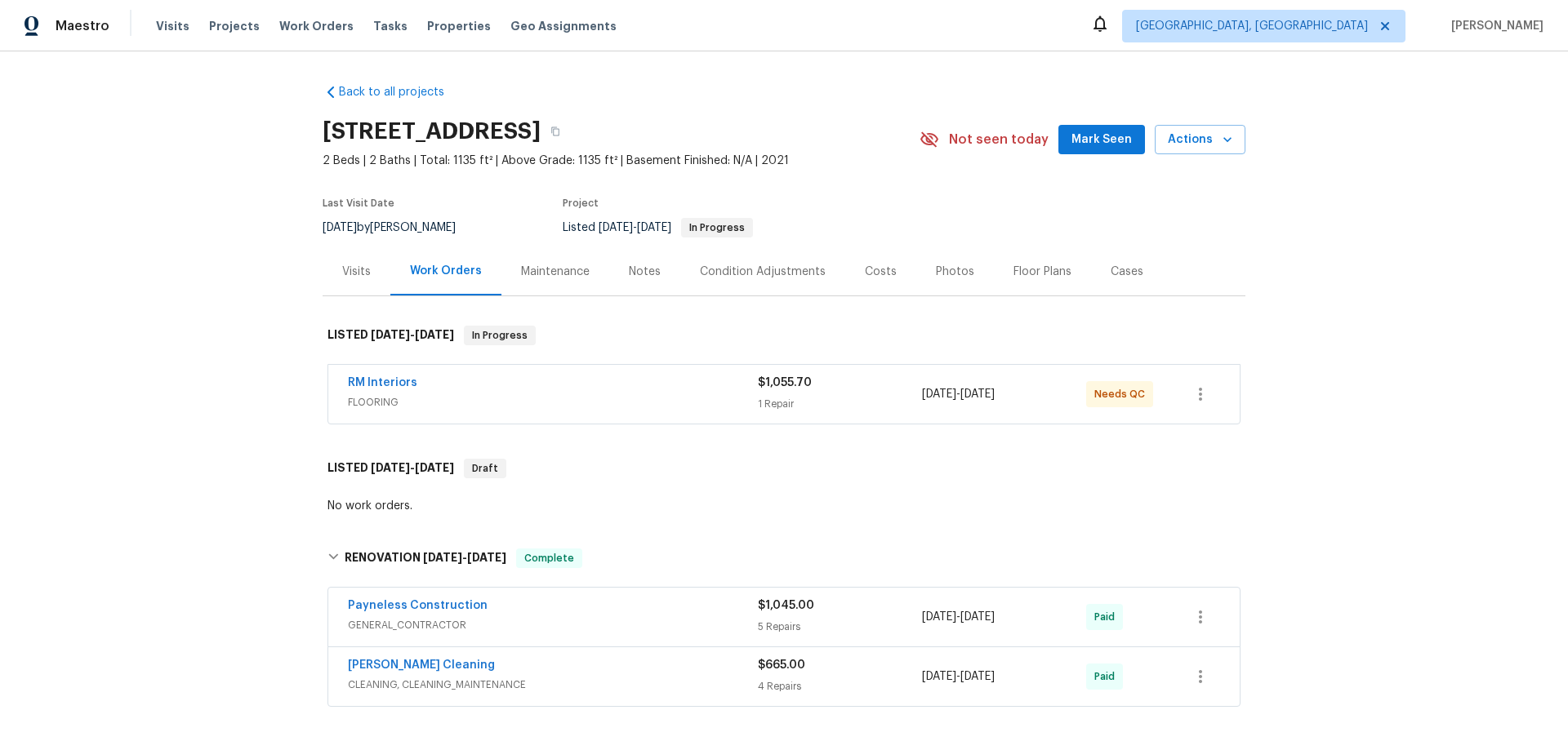
click at [201, 365] on div "Back to all projects [STREET_ADDRESS] 2 Beds | 2 Baths | Total: 1135 ft² | Abov…" at bounding box center [784, 401] width 1568 height 699
click at [187, 317] on div "Back to all projects [STREET_ADDRESS] 2 Beds | 2 Baths | Total: 1135 ft² | Abov…" at bounding box center [784, 401] width 1568 height 699
click at [134, 354] on div "Back to all projects [STREET_ADDRESS] 2 Beds | 2 Baths | Total: 1135 ft² | Abov…" at bounding box center [784, 401] width 1568 height 699
click at [182, 343] on div "Back to all projects [STREET_ADDRESS] 2 Beds | 2 Baths | Total: 1135 ft² | Abov…" at bounding box center [784, 401] width 1568 height 699
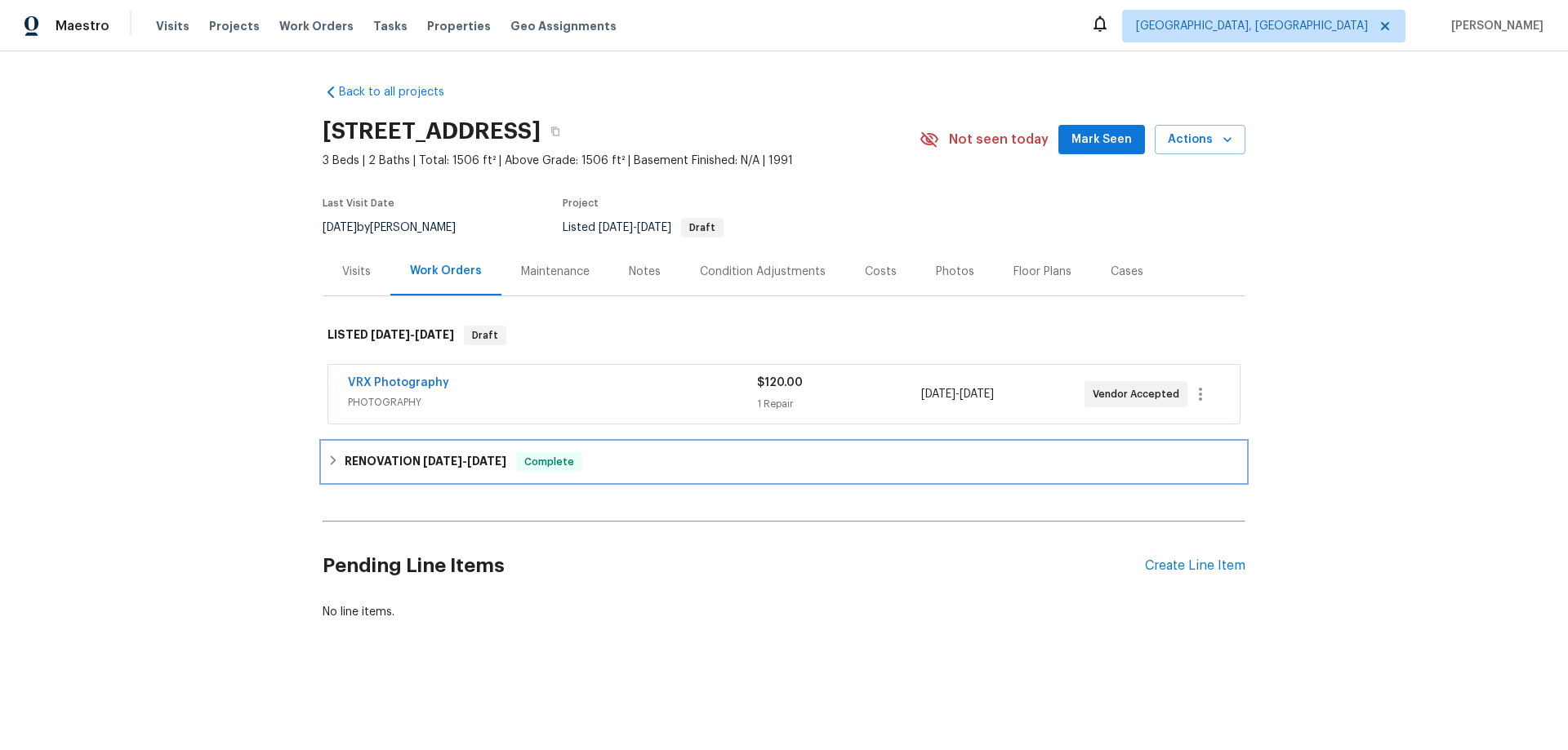
click at [367, 448] on div "RENOVATION [DATE] - [DATE] Complete" at bounding box center [784, 461] width 923 height 39
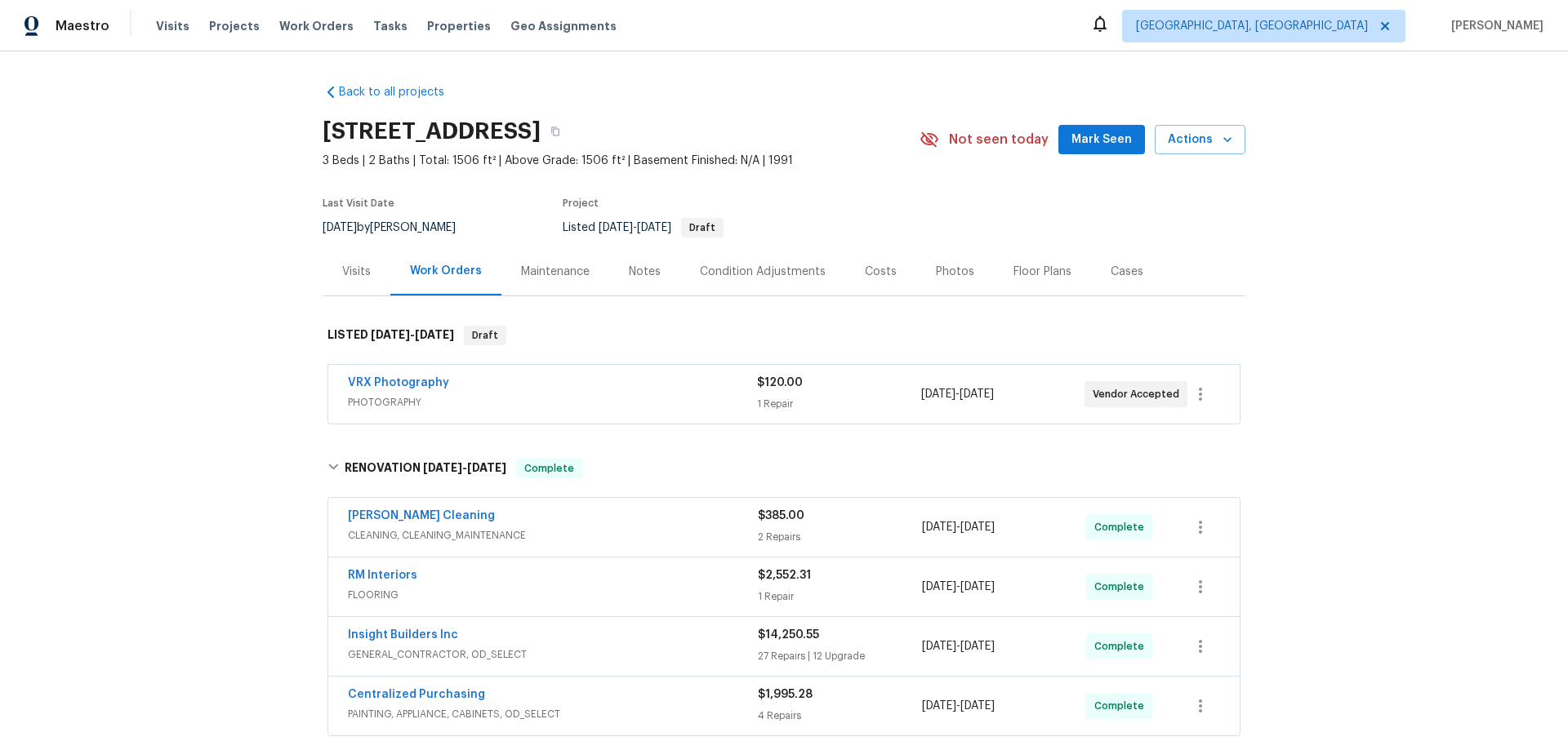
click at [261, 327] on div "Back to all projects [STREET_ADDRESS] 3 Beds | 2 Baths | Total: 1506 ft² | Abov…" at bounding box center [784, 401] width 1568 height 699
click at [179, 344] on div "Back to all projects [STREET_ADDRESS] 3 Beds | 2 Baths | Total: 1506 ft² | Abov…" at bounding box center [784, 401] width 1568 height 699
click at [186, 396] on div "Back to all projects [STREET_ADDRESS] 3 Beds | 2 Baths | Total: 1506 ft² | Abov…" at bounding box center [784, 401] width 1568 height 699
click at [229, 248] on div "Back to all projects 4612 Silvies Way, Elk Grove, CA 95758 3 Beds | 2 Baths | T…" at bounding box center [784, 401] width 1568 height 699
click at [198, 381] on div "Back to all projects 4612 Silvies Way, Elk Grove, CA 95758 3 Beds | 2 Baths | T…" at bounding box center [784, 401] width 1568 height 699
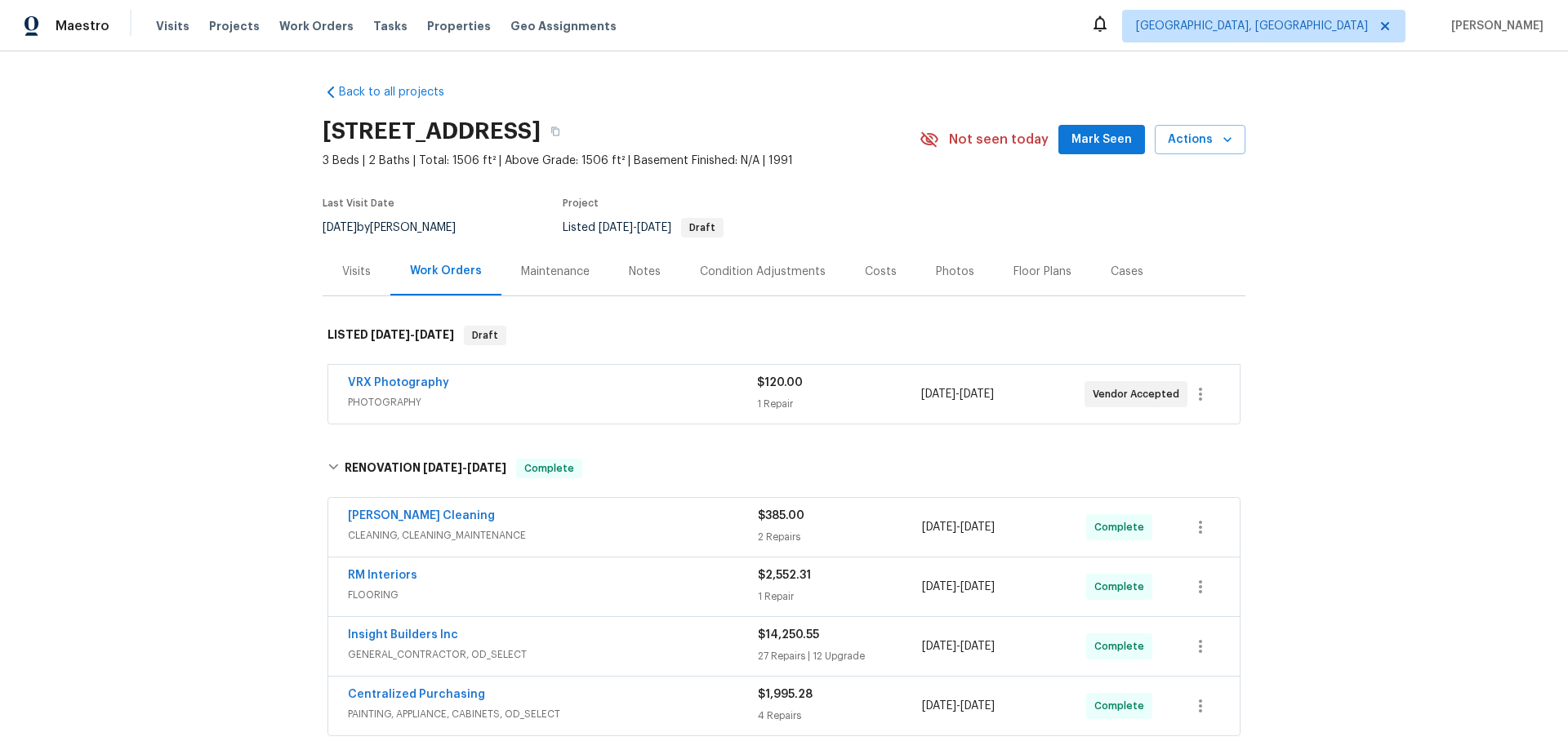
click at [198, 381] on div "Back to all projects 4612 Silvies Way, Elk Grove, CA 95758 3 Beds | 2 Baths | T…" at bounding box center [784, 401] width 1568 height 699
click at [211, 269] on div "Back to all projects 4612 Silvies Way, Elk Grove, CA 95758 3 Beds | 2 Baths | T…" at bounding box center [784, 401] width 1568 height 699
click at [170, 202] on div "Back to all projects 4612 Silvies Way, Elk Grove, CA 95758 3 Beds | 2 Baths | T…" at bounding box center [784, 401] width 1568 height 699
click at [184, 460] on div "Back to all projects 4612 Silvies Way, Elk Grove, CA 95758 3 Beds | 2 Baths | T…" at bounding box center [784, 401] width 1568 height 699
click at [192, 298] on div "Back to all projects 4612 Silvies Way, Elk Grove, CA 95758 3 Beds | 2 Baths | T…" at bounding box center [784, 401] width 1568 height 699
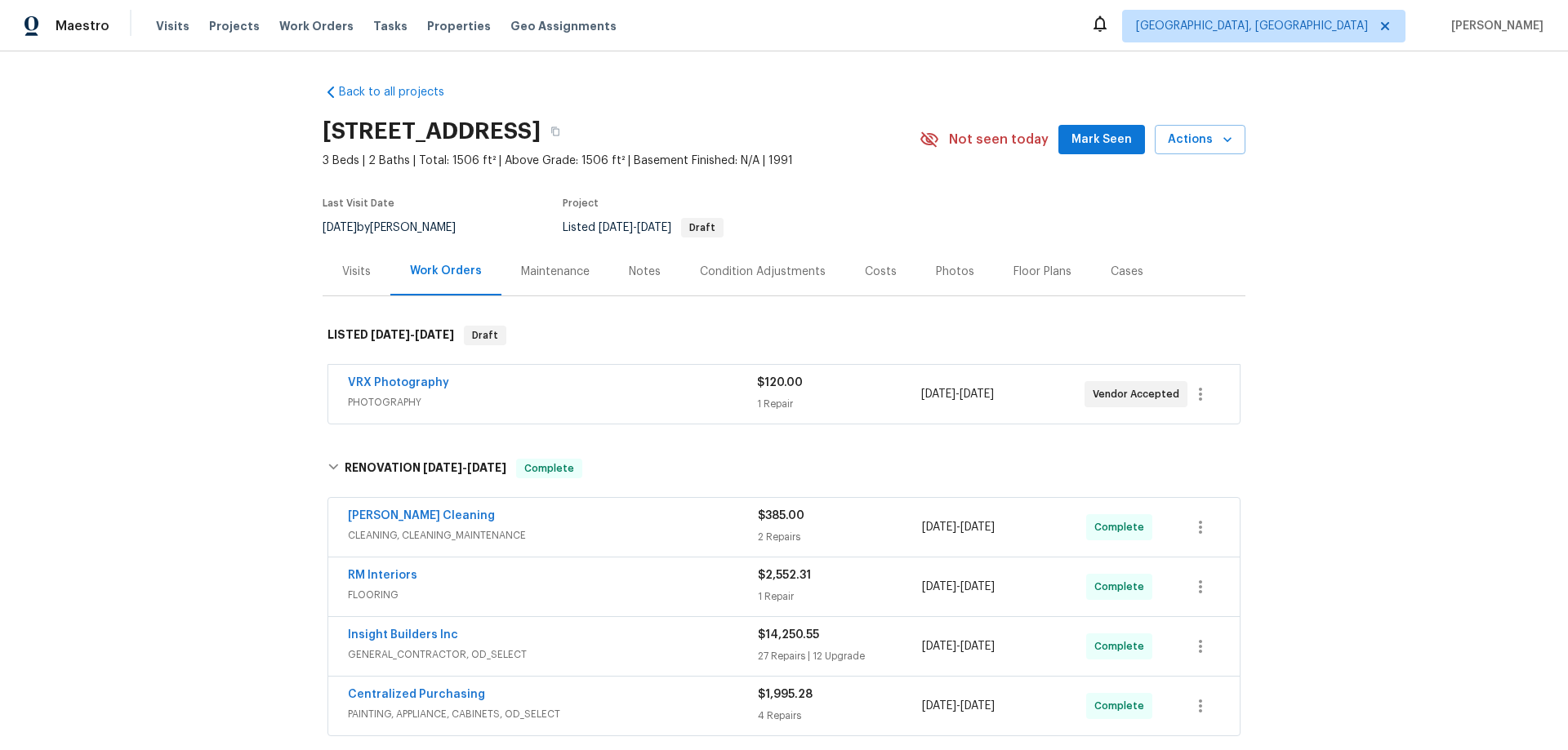
click at [170, 321] on div "Back to all projects 4612 Silvies Way, Elk Grove, CA 95758 3 Beds | 2 Baths | T…" at bounding box center [784, 401] width 1568 height 699
click at [187, 313] on div "Back to all projects 4612 Silvies Way, Elk Grove, CA 95758 3 Beds | 2 Baths | T…" at bounding box center [784, 401] width 1568 height 699
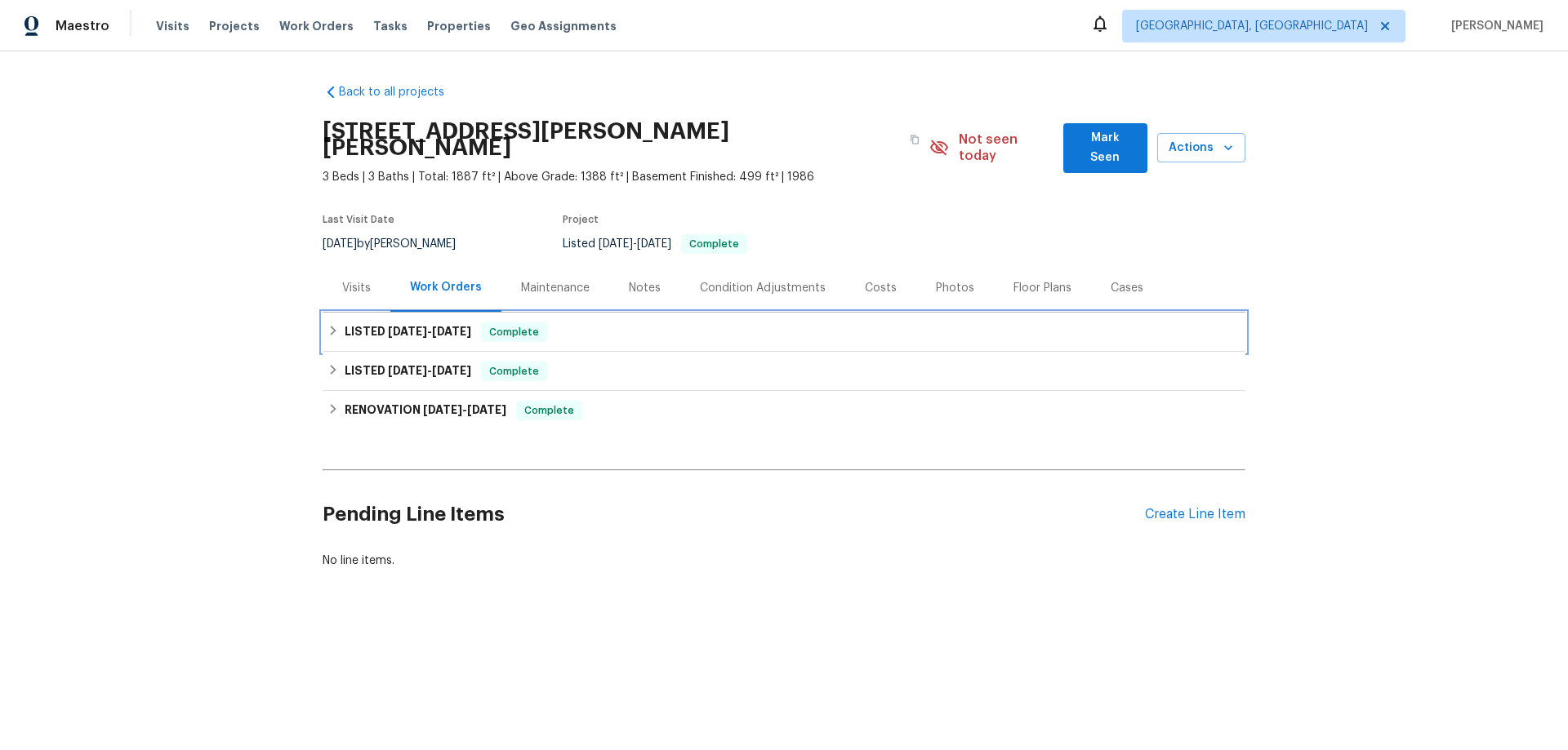
click at [374, 322] on h6 "LISTED [DATE] - [DATE]" at bounding box center [408, 332] width 127 height 20
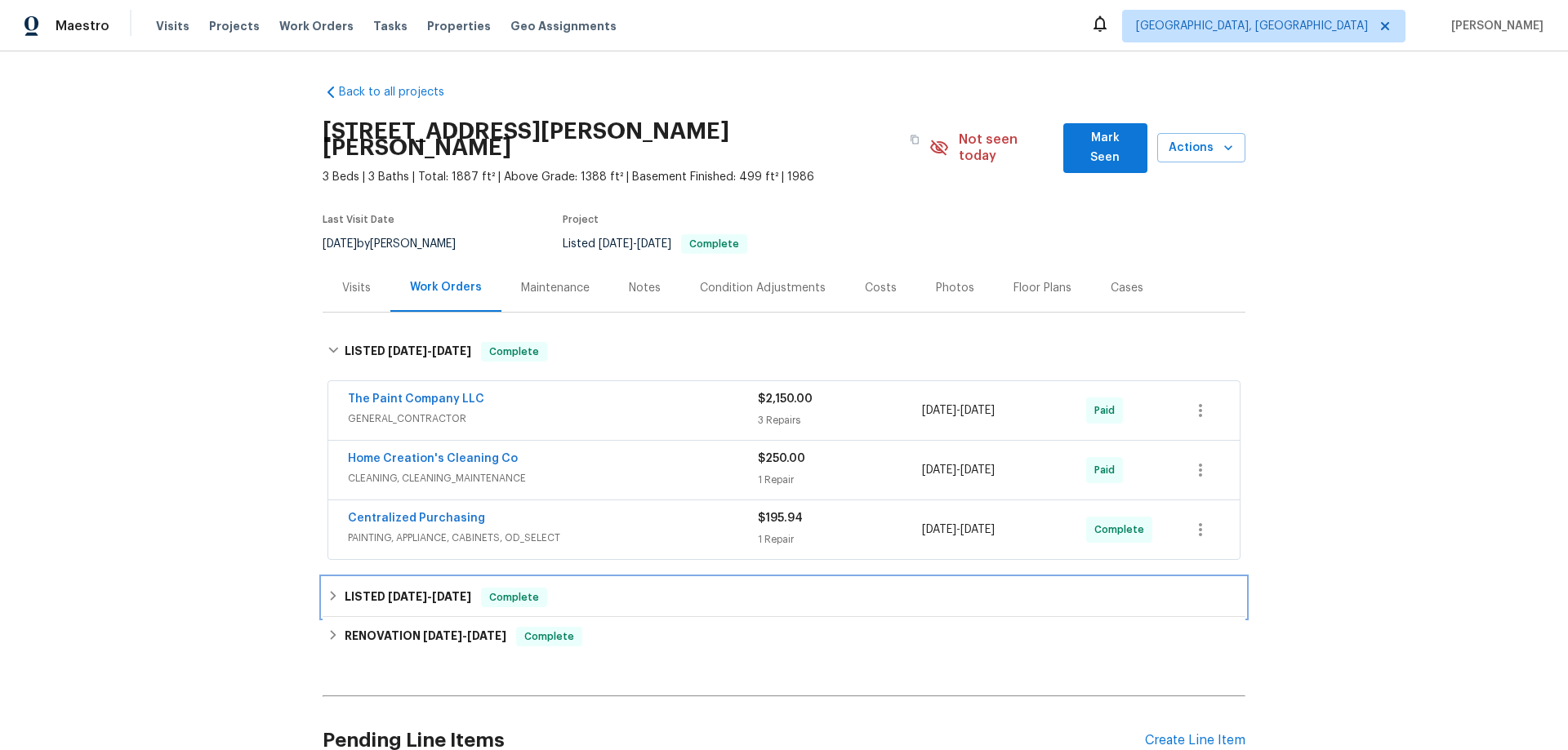
click at [345, 589] on h6 "LISTED 6/7/25 - 6/9/25" at bounding box center [408, 598] width 127 height 20
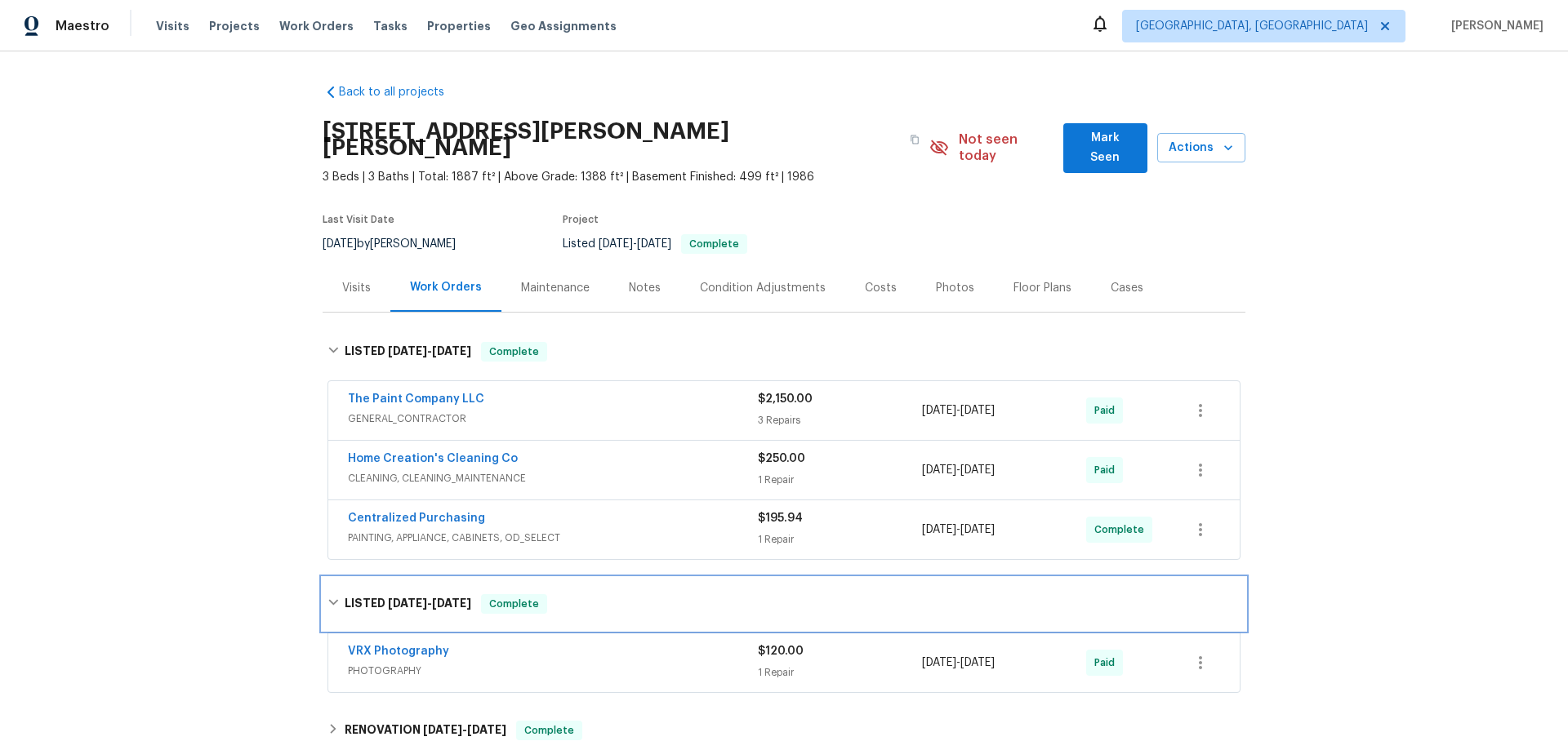
scroll to position [240, 0]
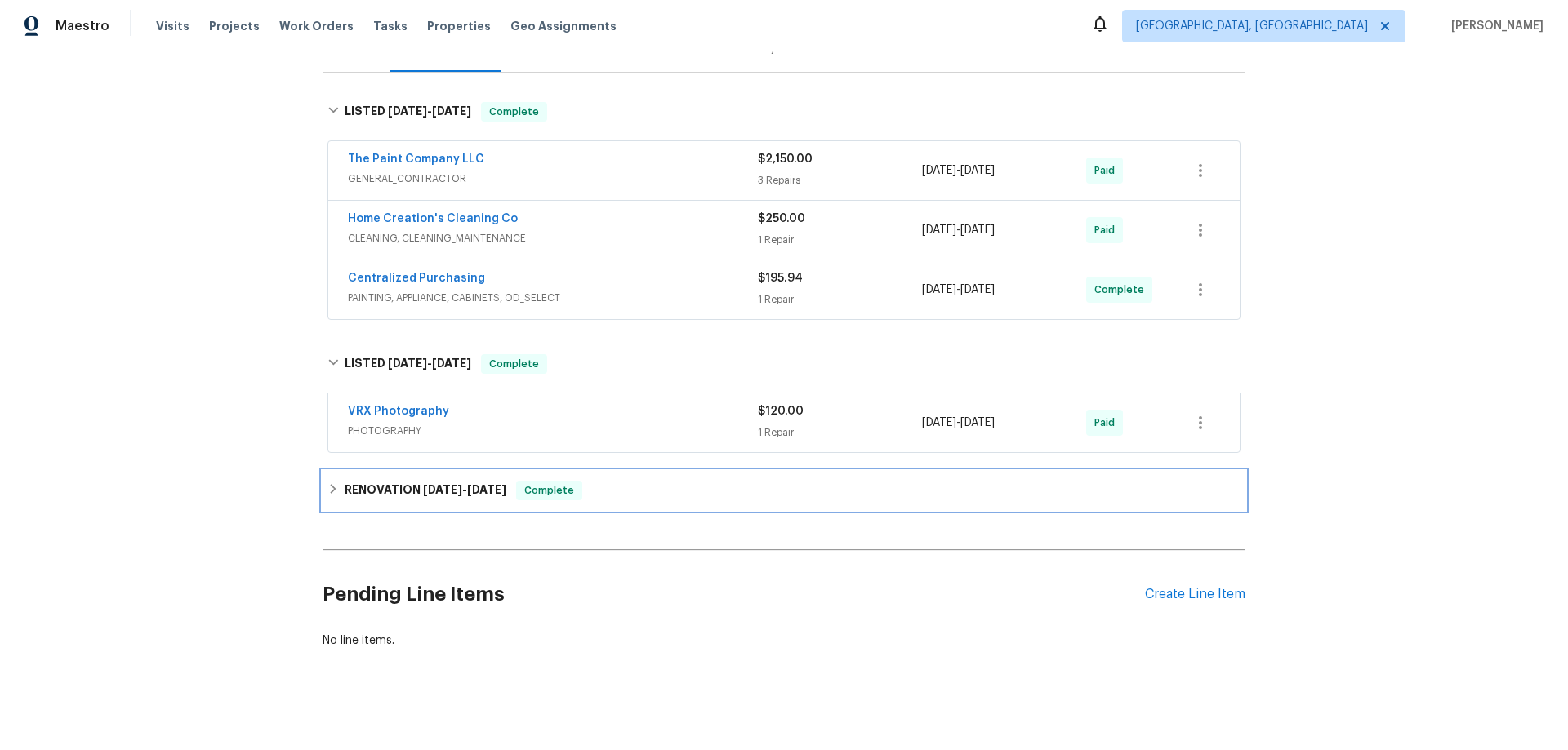
click at [371, 481] on h6 "RENOVATION 5/2/25 - 6/2/25" at bounding box center [426, 491] width 162 height 20
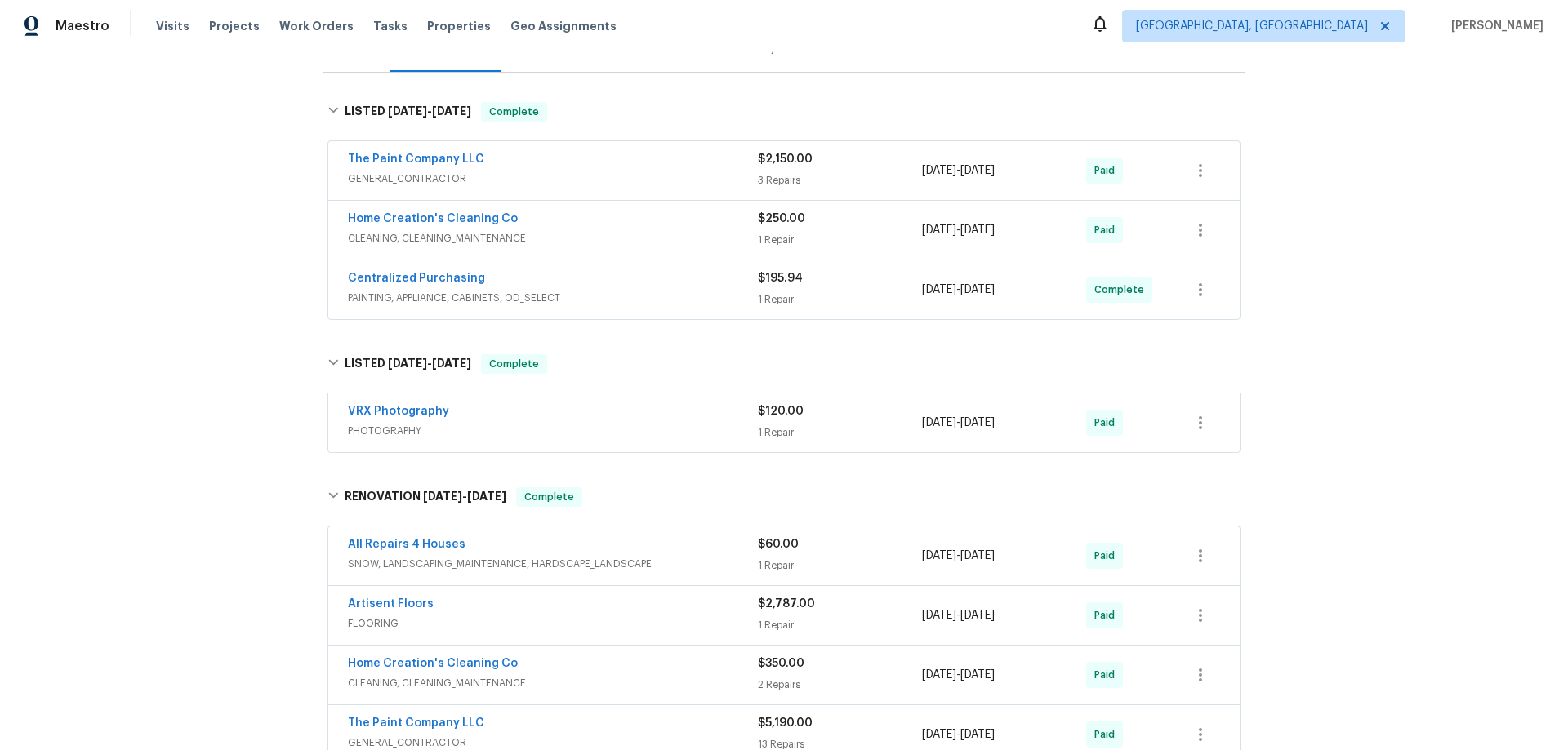
click at [196, 300] on div "Back to all projects 4597 Gregory Gerard Dr, Saint Charles, MO 63304 3 Beds | 3…" at bounding box center [784, 401] width 1568 height 699
click at [236, 158] on div "Back to all projects 4597 Gregory Gerard Dr, Saint Charles, MO 63304 3 Beds | 3…" at bounding box center [784, 401] width 1568 height 699
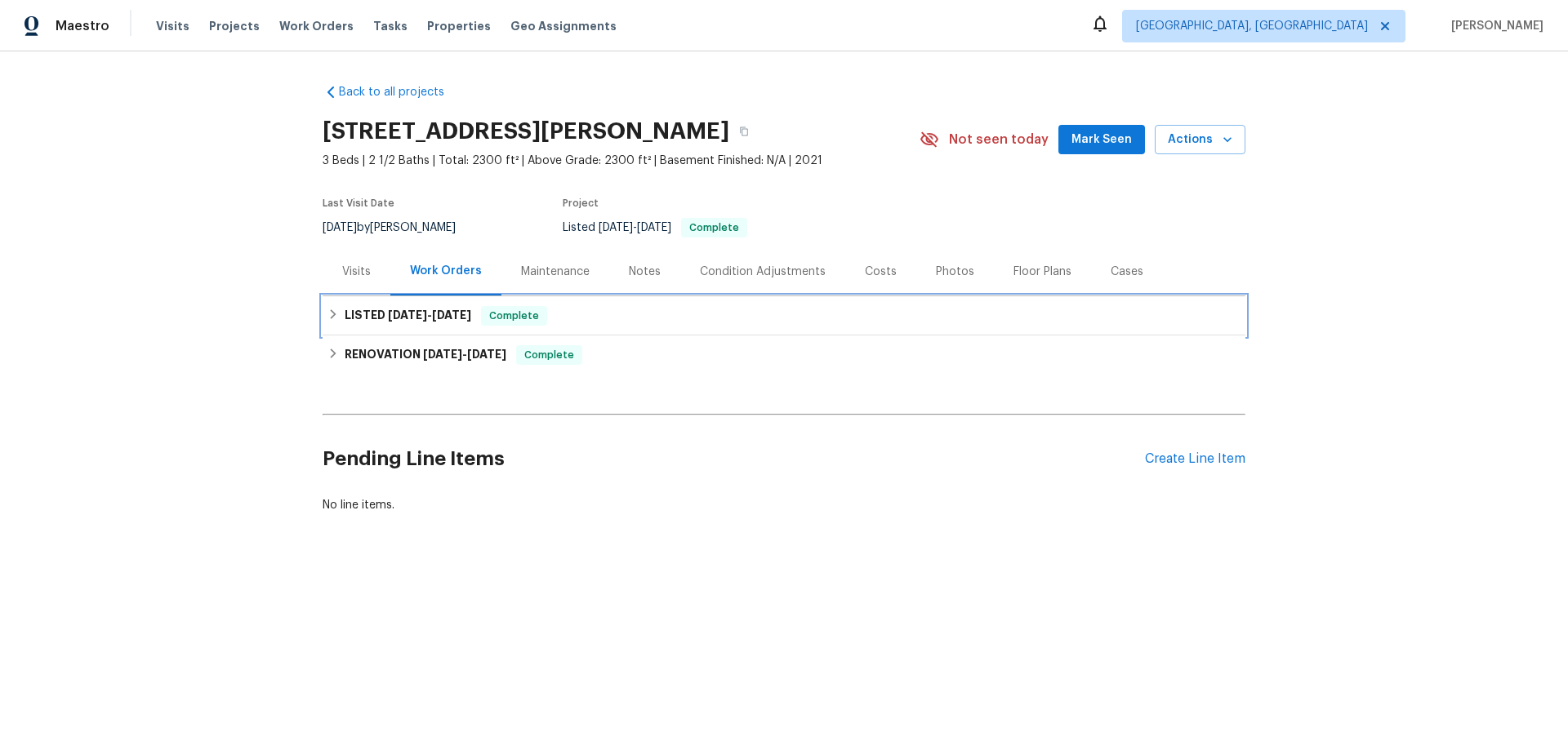
click at [328, 314] on icon at bounding box center [333, 314] width 12 height 12
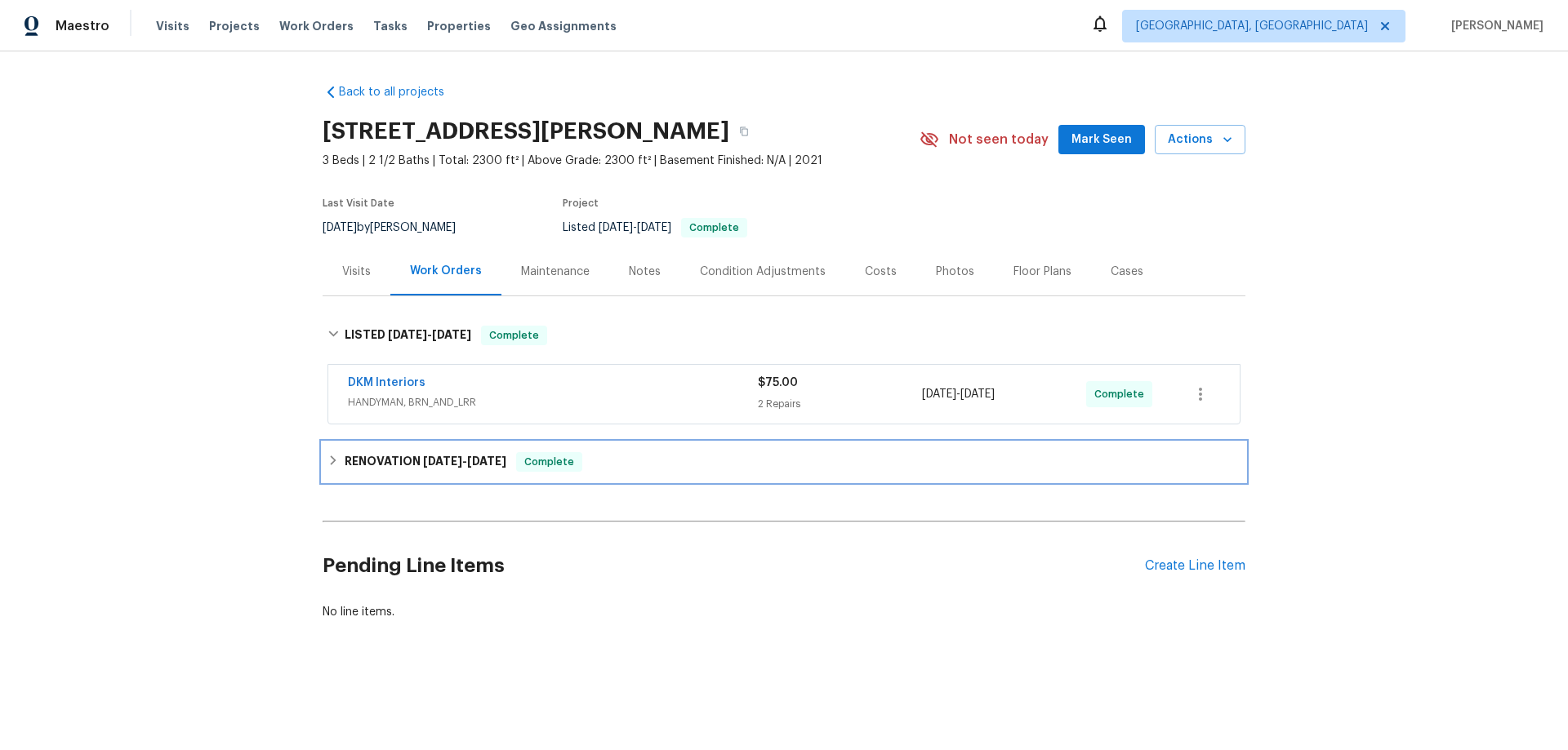
click at [332, 459] on icon at bounding box center [333, 461] width 12 height 12
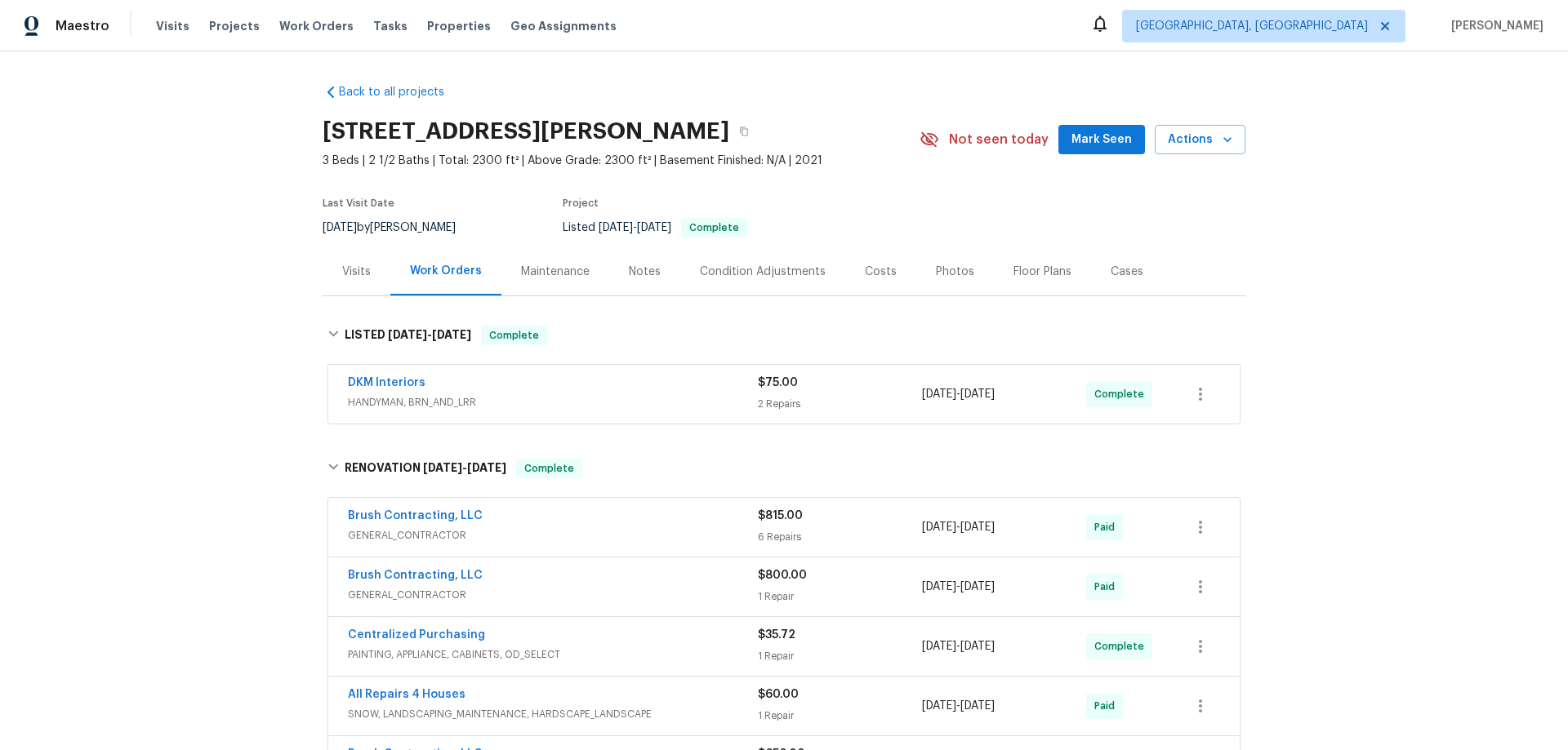
click at [235, 257] on div "Back to all projects [STREET_ADDRESS][PERSON_NAME] 3 Beds | 2 1/2 Baths | Total…" at bounding box center [784, 401] width 1568 height 699
click at [199, 337] on div "Back to all projects [STREET_ADDRESS][PERSON_NAME] 3 Beds | 2 1/2 Baths | Total…" at bounding box center [784, 401] width 1568 height 699
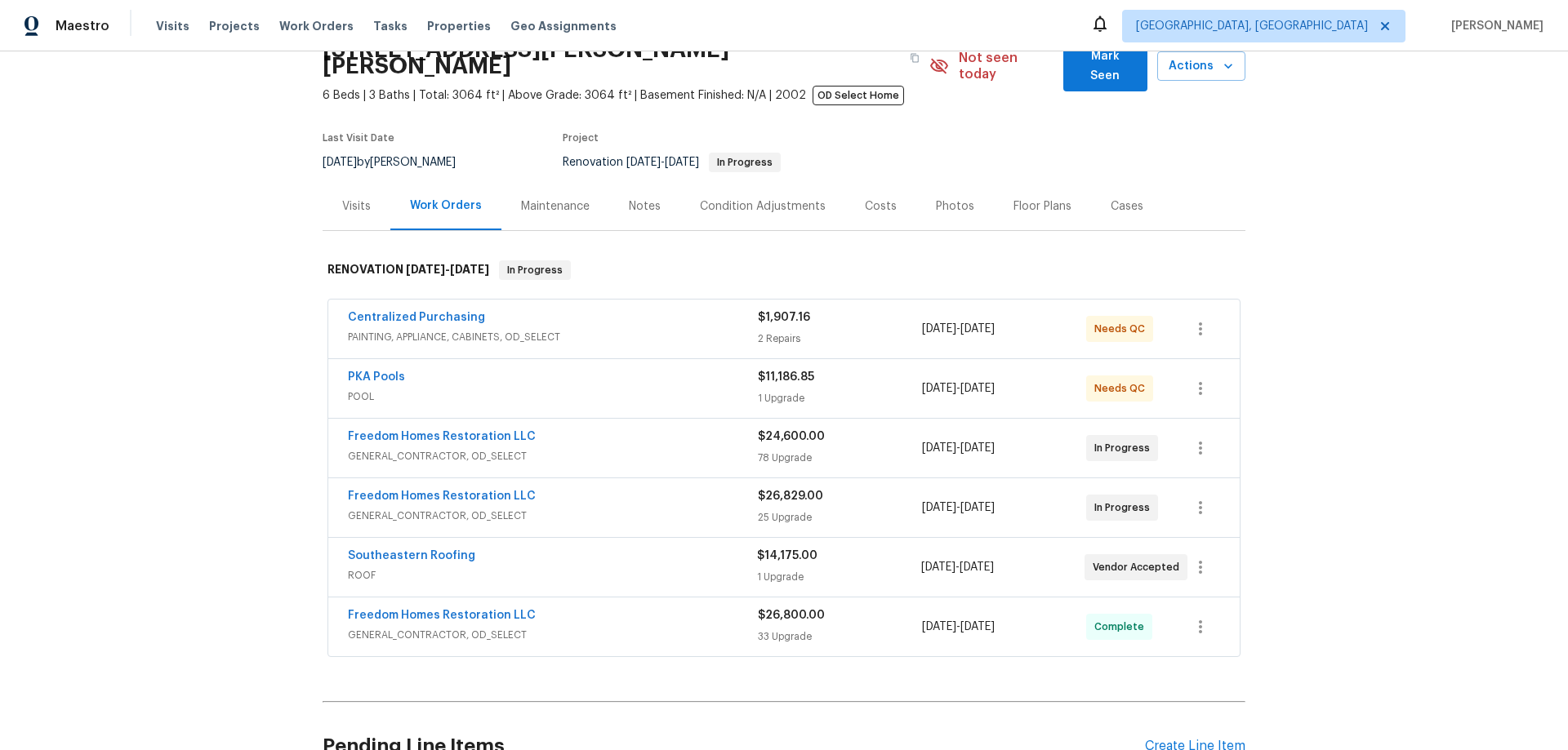
click at [213, 400] on div "Back to all projects [STREET_ADDRESS][PERSON_NAME] 6 Beds | 3 Baths | Total: 30…" at bounding box center [784, 401] width 1568 height 699
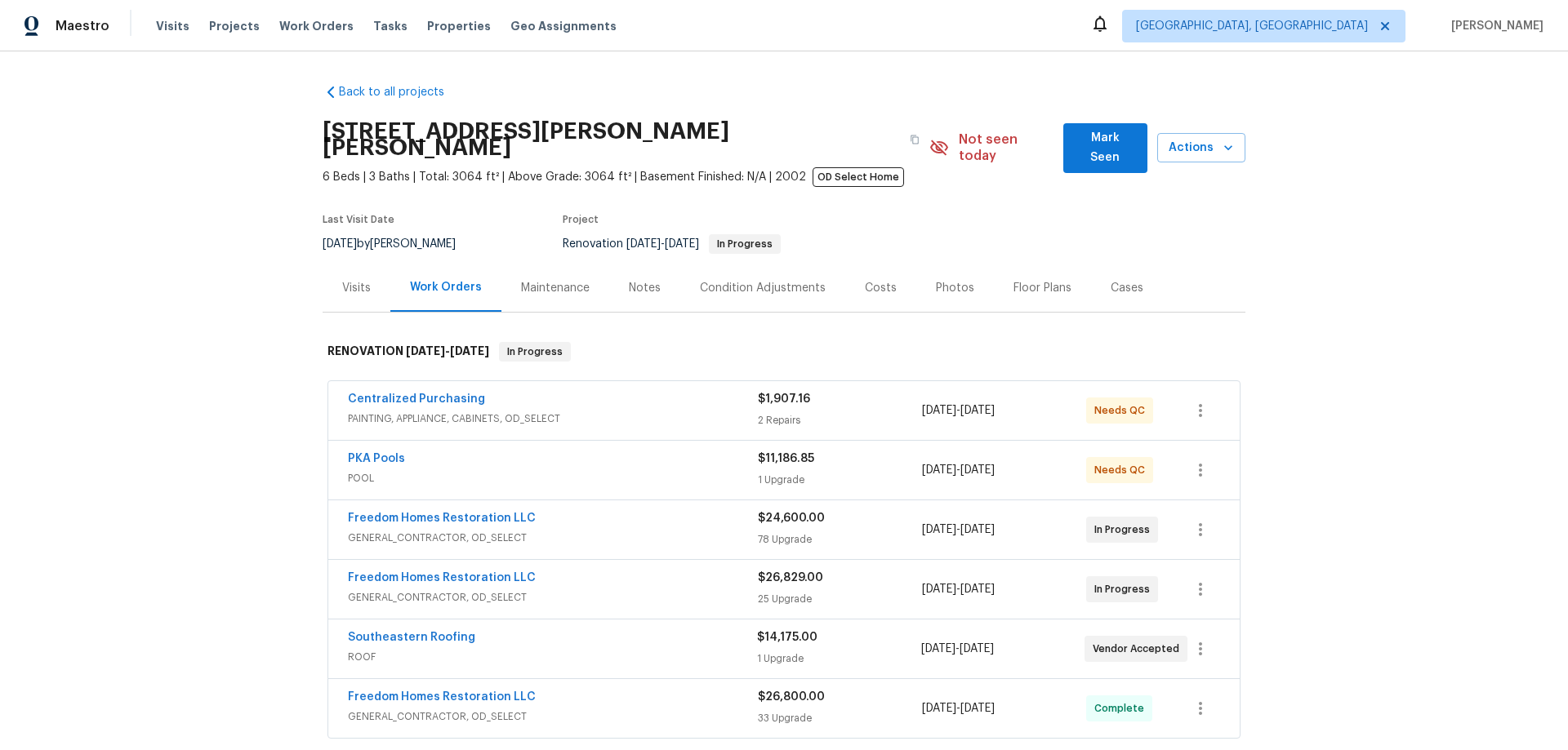
click at [210, 392] on div "Back to all projects [STREET_ADDRESS][PERSON_NAME] 6 Beds | 3 Baths | Total: 30…" at bounding box center [784, 401] width 1568 height 699
drag, startPoint x: 662, startPoint y: 163, endPoint x: 670, endPoint y: 167, distance: 8.9
drag, startPoint x: 670, startPoint y: 167, endPoint x: 296, endPoint y: 177, distance: 374.1
click at [296, 177] on div "Back to all projects [STREET_ADDRESS][PERSON_NAME] 6 Beds | 3 Baths | Total: 30…" at bounding box center [784, 401] width 1568 height 699
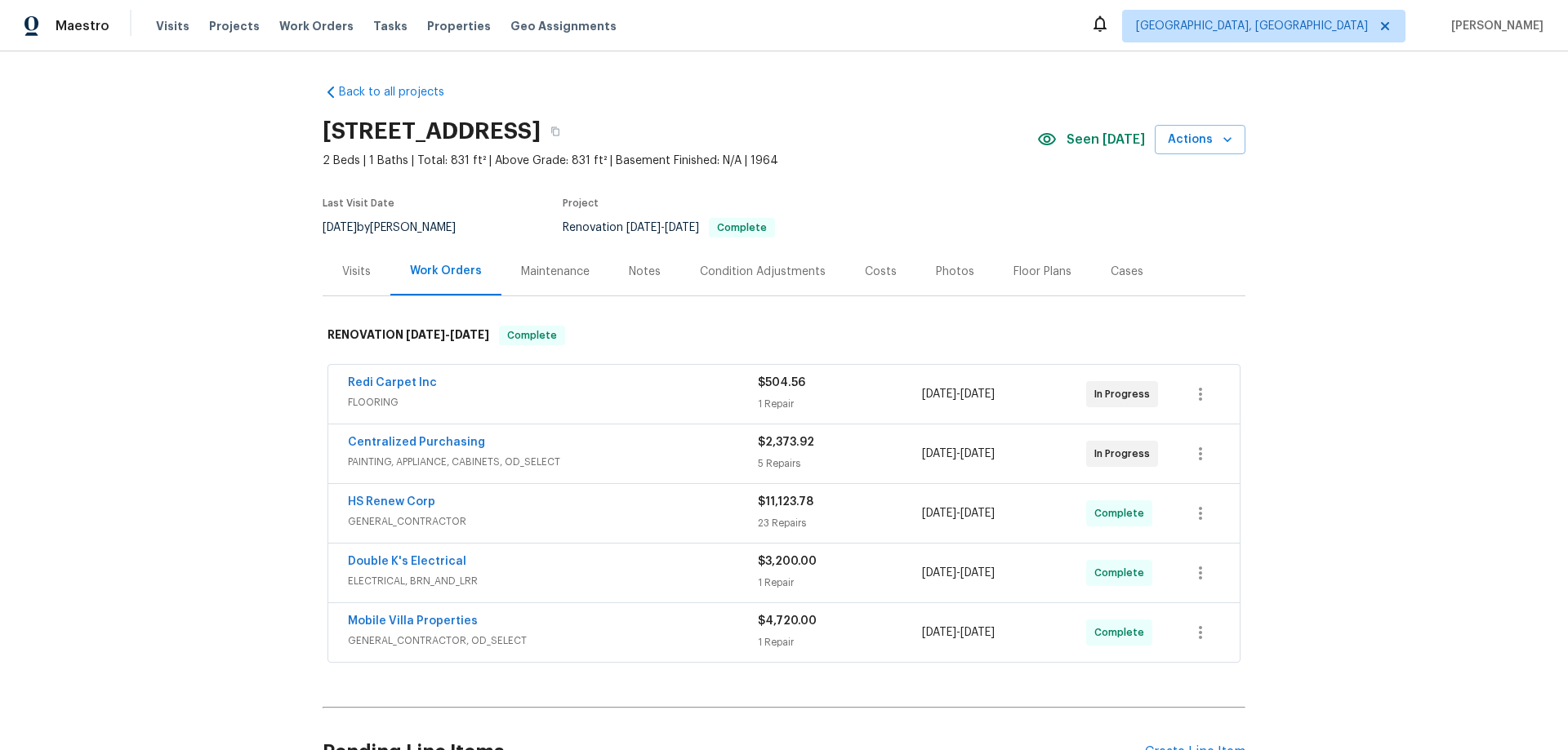
click at [261, 360] on div "Back to all projects 4848 Colonnade Ave, Holiday, FL 34690 2 Beds | 1 Baths | T…" at bounding box center [784, 401] width 1568 height 699
click at [236, 244] on div "Back to all projects 4848 Colonnade Ave, Holiday, FL 34690 2 Beds | 1 Baths | T…" at bounding box center [784, 401] width 1568 height 699
click at [264, 261] on div "Back to all projects 4848 Colonnade Ave, Holiday, FL 34690 2 Beds | 1 Baths | T…" at bounding box center [784, 401] width 1568 height 699
click at [127, 321] on div "Back to all projects 4848 Colonnade Ave, Holiday, FL 34690 2 Beds | 1 Baths | T…" at bounding box center [784, 401] width 1568 height 699
click at [118, 372] on div "Back to all projects 4848 Colonnade Ave, Holiday, FL 34690 2 Beds | 1 Baths | T…" at bounding box center [784, 401] width 1568 height 699
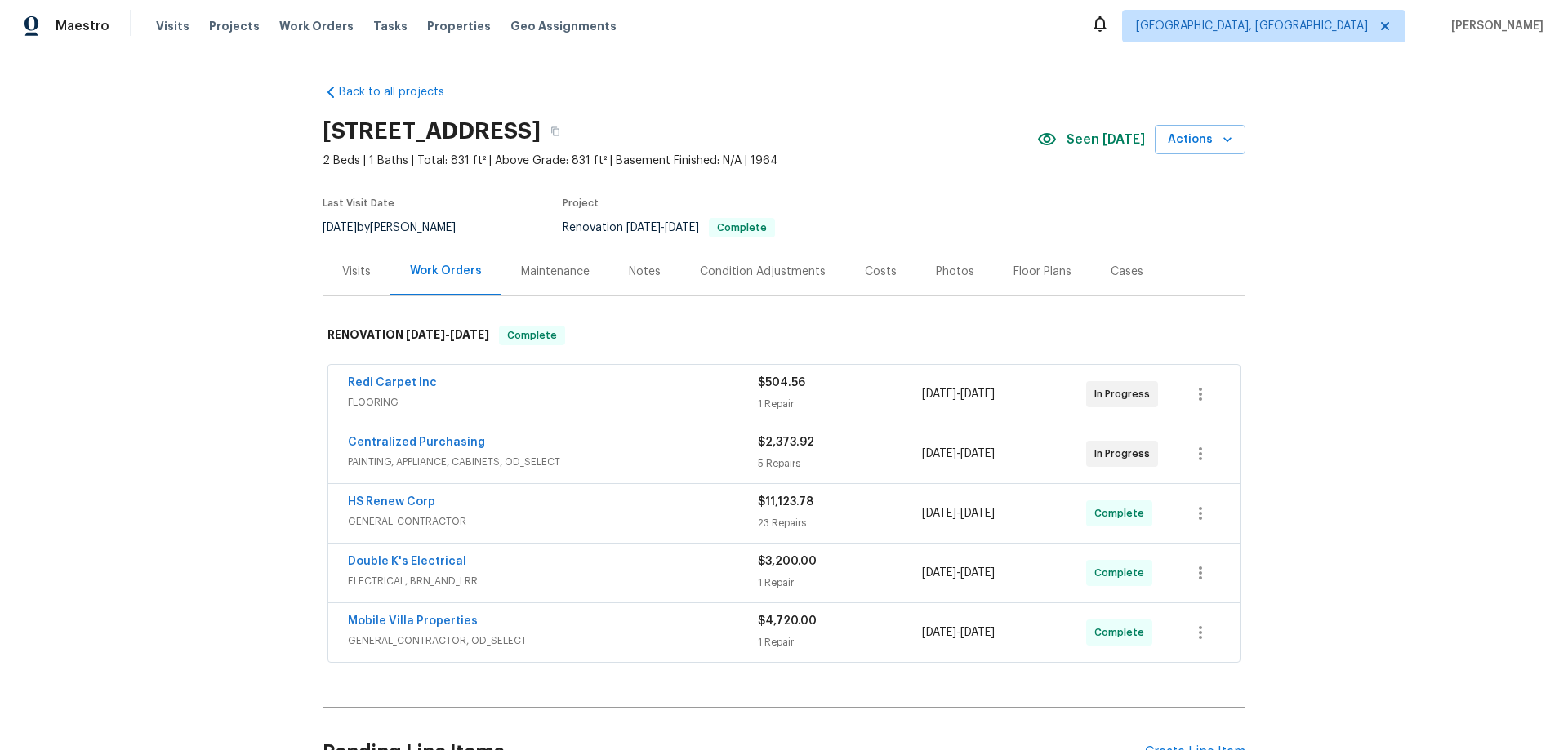
click at [196, 300] on div "Back to all projects 4848 Colonnade Ave, Holiday, FL 34690 2 Beds | 1 Baths | T…" at bounding box center [784, 401] width 1568 height 699
click at [168, 451] on div "Back to all projects 4848 Colonnade Ave, Holiday, FL 34690 2 Beds | 1 Baths | T…" at bounding box center [784, 401] width 1568 height 699
click at [228, 249] on div "Back to all projects 4848 Colonnade Ave, Holiday, FL 34690 2 Beds | 1 Baths | T…" at bounding box center [784, 401] width 1568 height 699
click at [122, 220] on div "Back to all projects 4848 Colonnade Ave, Holiday, FL 34690 2 Beds | 1 Baths | T…" at bounding box center [784, 401] width 1568 height 699
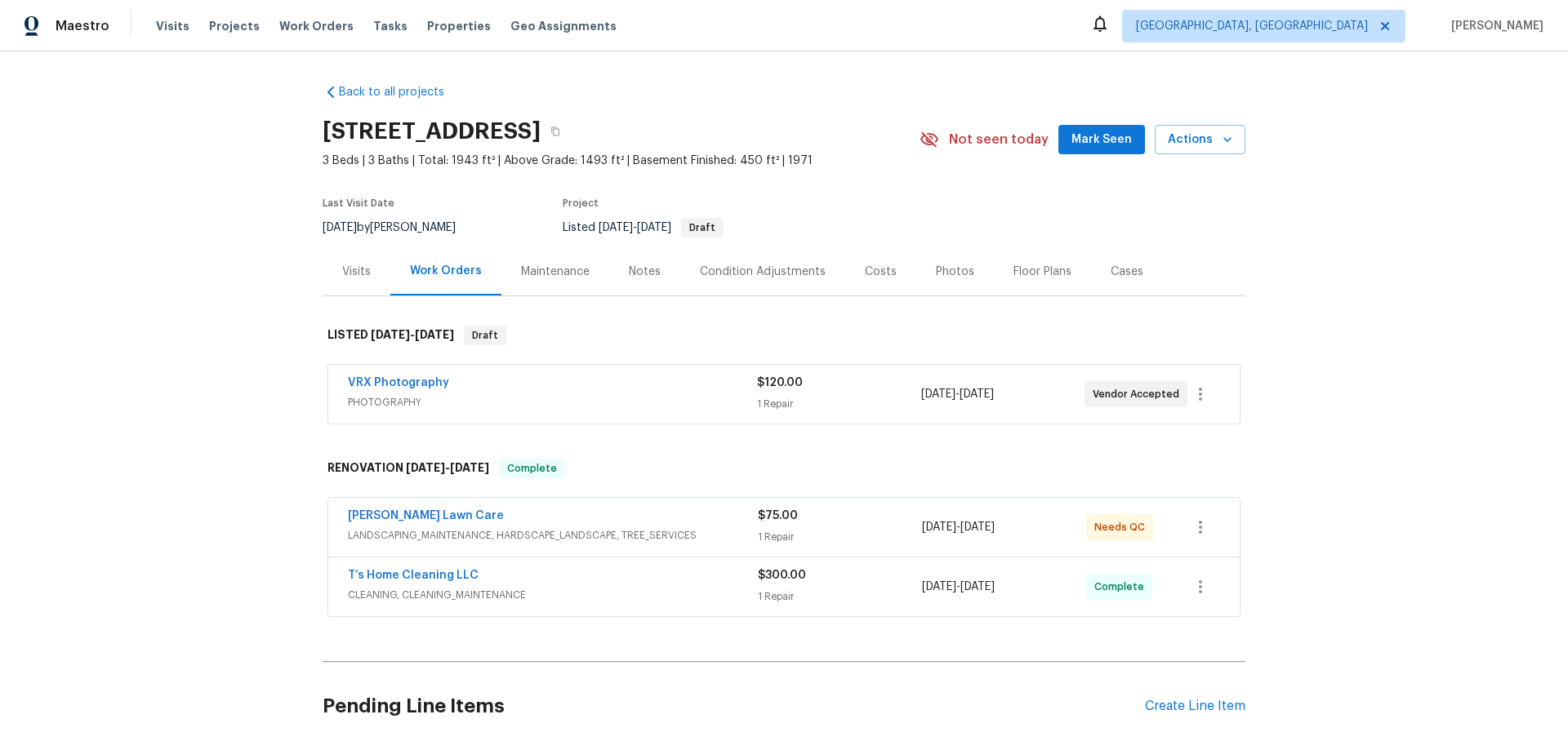
click at [204, 327] on div "Back to all projects 4 Delray Cir, Greenville, SC 29617 3 Beds | 3 Baths | Tota…" at bounding box center [784, 401] width 1568 height 699
click at [209, 385] on div "Back to all projects 4 Delray Cir, Greenville, SC 29617 3 Beds | 3 Baths | Tota…" at bounding box center [784, 401] width 1568 height 699
click at [178, 350] on div "Back to all projects 4 Delray Cir, Greenville, SC 29617 3 Beds | 3 Baths | Tota…" at bounding box center [784, 401] width 1568 height 699
click at [209, 324] on div "Back to all projects 4 Delray Cir, Greenville, SC 29617 3 Beds | 3 Baths | Tota…" at bounding box center [784, 401] width 1568 height 699
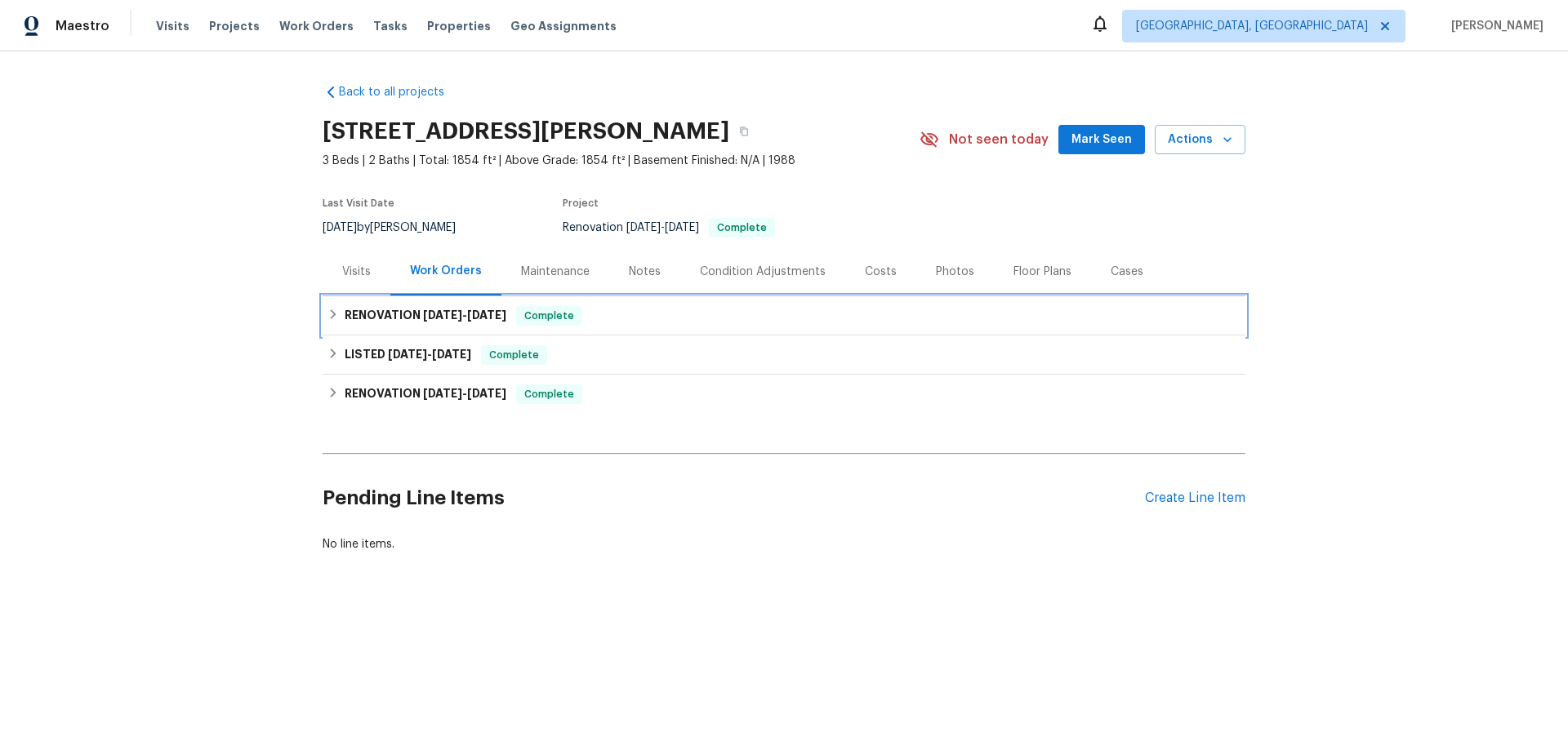
click at [368, 323] on h6 "RENOVATION [DATE] - [DATE]" at bounding box center [426, 316] width 162 height 20
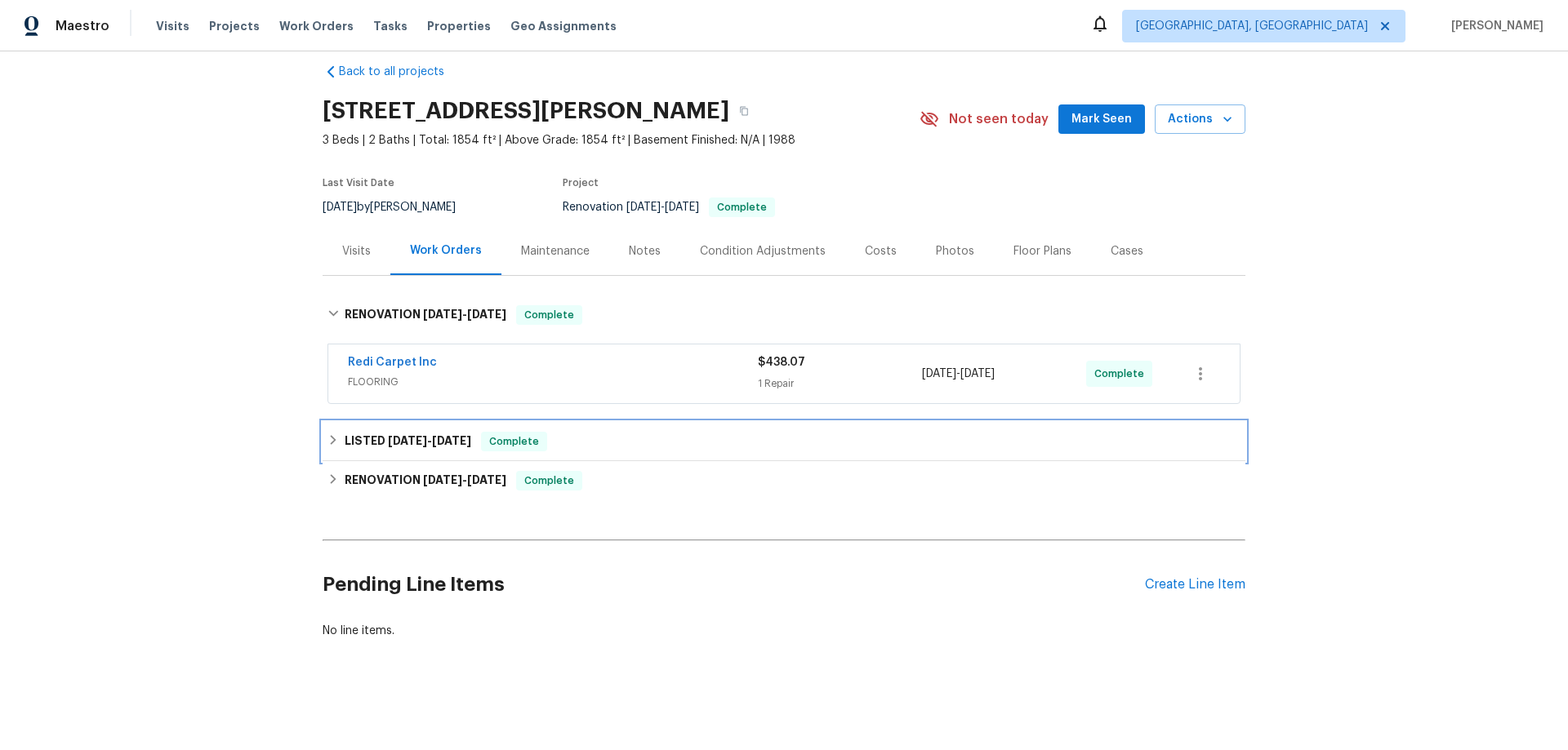
drag, startPoint x: 415, startPoint y: 434, endPoint x: 411, endPoint y: 476, distance: 42.2
click at [414, 435] on span "[DATE]" at bounding box center [407, 441] width 39 height 12
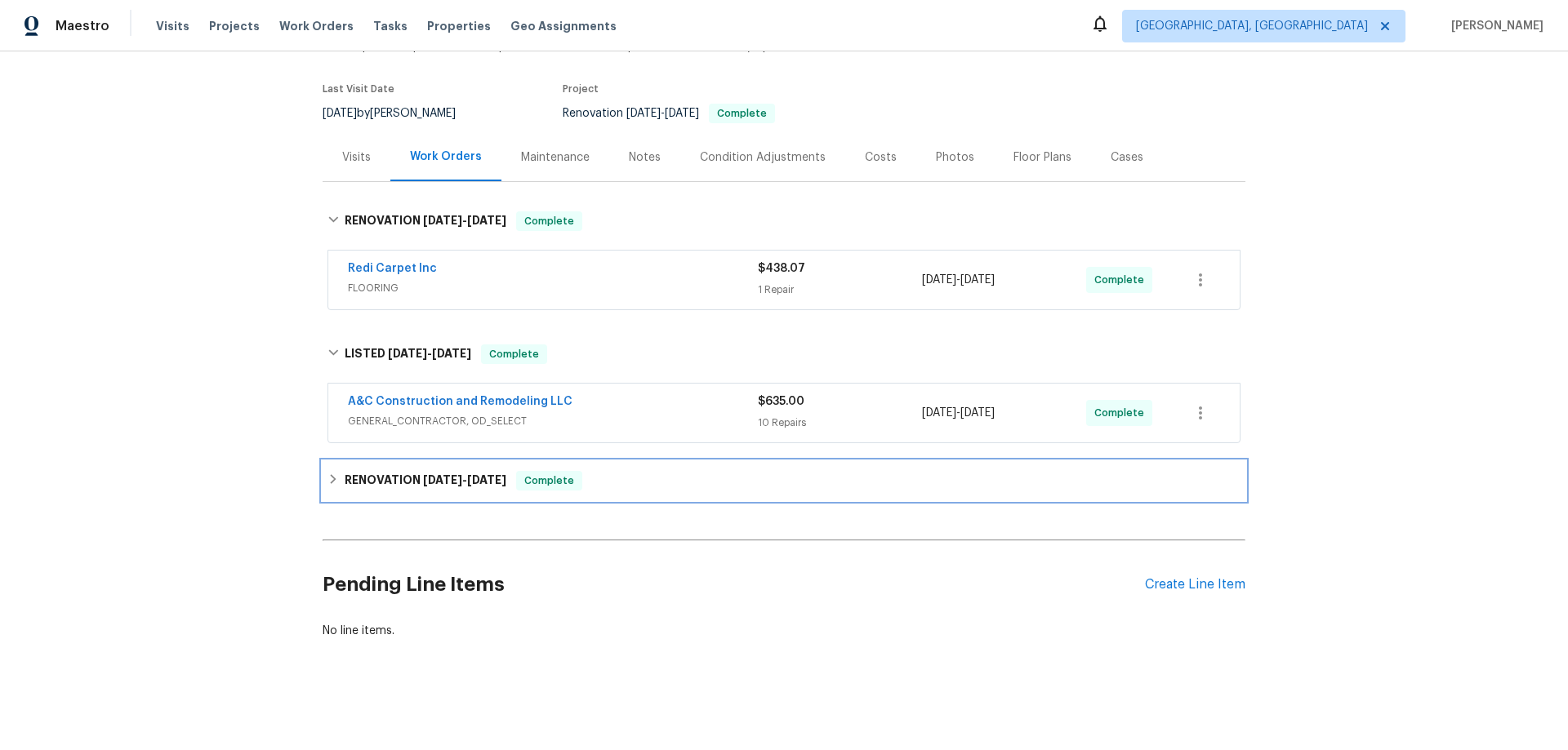
drag, startPoint x: 404, startPoint y: 467, endPoint x: 412, endPoint y: 540, distance: 73.4
click at [405, 471] on h6 "RENOVATION [DATE] - [DATE]" at bounding box center [426, 481] width 162 height 20
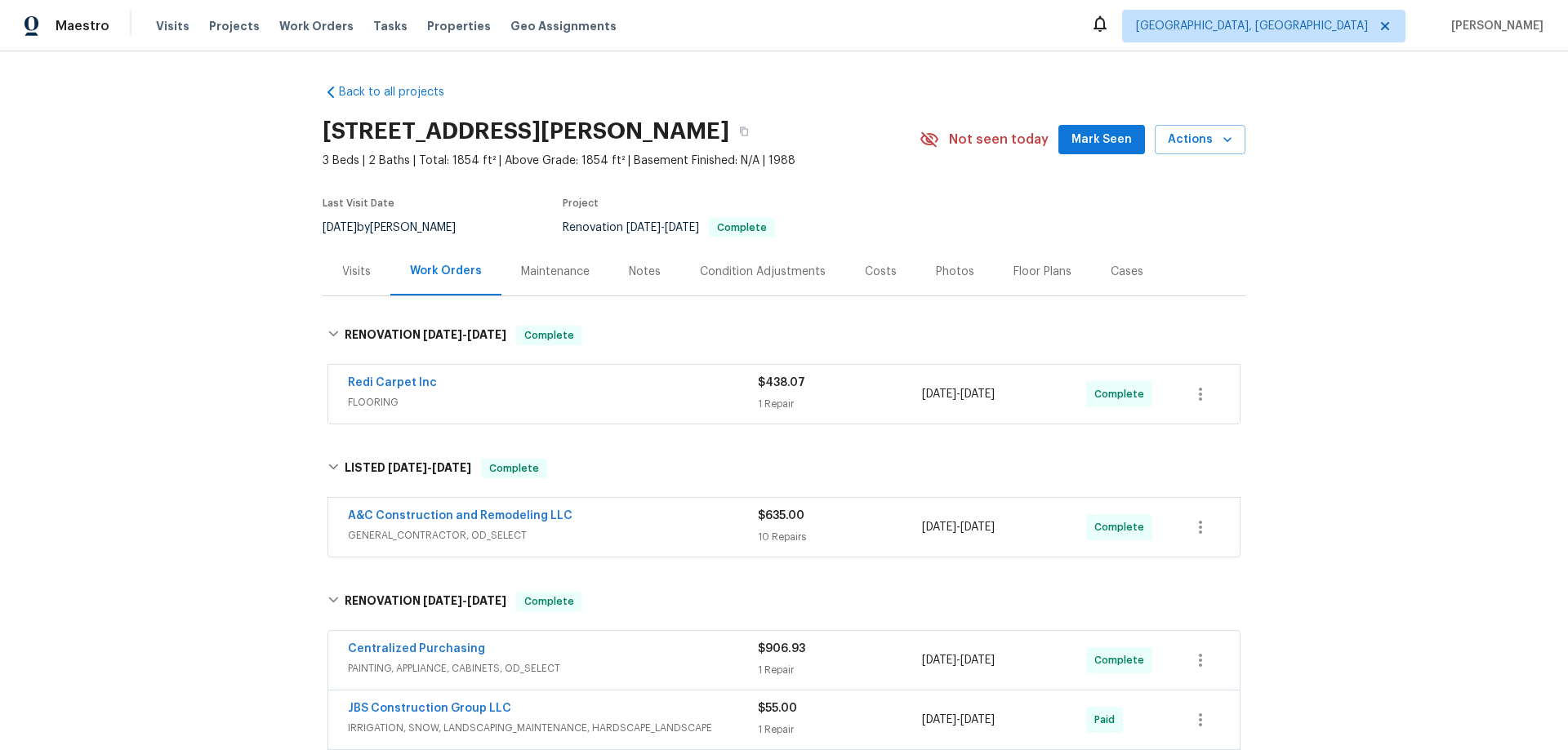
click at [235, 289] on div "Back to all projects 1706 Regency Dr, Kearney, MO 64060 3 Beds | 2 Baths | Tota…" at bounding box center [784, 401] width 1568 height 699
click at [242, 291] on div "Back to all projects 1706 Regency Dr, Kearney, MO 64060 3 Beds | 2 Baths | Tota…" at bounding box center [784, 401] width 1568 height 699
click at [249, 389] on div "Back to all projects 1706 Regency Dr, Kearney, MO 64060 3 Beds | 2 Baths | Tota…" at bounding box center [784, 401] width 1568 height 699
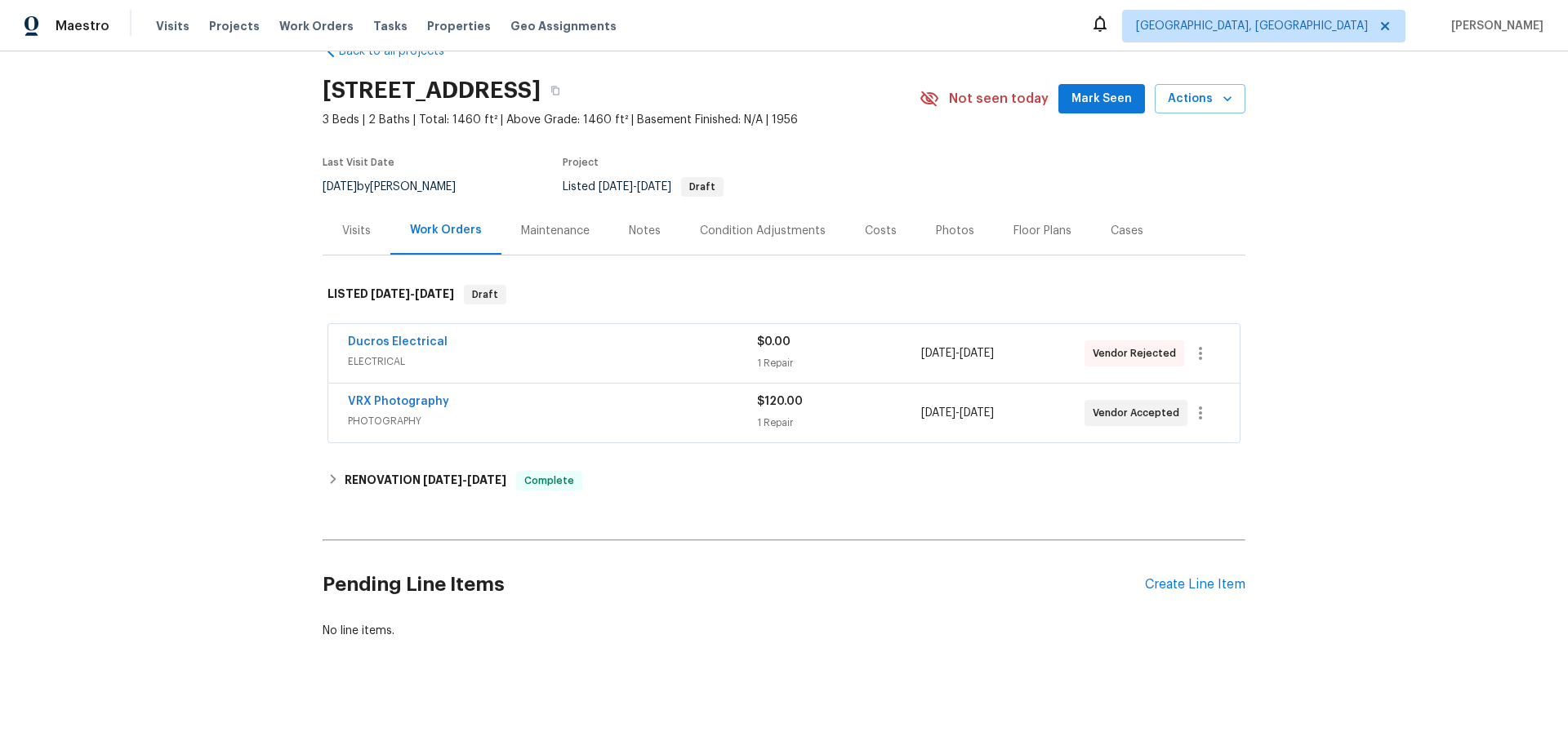
scroll to position [65, 0]
drag, startPoint x: 376, startPoint y: 461, endPoint x: 403, endPoint y: 473, distance: 29.5
click at [377, 471] on h6 "RENOVATION [DATE] - [DATE]" at bounding box center [426, 481] width 162 height 20
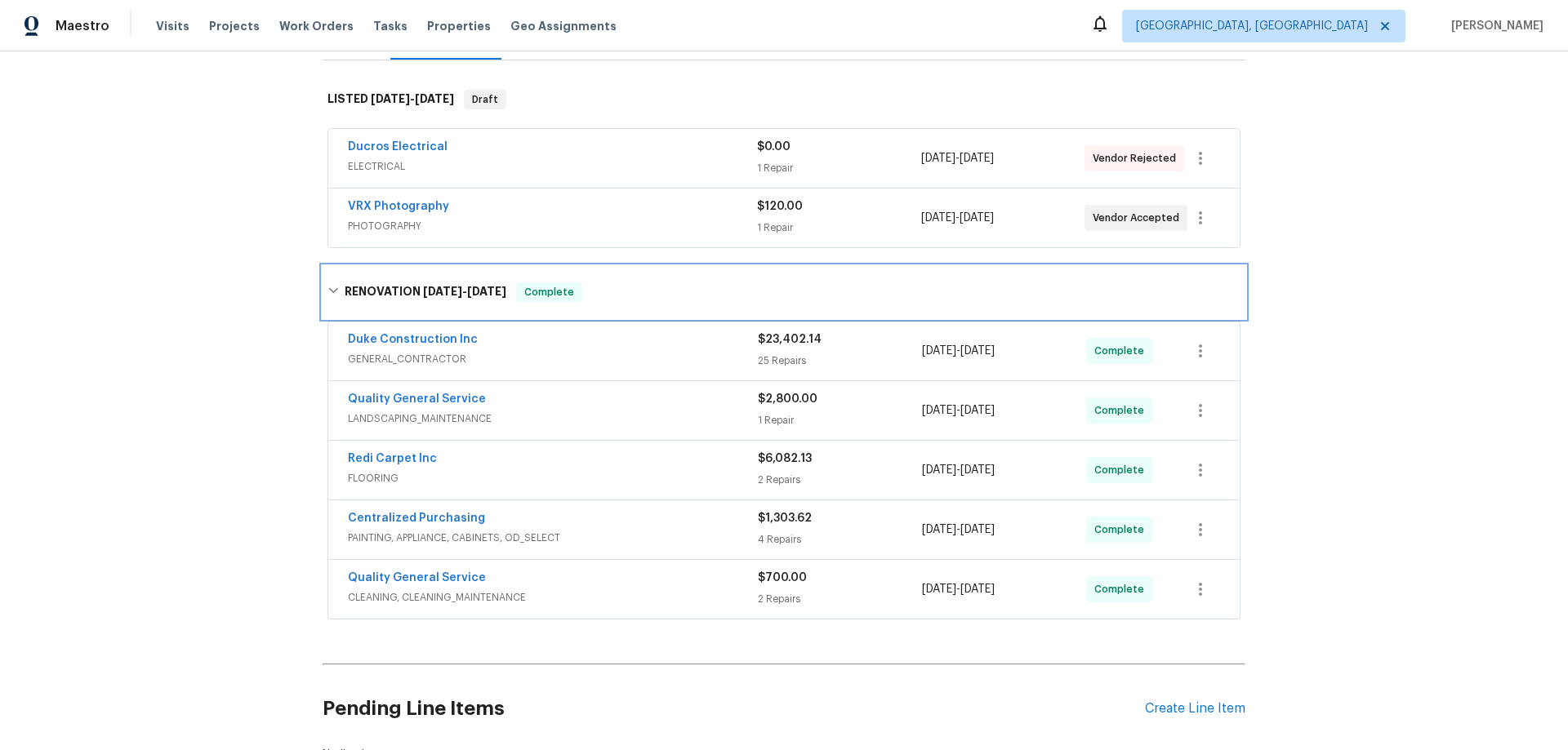
scroll to position [0, 0]
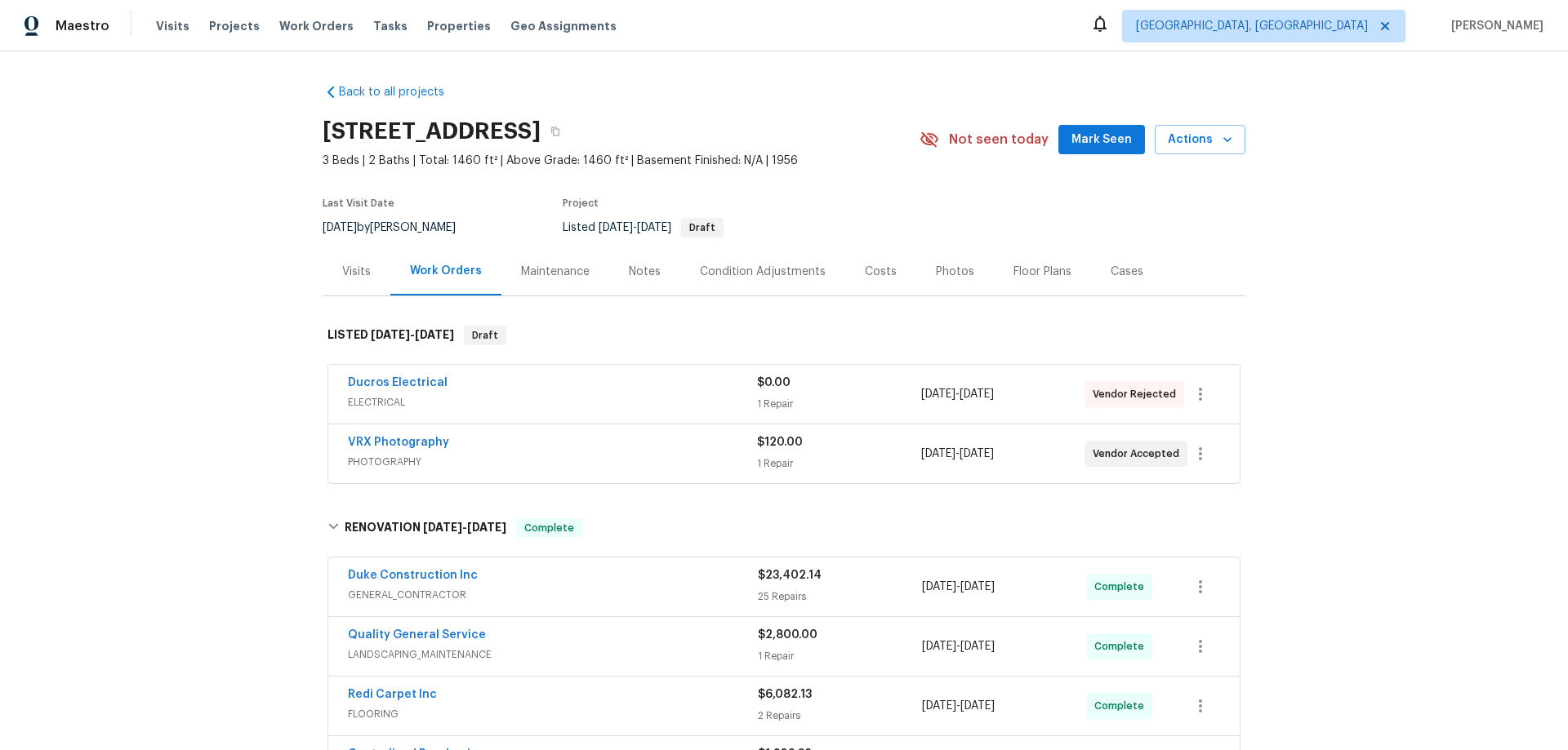
click at [342, 275] on div "Visits" at bounding box center [356, 272] width 28 height 16
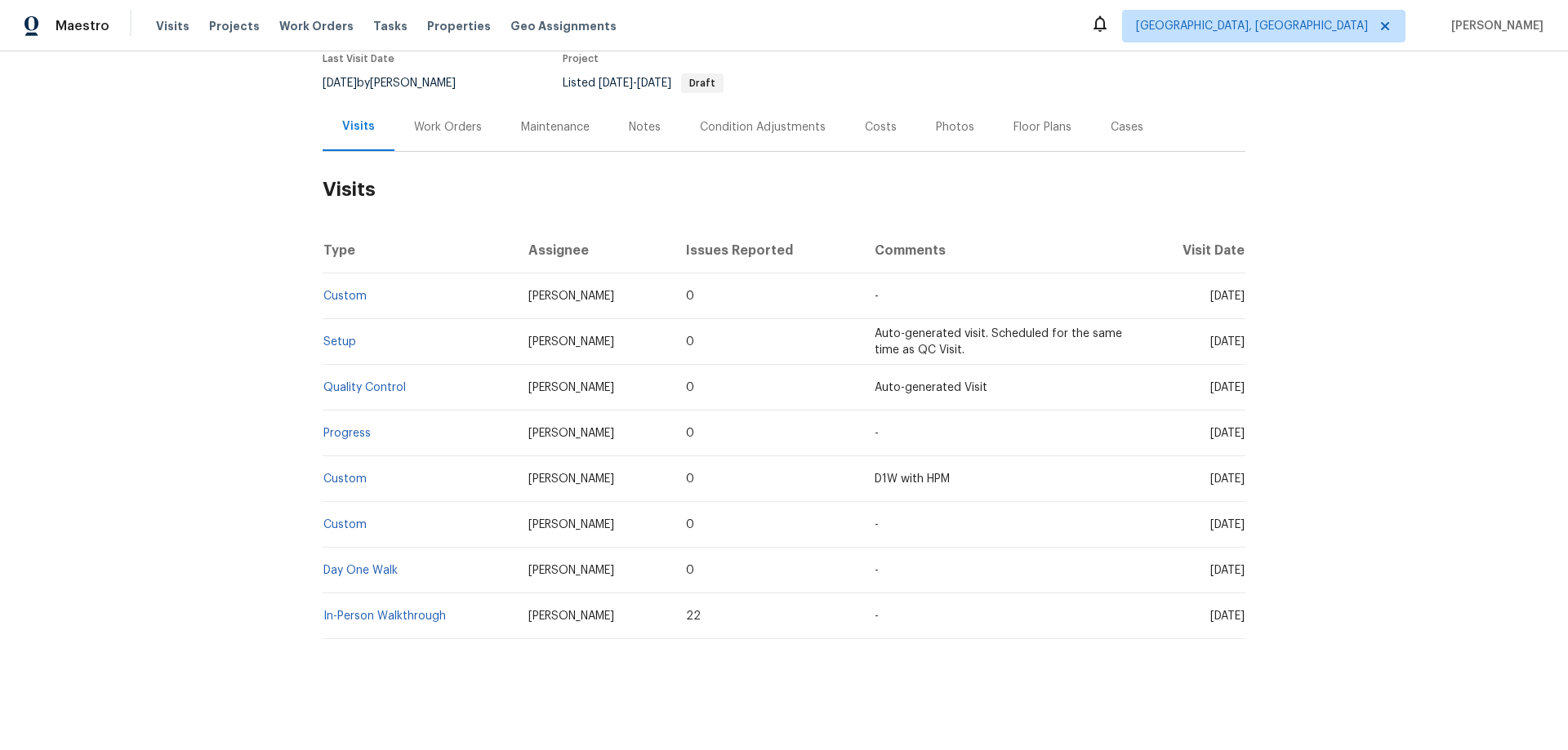
scroll to position [168, 0]
drag, startPoint x: 327, startPoint y: 338, endPoint x: 287, endPoint y: 331, distance: 40.6
click at [229, 331] on div "Back to all projects 13864 Lexicon Ave, Los Angeles, CA 91342 3 Beds | 2 Baths …" at bounding box center [784, 401] width 1568 height 699
drag, startPoint x: 435, startPoint y: 118, endPoint x: 442, endPoint y: 176, distance: 58.4
click at [435, 119] on div "Work Orders" at bounding box center [448, 127] width 67 height 16
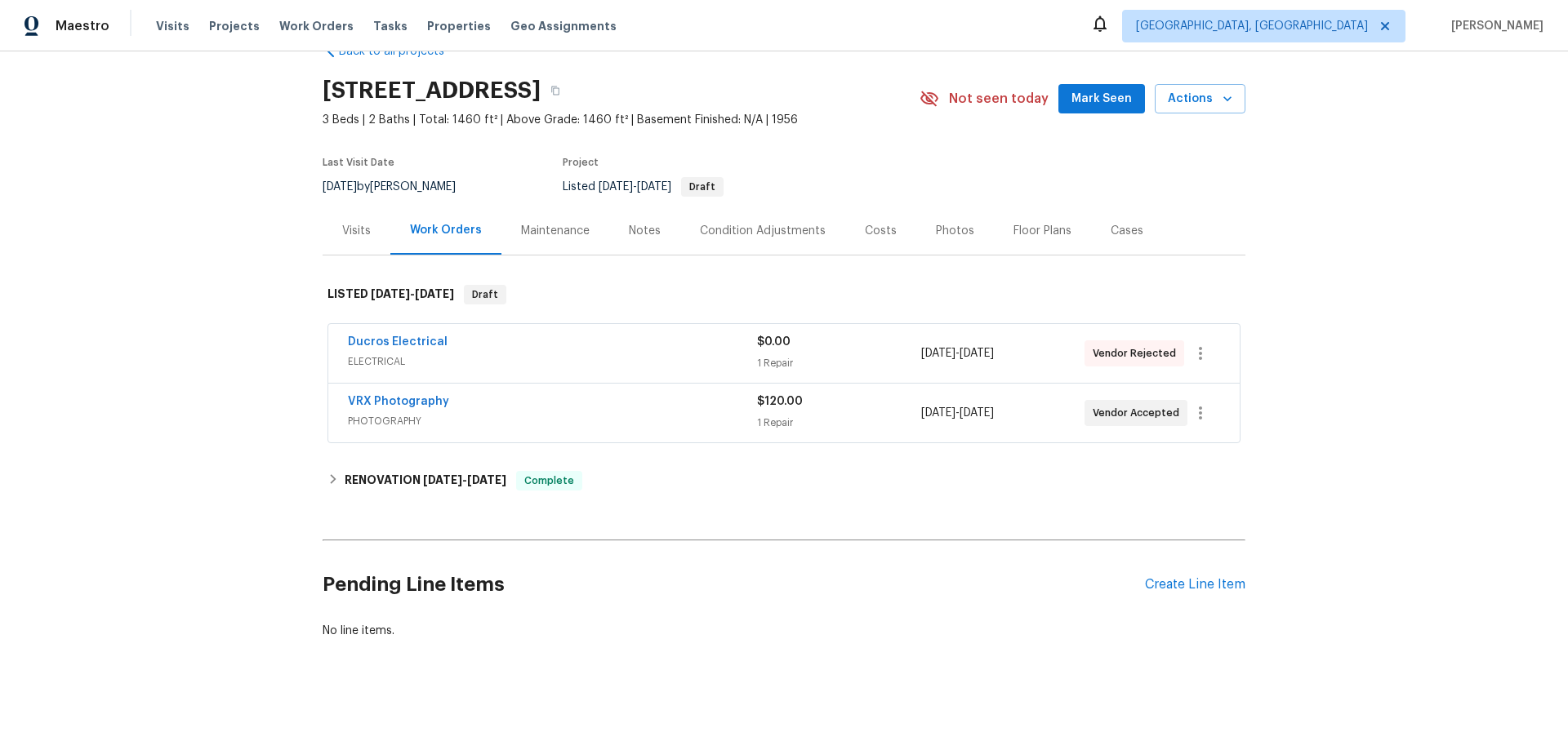
scroll to position [65, 0]
click at [354, 474] on h6 "RENOVATION 8/8/25 - 8/25/25" at bounding box center [426, 481] width 162 height 20
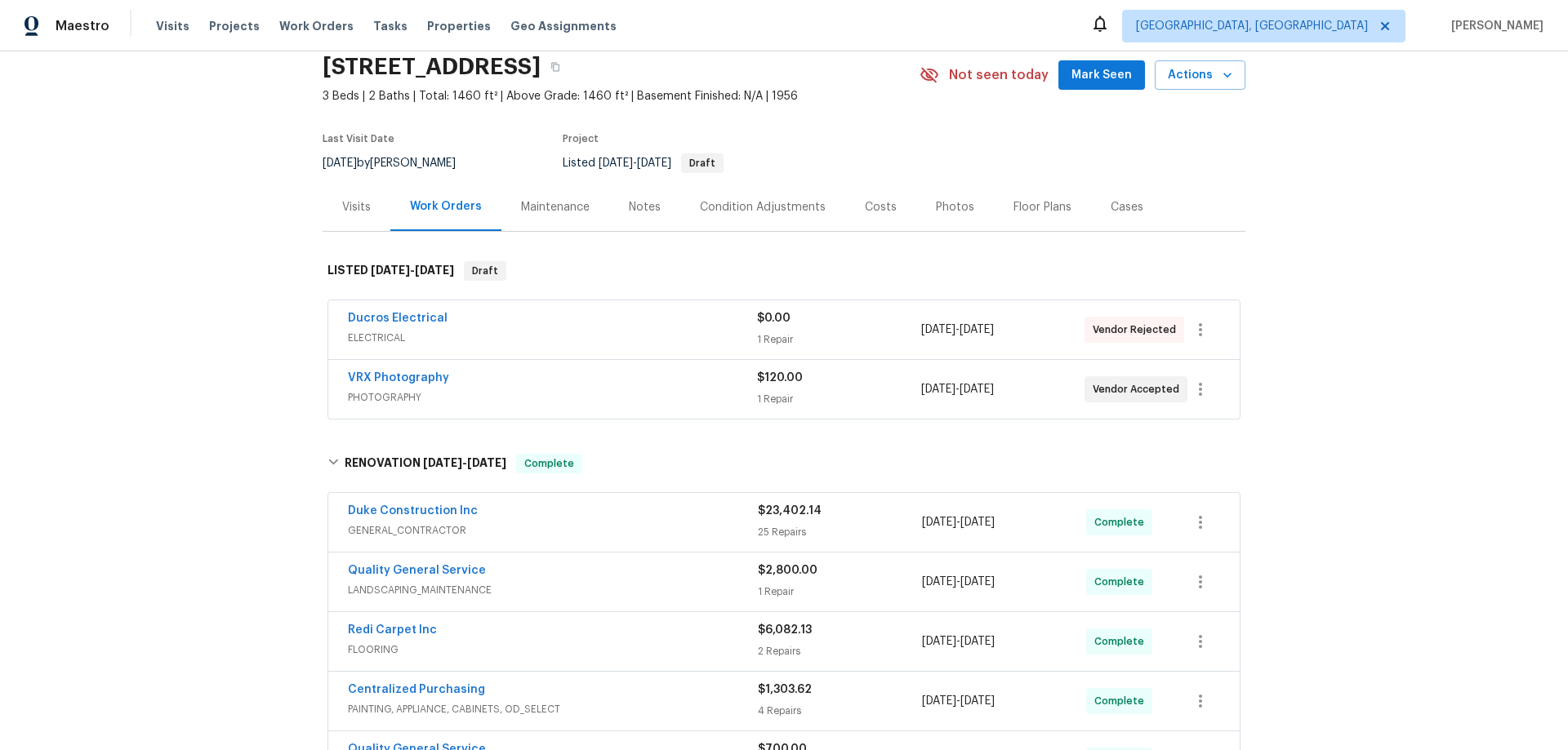
click at [207, 377] on div "Back to all projects 13864 Lexicon Ave, Los Angeles, CA 91342 3 Beds | 2 Baths …" at bounding box center [784, 401] width 1568 height 699
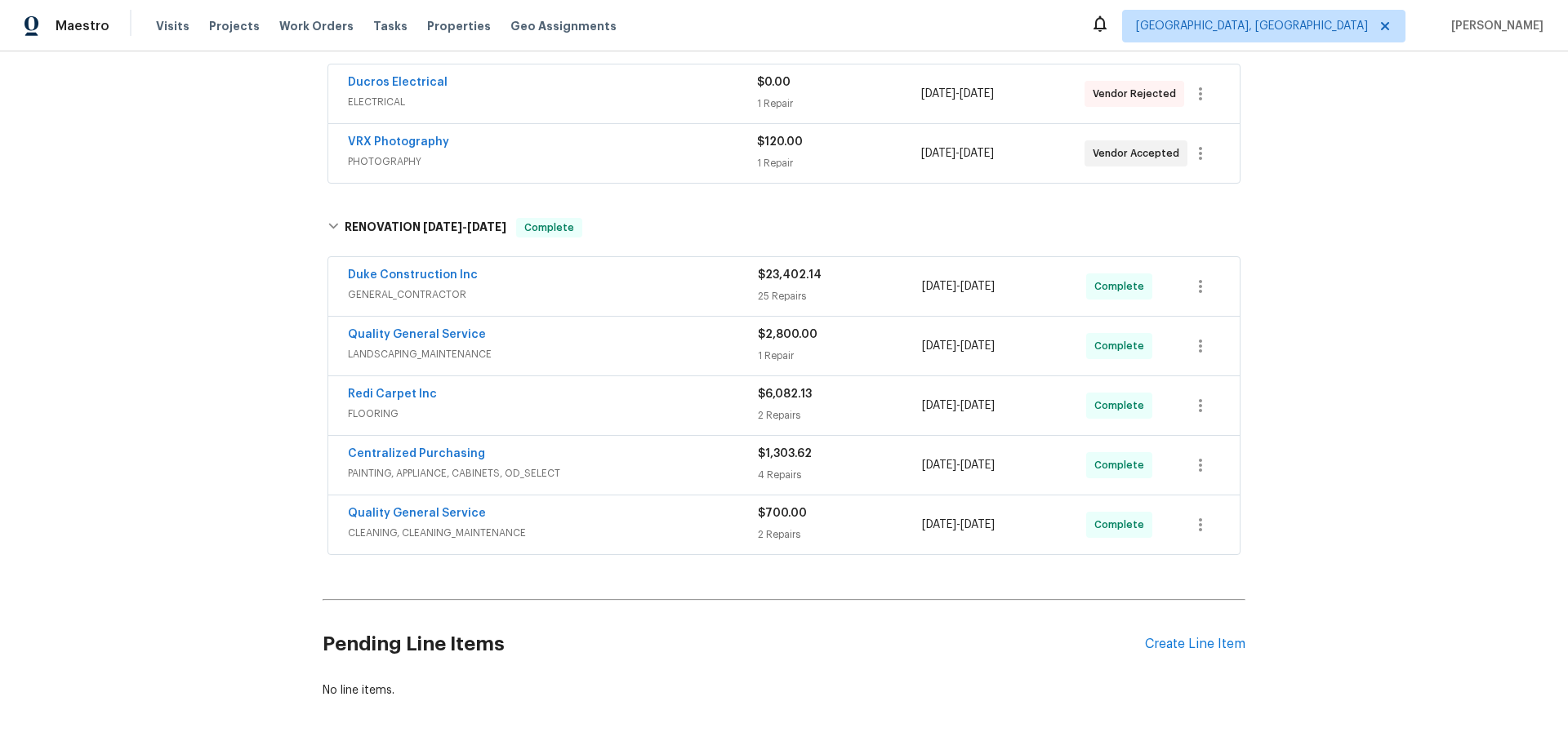
scroll to position [57, 0]
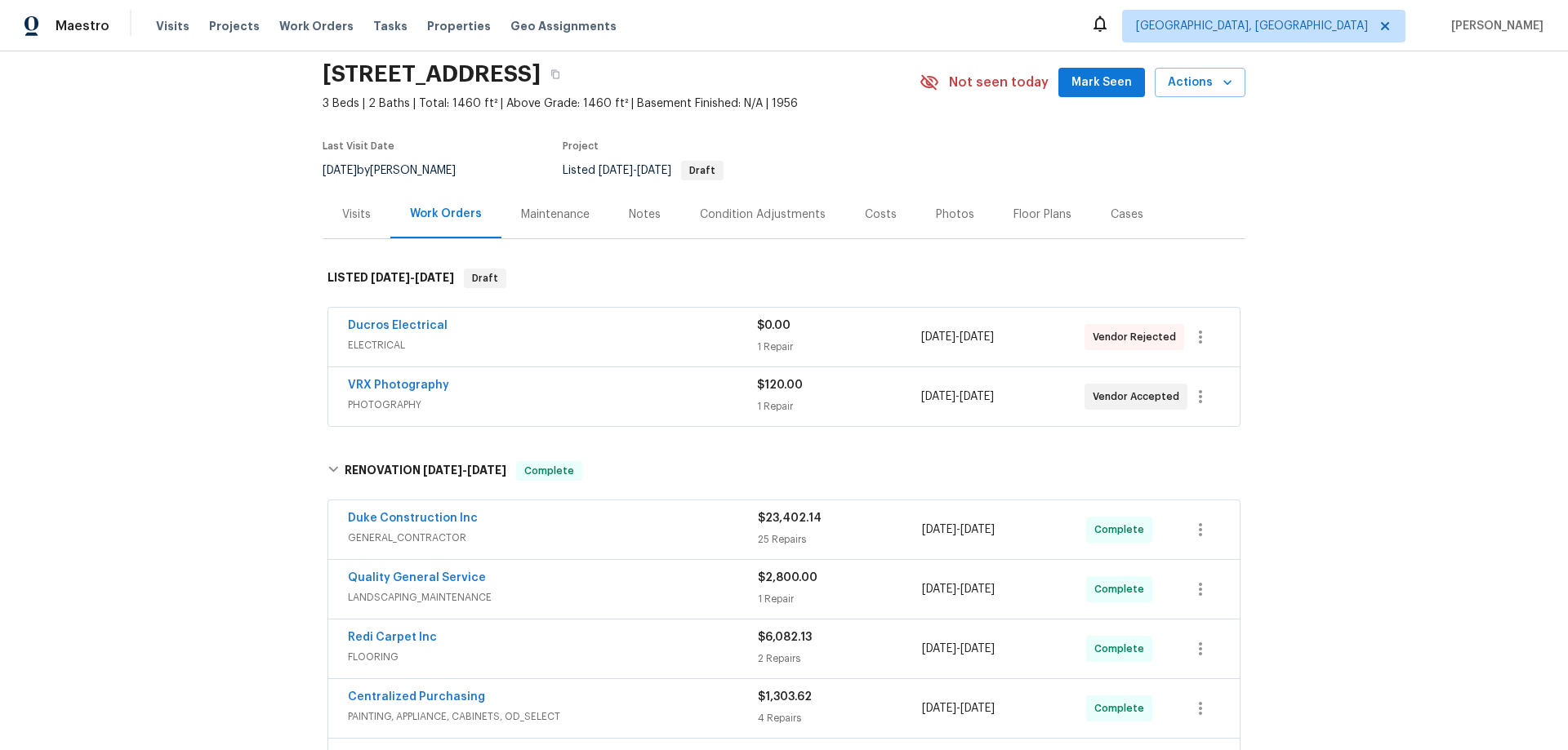
click at [228, 198] on div "Back to all projects 13864 Lexicon Ave, Los Angeles, CA 91342 3 Beds | 2 Baths …" at bounding box center [784, 401] width 1568 height 699
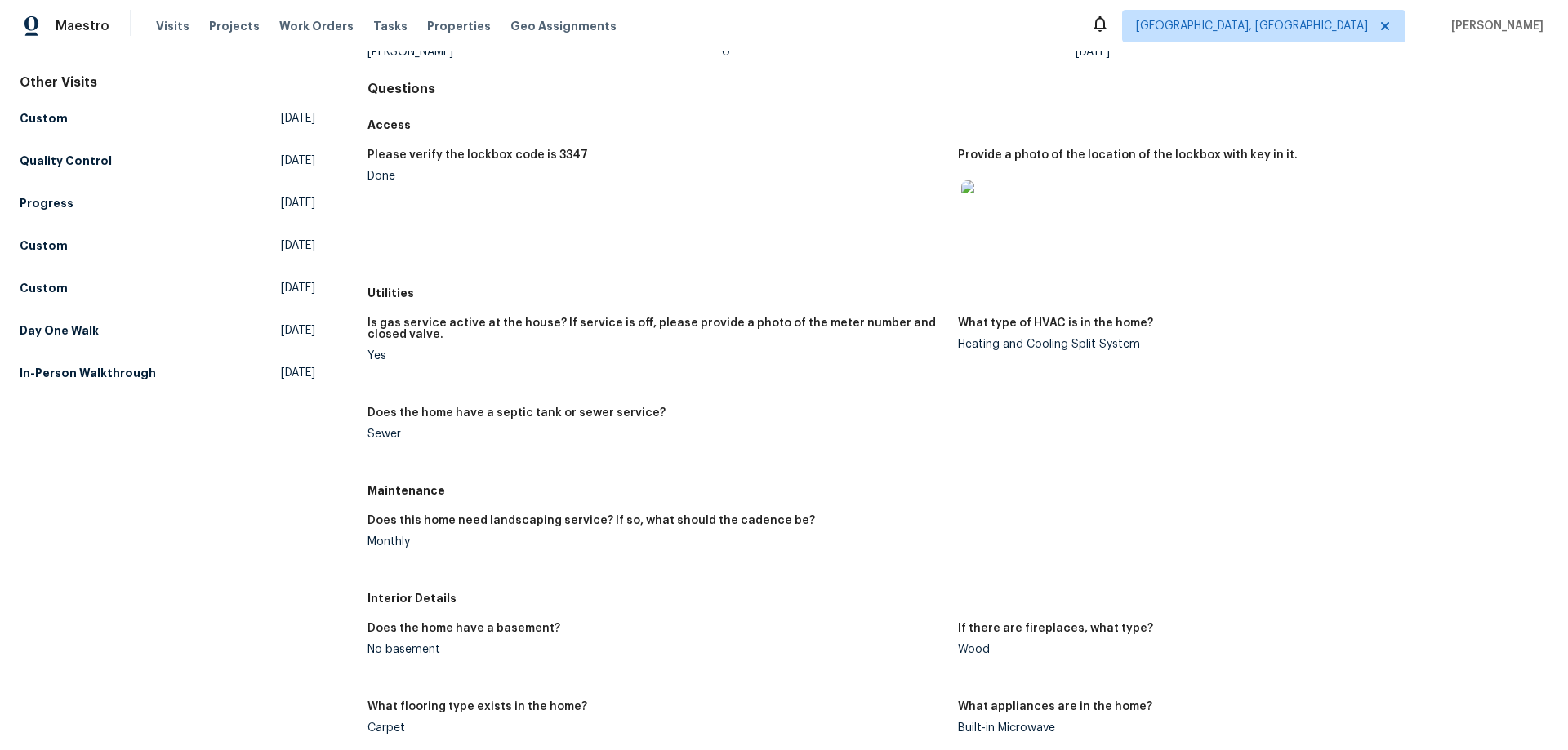
scroll to position [245, 0]
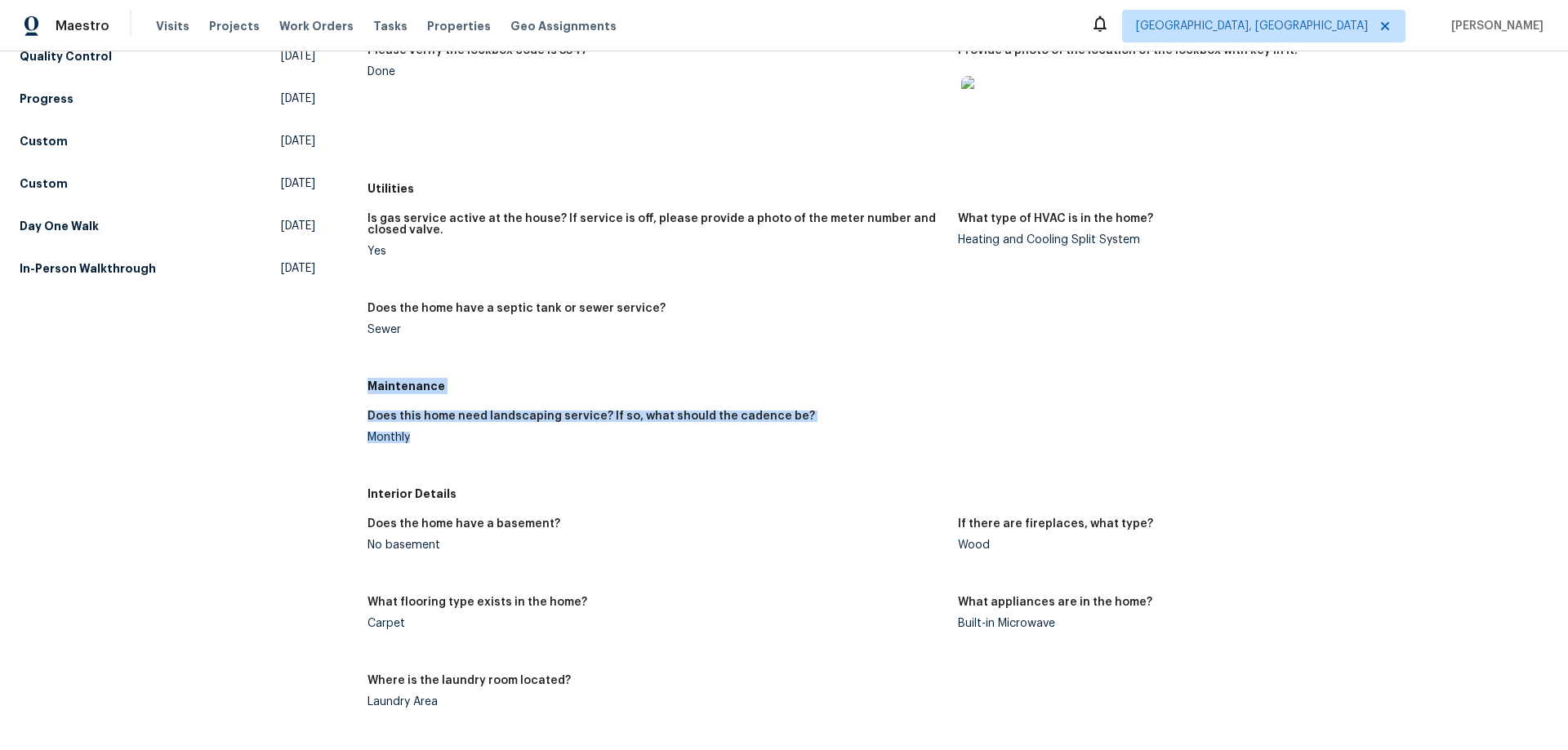
drag, startPoint x: 366, startPoint y: 384, endPoint x: 425, endPoint y: 450, distance: 88.5
click at [424, 450] on div "Maintenance Does this home need landscaping service? If so, what should the cad…" at bounding box center [958, 425] width 1181 height 107
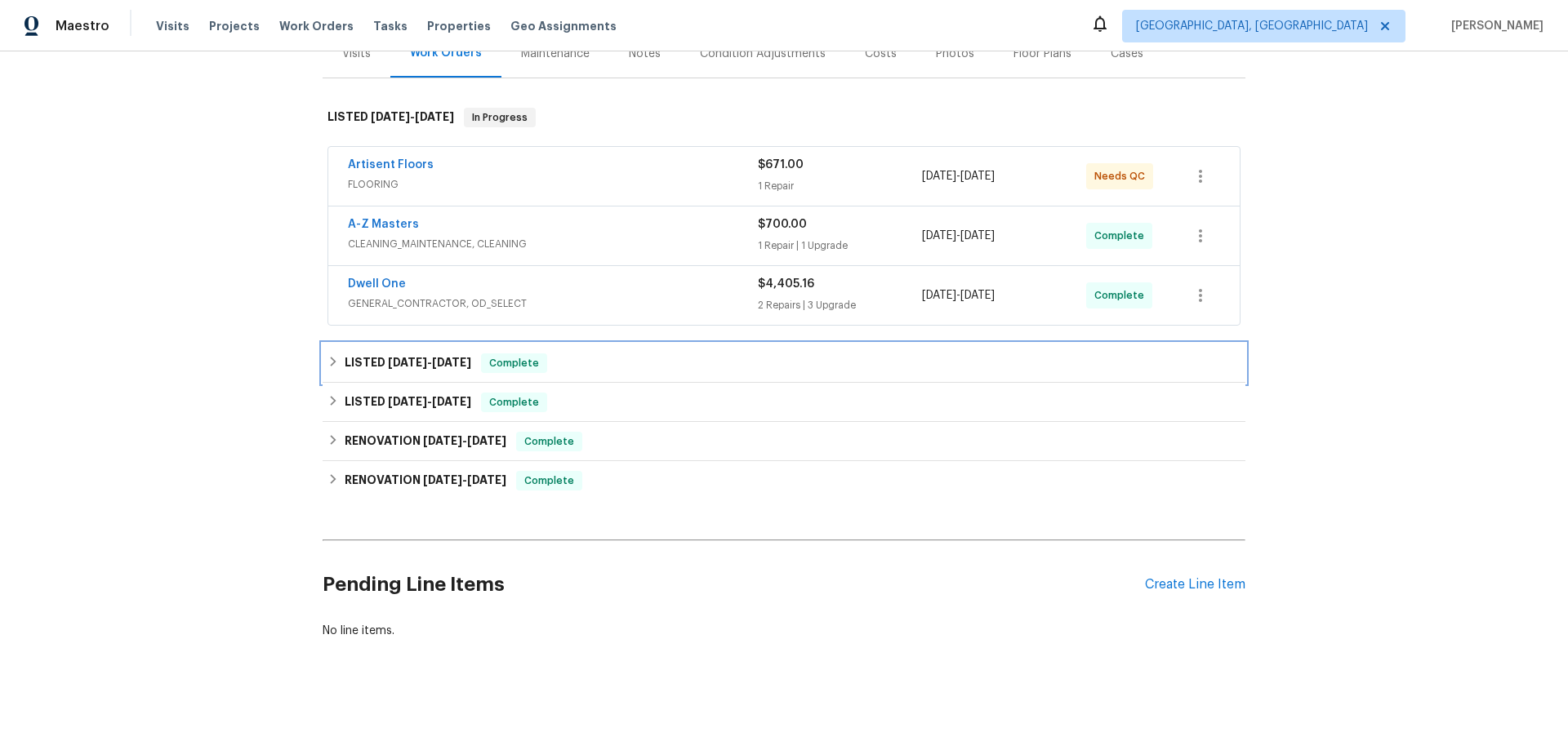
click at [353, 353] on h6 "LISTED [DATE] - [DATE]" at bounding box center [408, 363] width 127 height 20
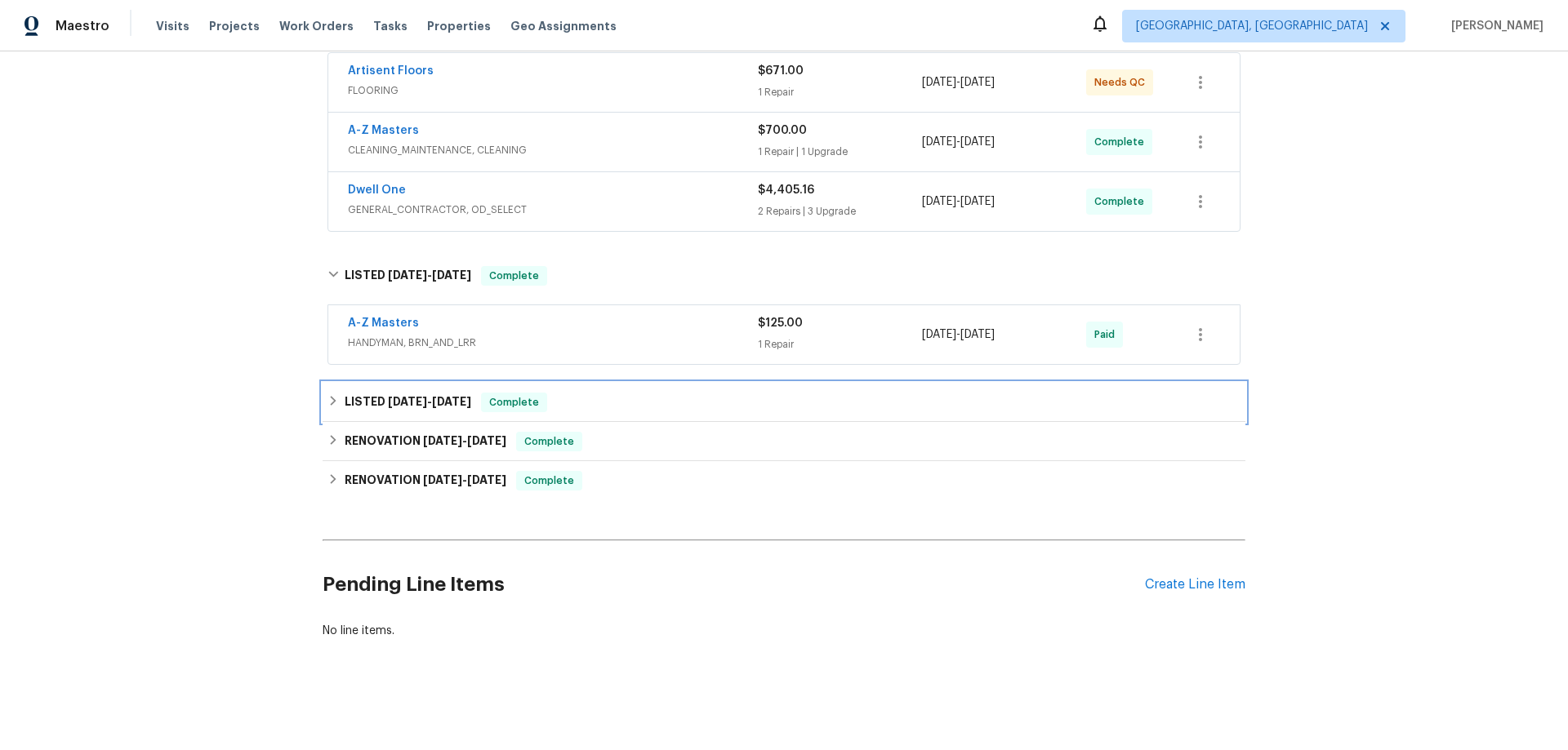
click at [354, 400] on div "LISTED [DATE] - [DATE] Complete" at bounding box center [784, 402] width 923 height 39
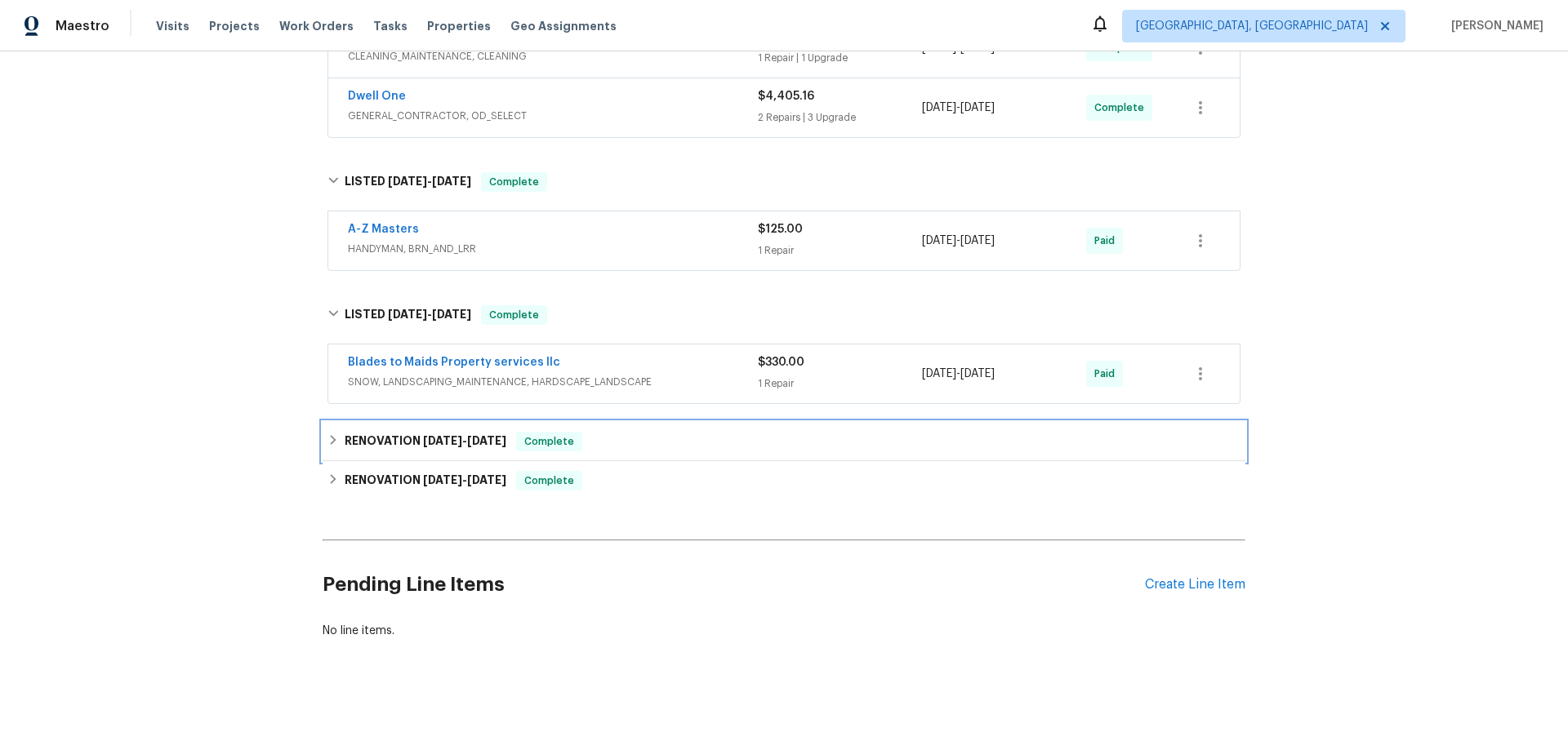
click at [337, 432] on div "RENOVATION [DATE] - [DATE] Complete" at bounding box center [784, 442] width 913 height 20
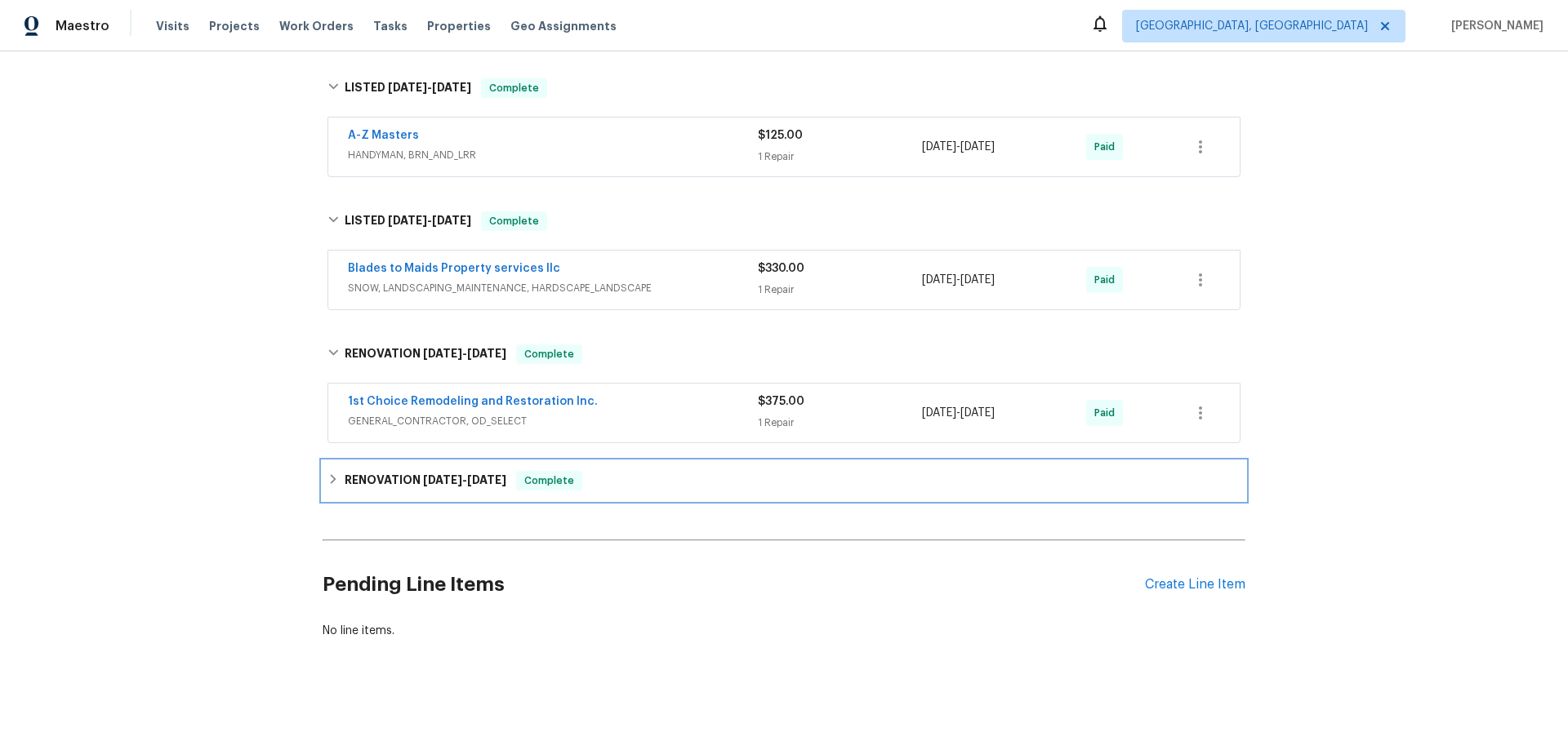
click at [351, 471] on h6 "RENOVATION [DATE] - [DATE]" at bounding box center [426, 481] width 162 height 20
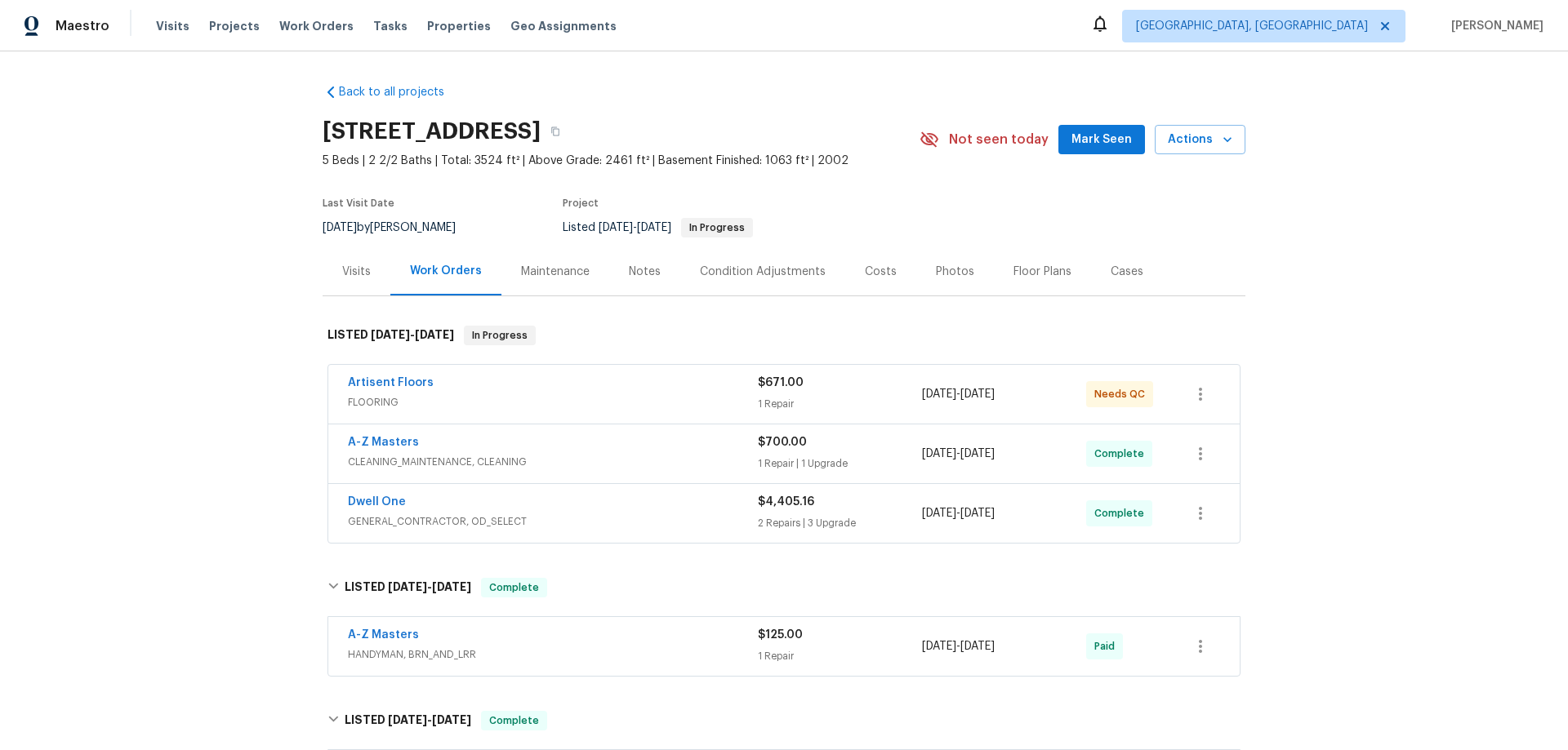
click at [210, 365] on div "Back to all projects 2412 132nd Ave NE, Blaine, MN 55449 5 Beds | 2 2/2 Baths |…" at bounding box center [784, 401] width 1568 height 699
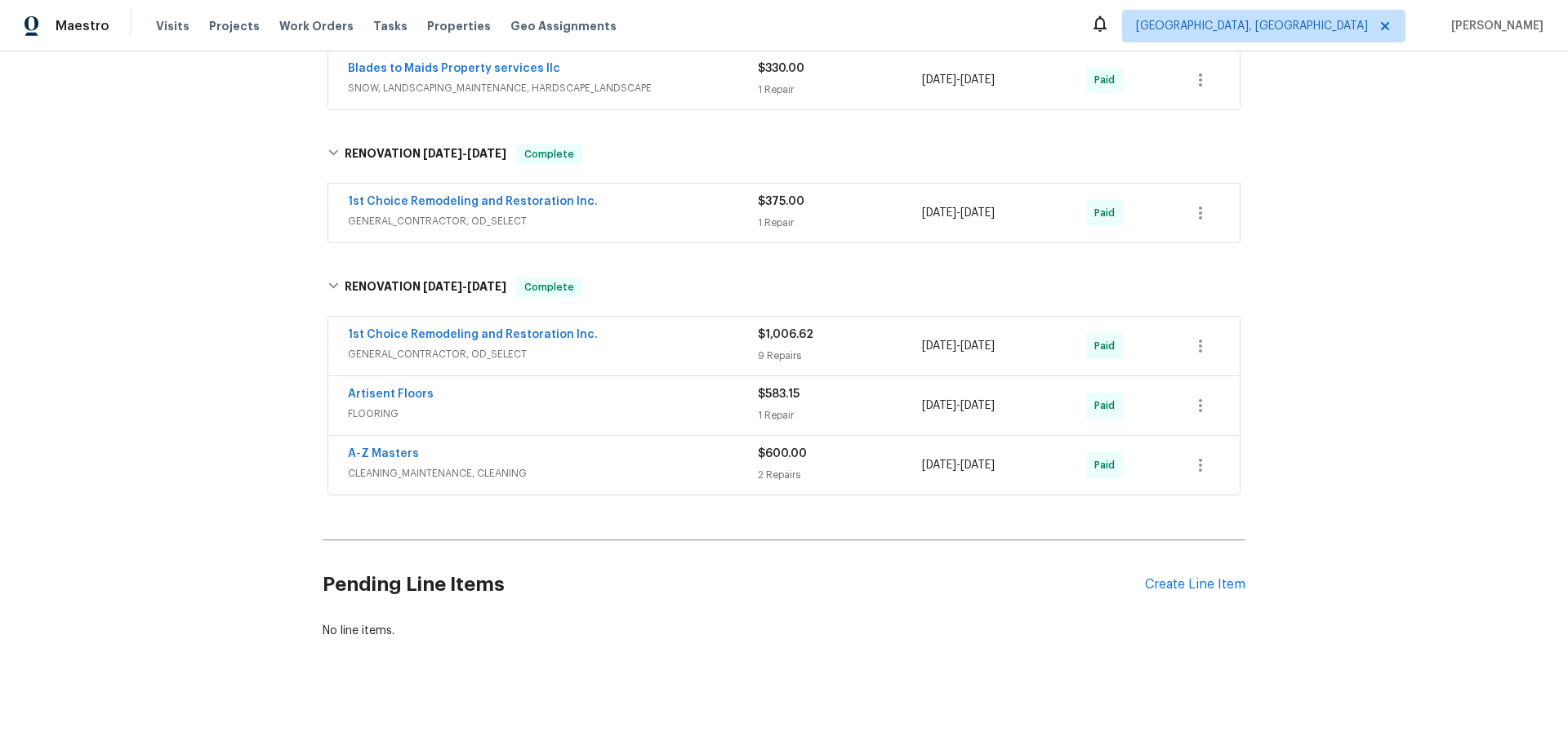
scroll to position [67, 0]
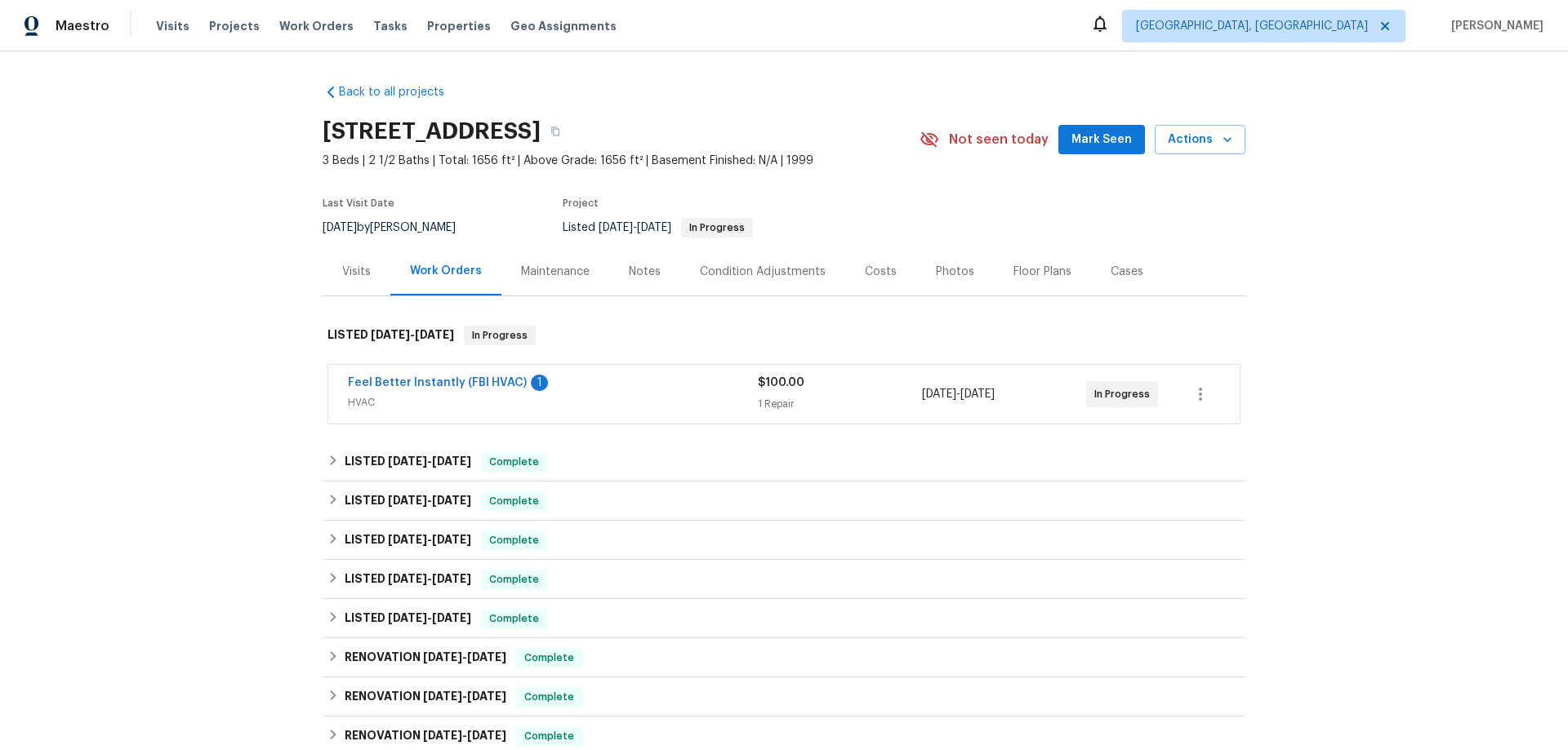
scroll to position [268, 0]
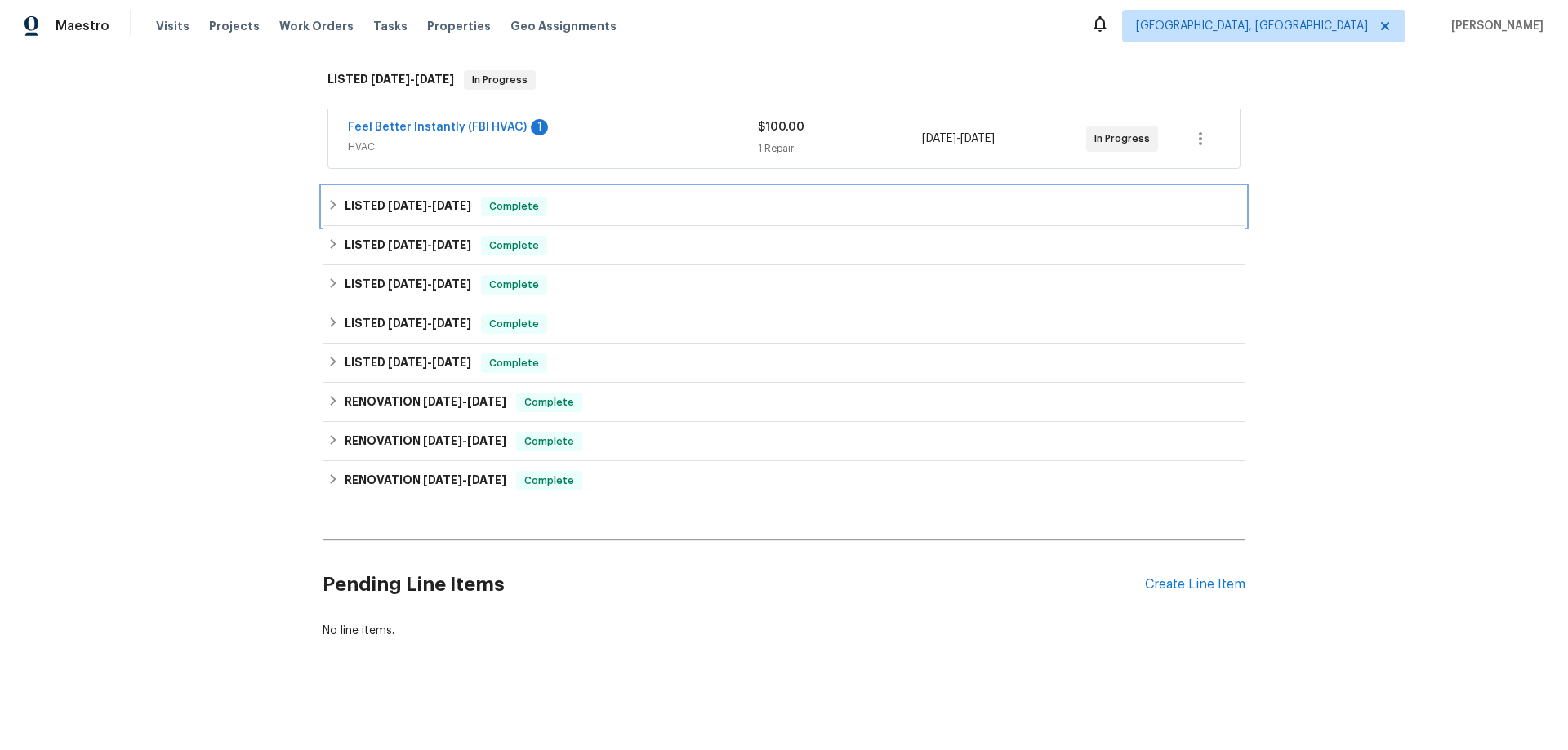
click at [349, 197] on h6 "LISTED [DATE] - [DATE]" at bounding box center [408, 207] width 127 height 20
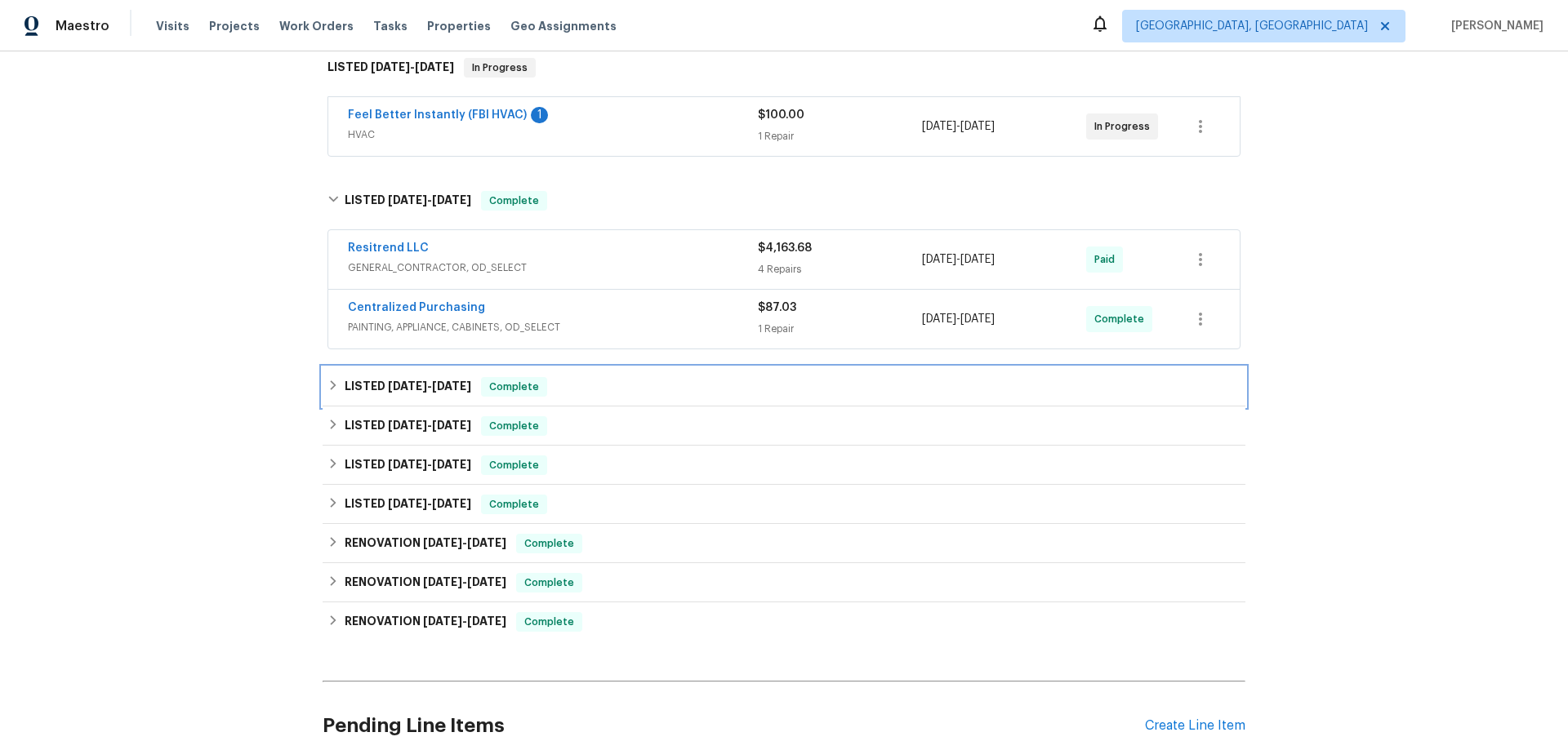
drag, startPoint x: 362, startPoint y: 385, endPoint x: 353, endPoint y: 396, distance: 14.2
click at [361, 386] on h6 "LISTED [DATE] - [DATE]" at bounding box center [408, 387] width 127 height 20
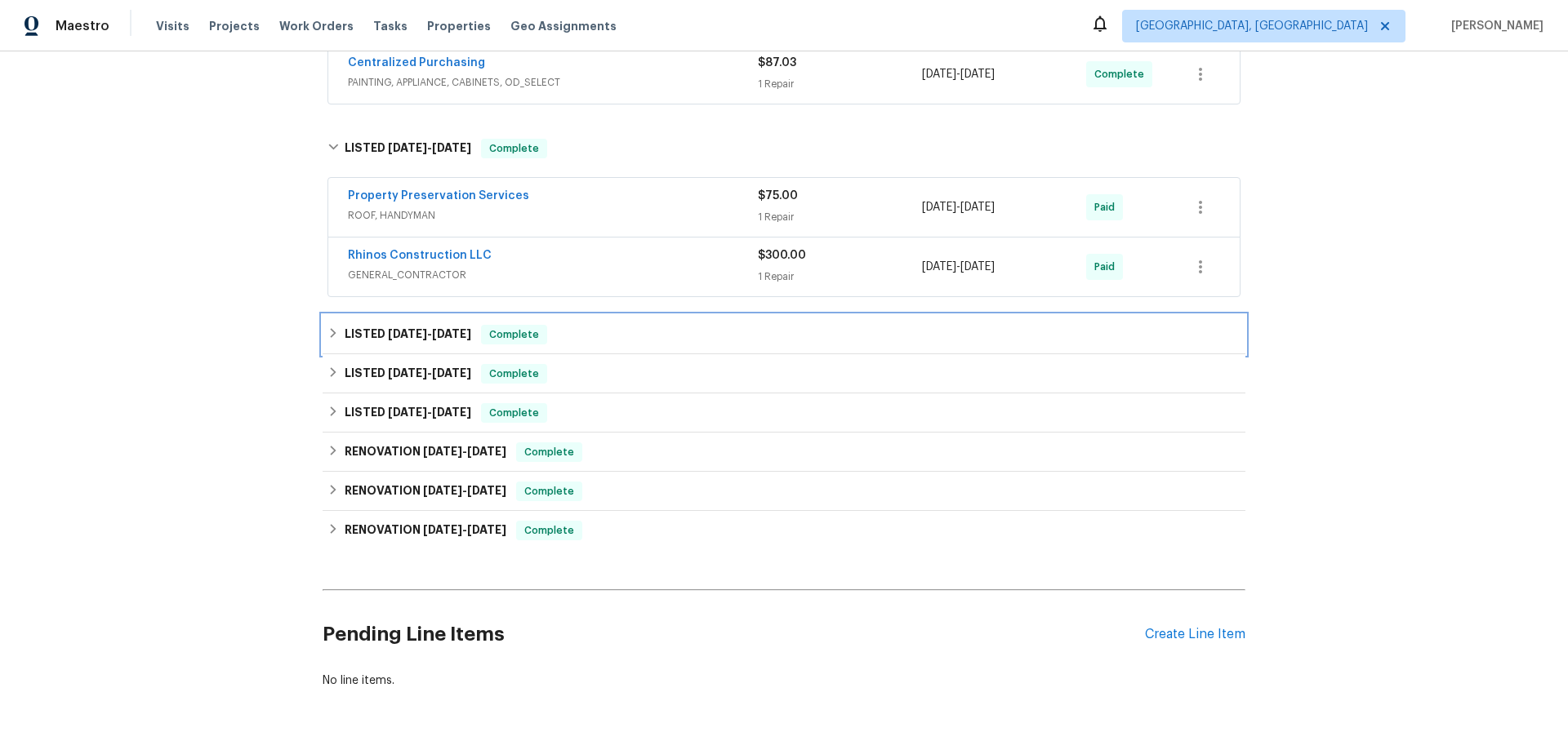
drag, startPoint x: 348, startPoint y: 336, endPoint x: 321, endPoint y: 367, distance: 41.1
click at [349, 337] on h6 "LISTED [DATE] - [DATE]" at bounding box center [408, 335] width 127 height 20
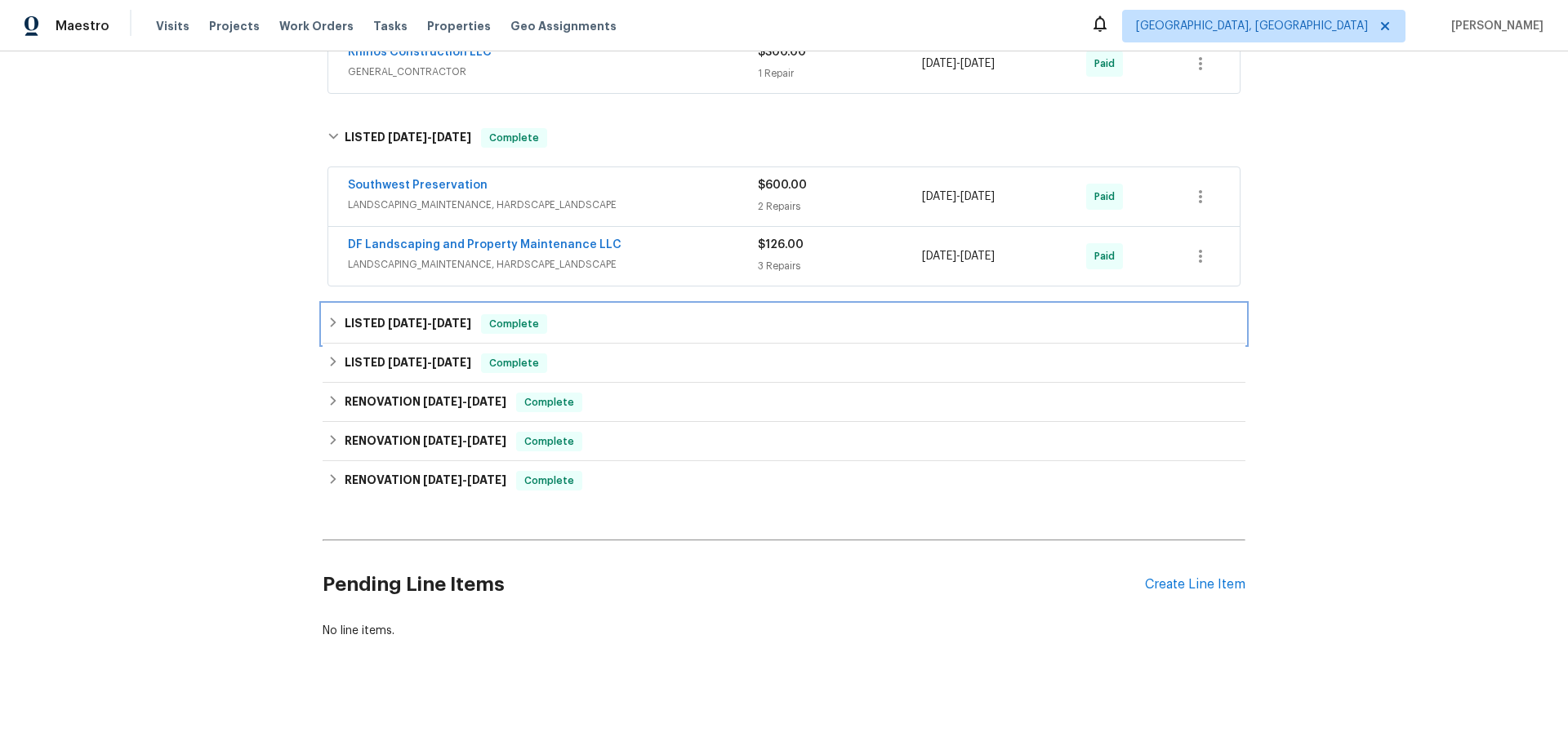
click at [349, 320] on h6 "LISTED [DATE] - [DATE]" at bounding box center [408, 324] width 127 height 20
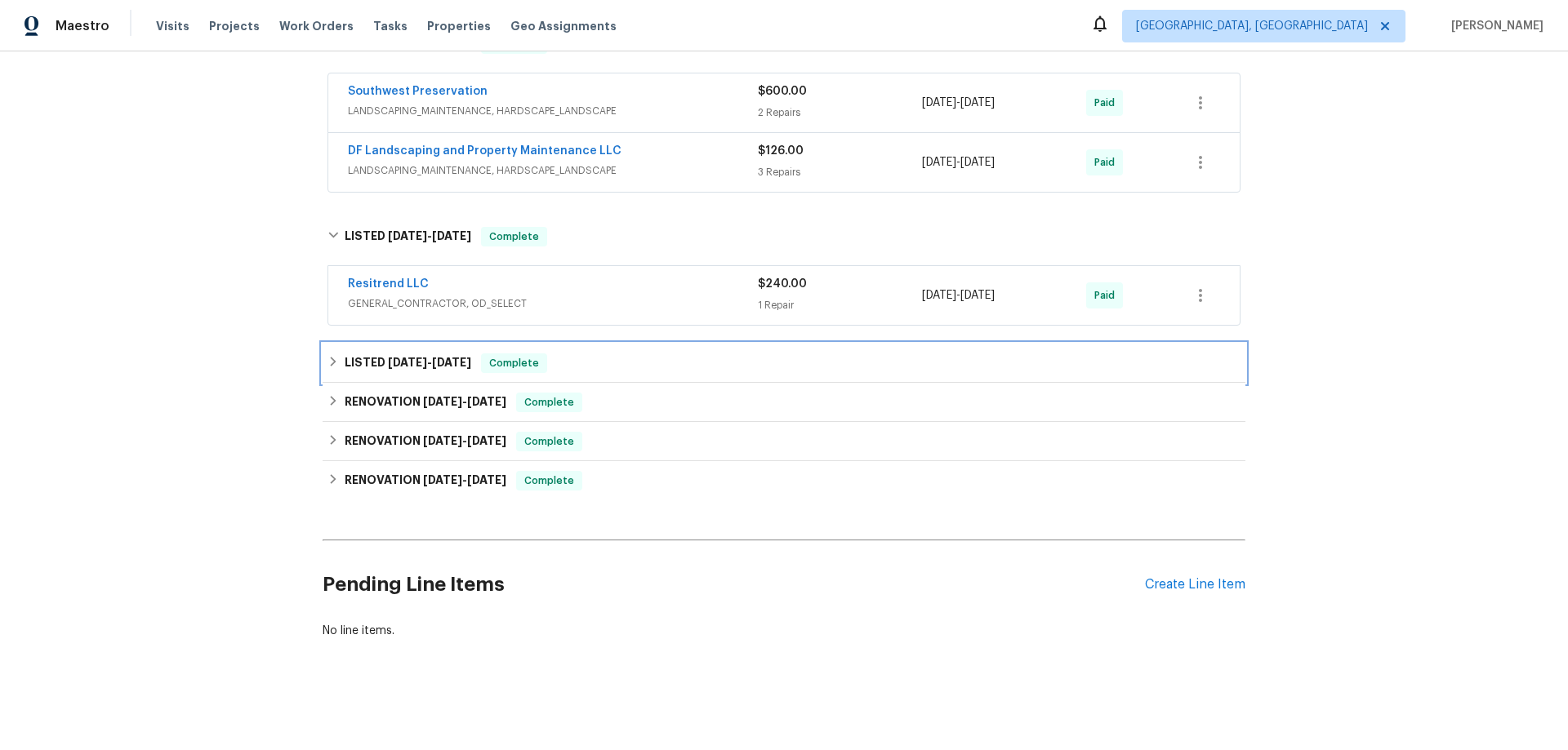
drag, startPoint x: 341, startPoint y: 354, endPoint x: 310, endPoint y: 382, distance: 41.8
click at [345, 355] on h6 "LISTED [DATE] - [DATE]" at bounding box center [408, 363] width 127 height 20
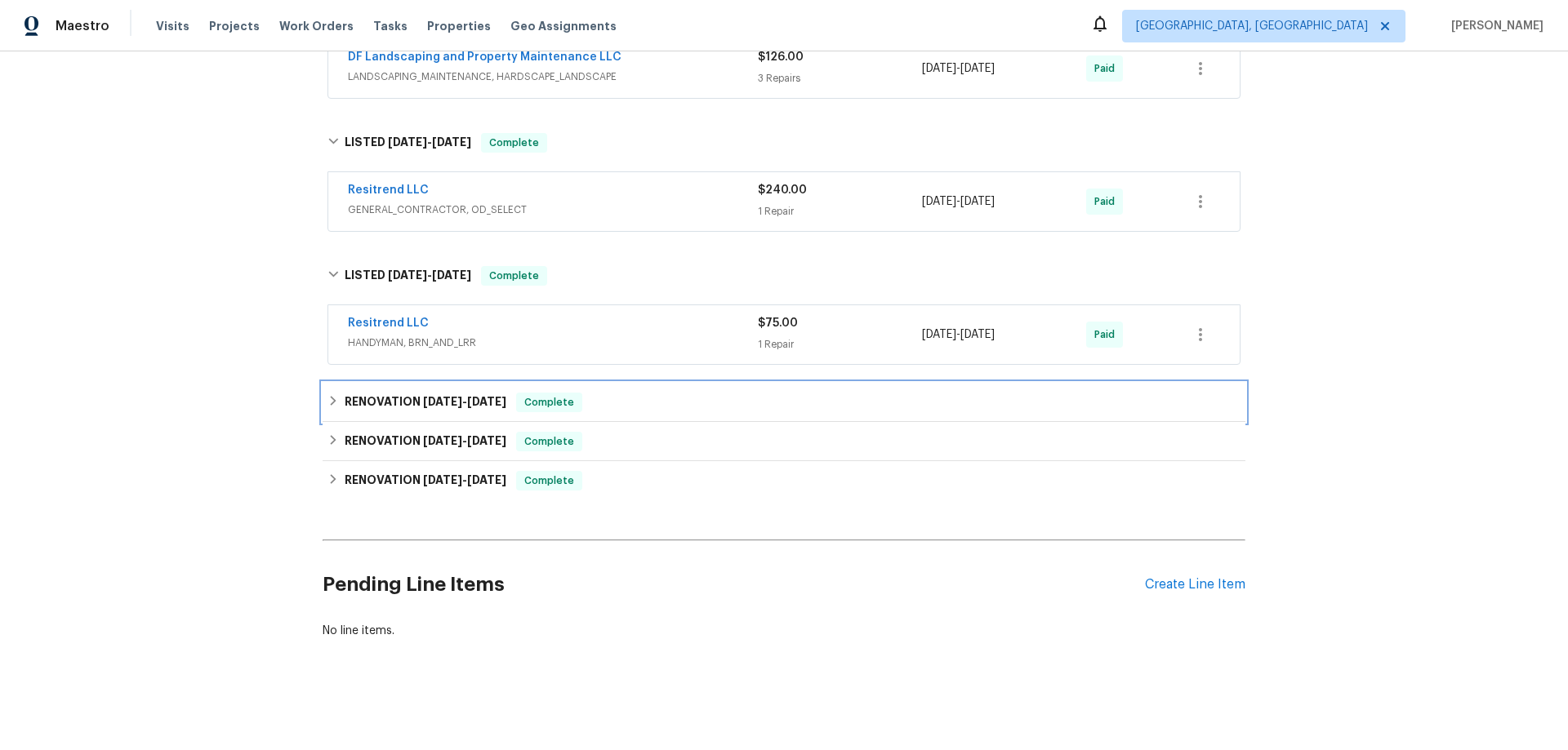
click at [353, 392] on h6 "RENOVATION [DATE] - [DATE]" at bounding box center [426, 402] width 162 height 20
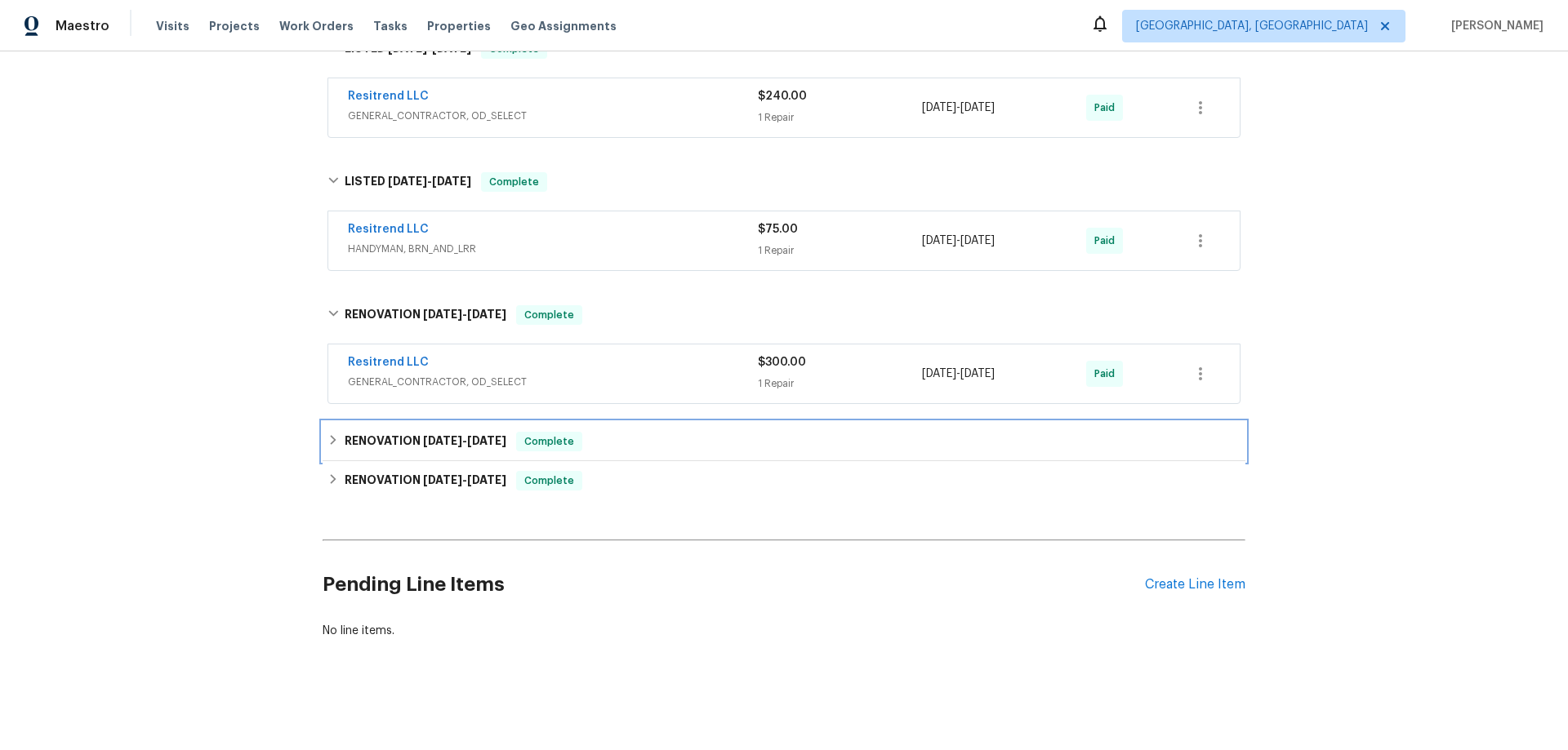
click at [345, 432] on h6 "RENOVATION [DATE] - [DATE]" at bounding box center [426, 442] width 162 height 20
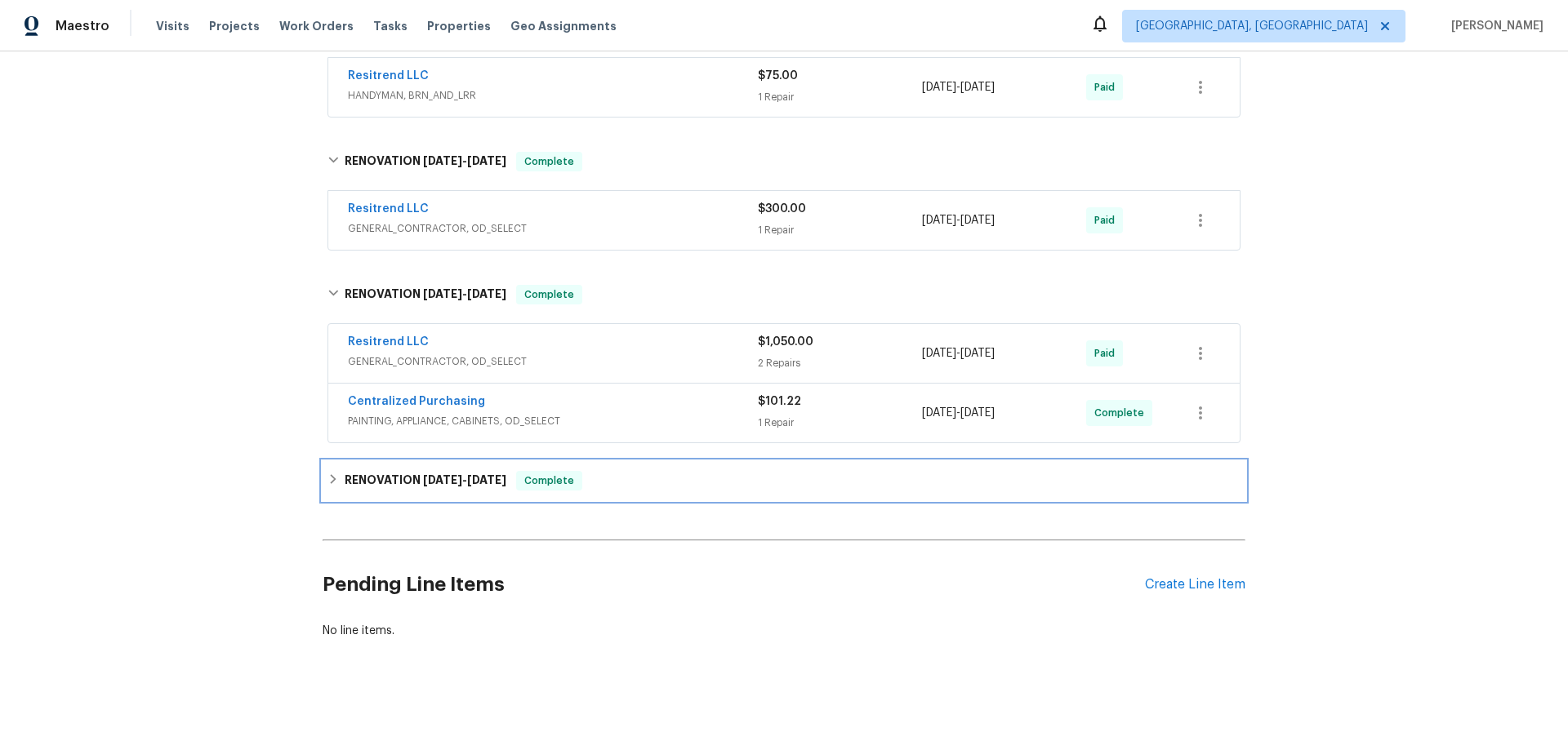
drag, startPoint x: 344, startPoint y: 476, endPoint x: 328, endPoint y: 510, distance: 37.6
click at [345, 475] on h6 "RENOVATION [DATE] - [DATE]" at bounding box center [426, 481] width 162 height 20
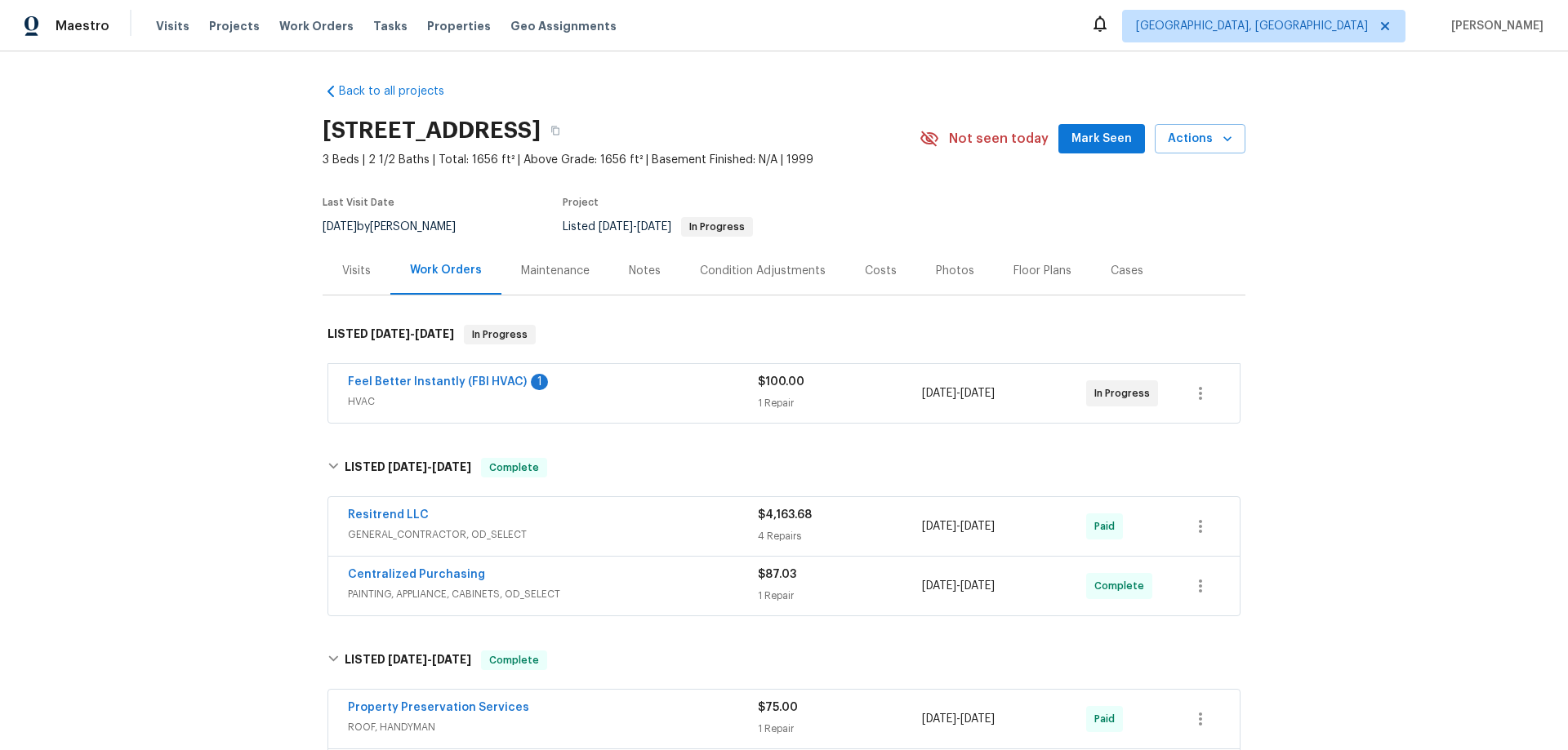
scroll to position [0, 0]
click at [249, 332] on div "Back to all projects [STREET_ADDRESS] 3 Beds | 2 1/2 Baths | Total: 1656 ft² | …" at bounding box center [784, 401] width 1568 height 699
